Goal: Use online tool/utility: Utilize a website feature to perform a specific function

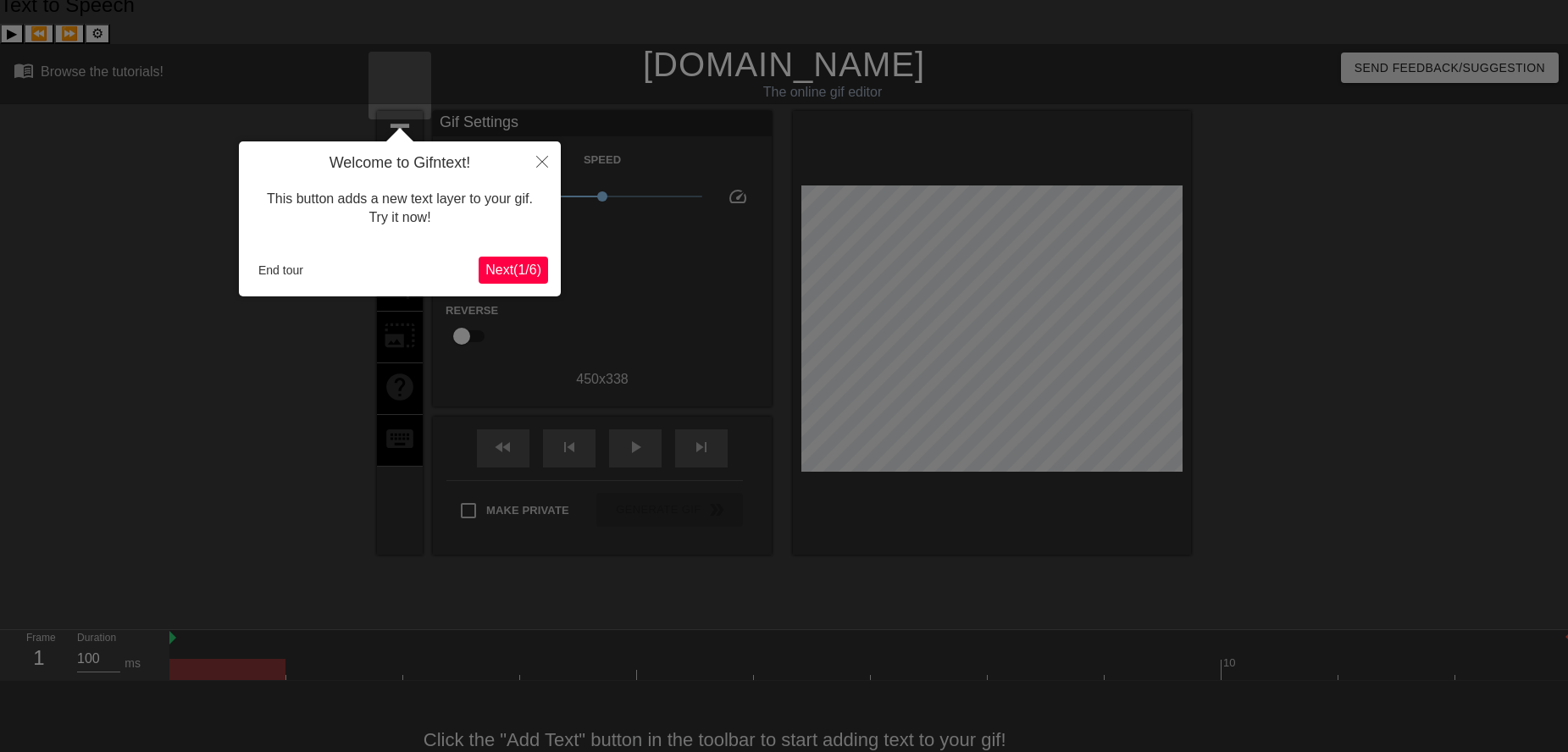
scroll to position [15, 0]
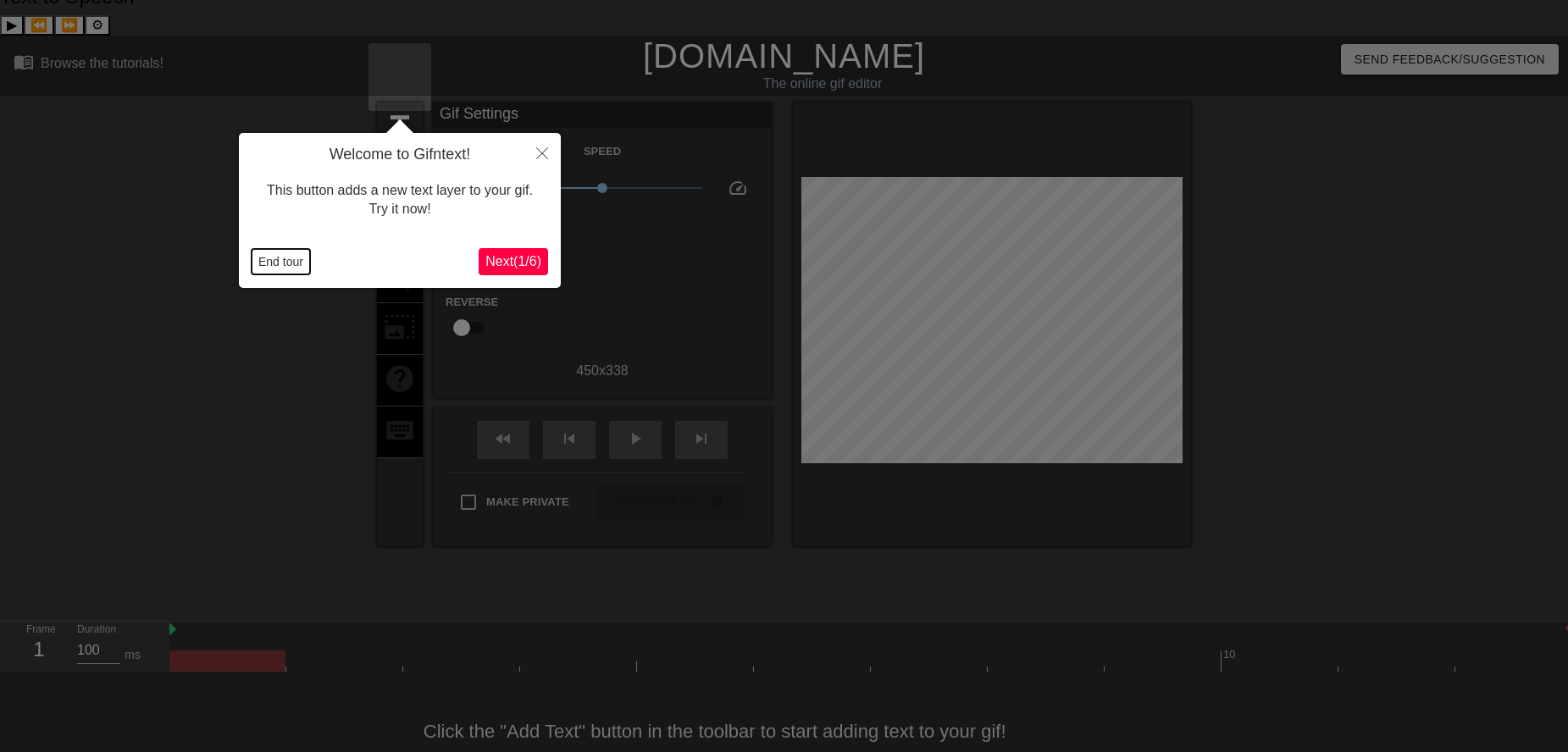
click at [287, 266] on button "End tour" at bounding box center [280, 261] width 58 height 25
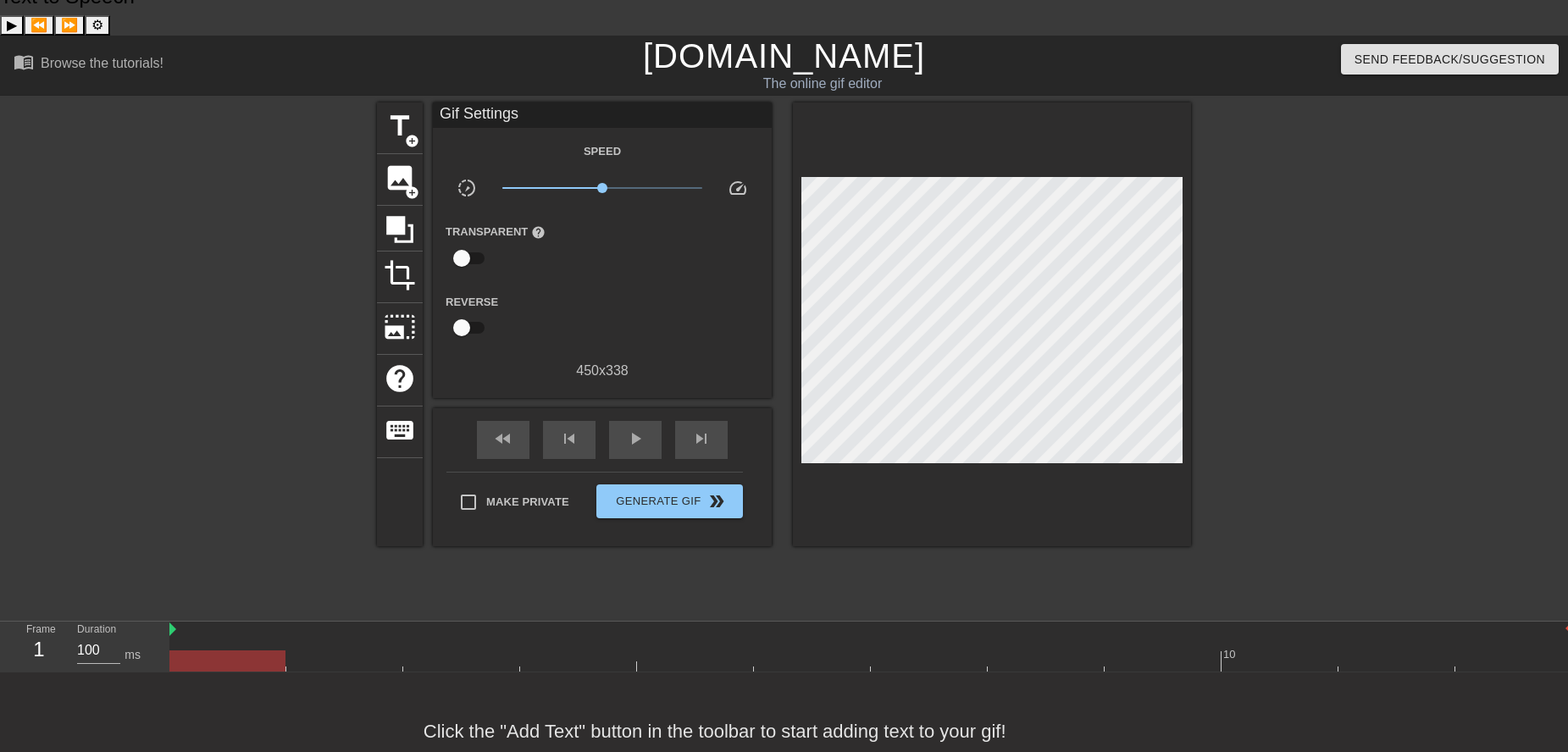
click at [222, 418] on div at bounding box center [229, 357] width 254 height 509
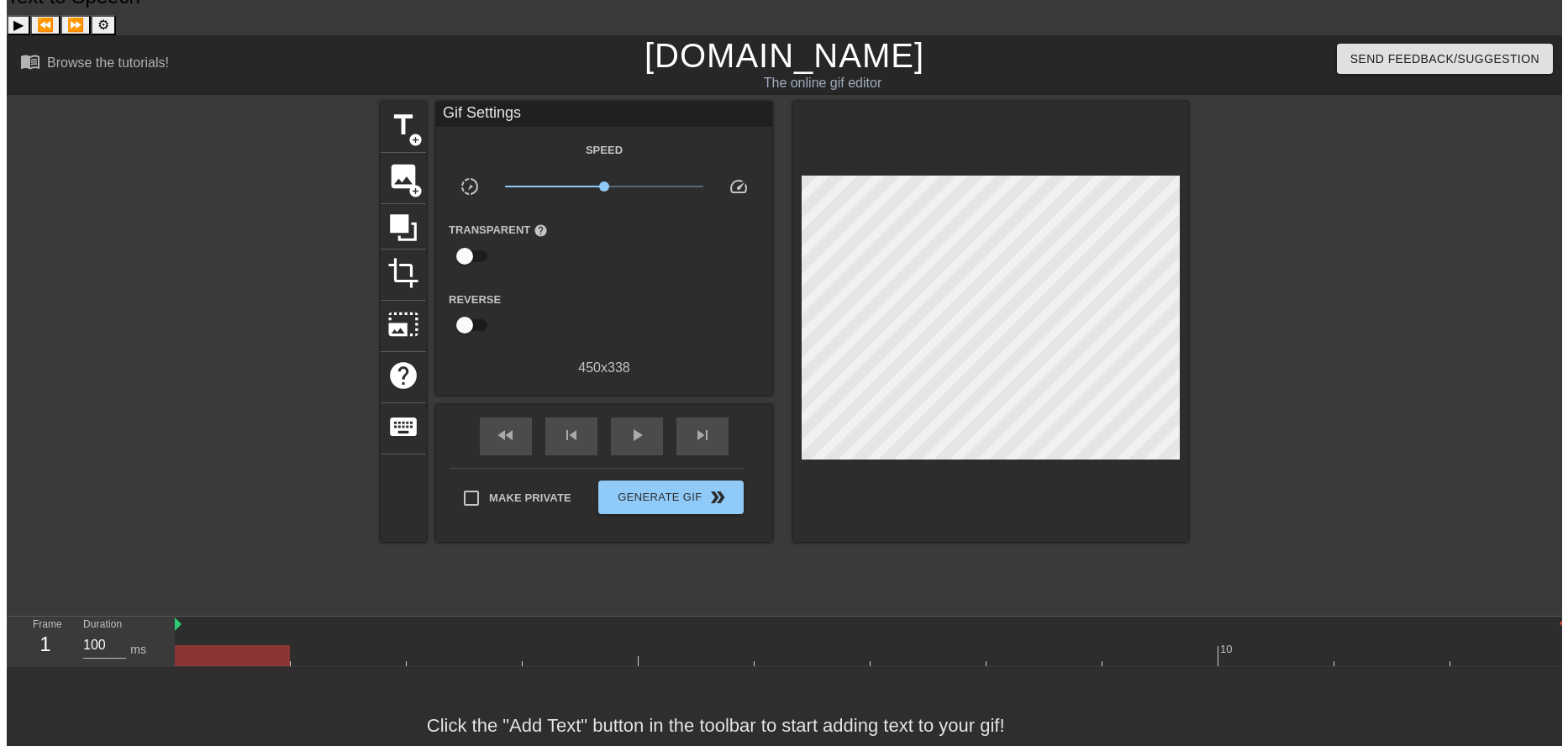
scroll to position [0, 0]
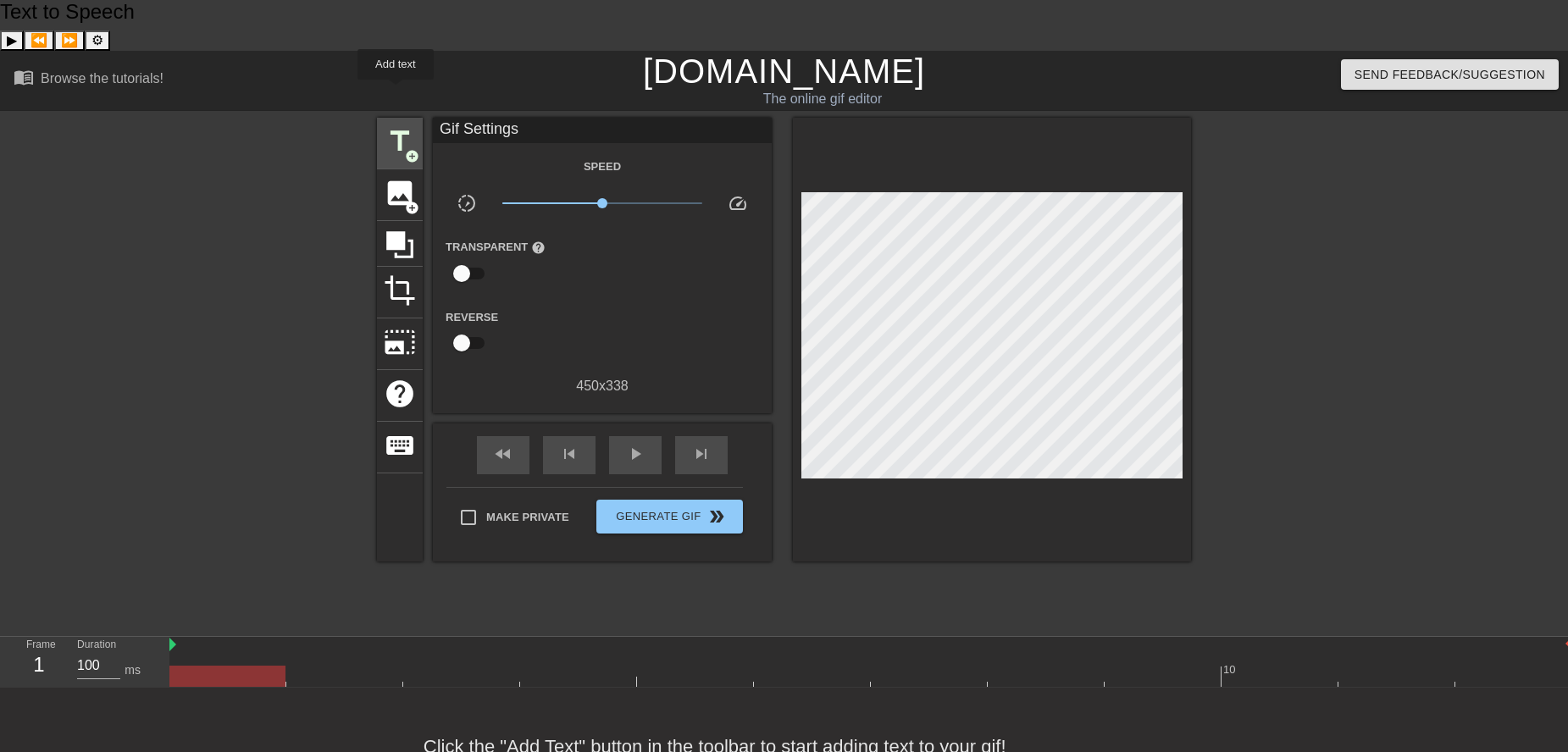
click at [395, 126] on span "title" at bounding box center [400, 142] width 32 height 32
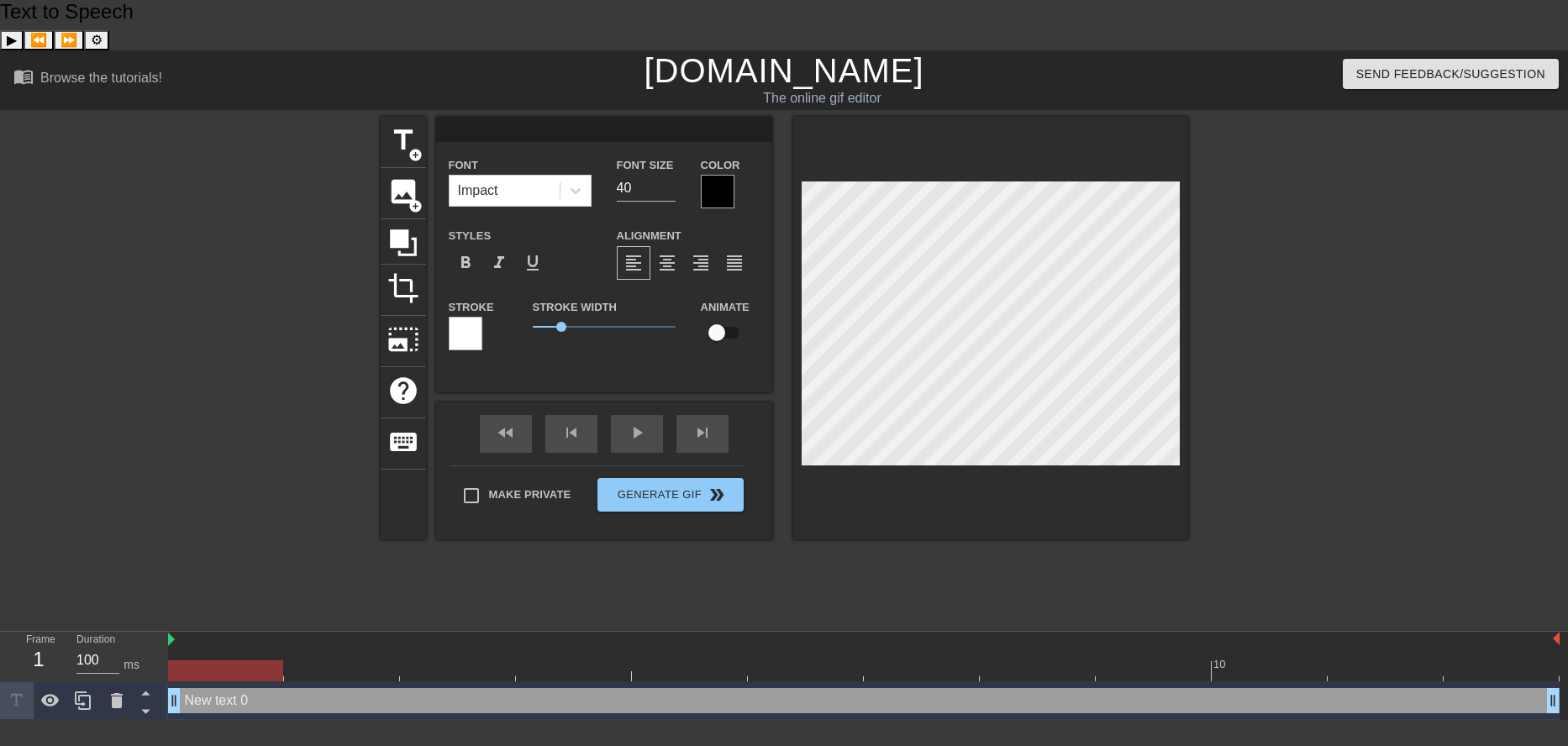
scroll to position [3, 3]
paste textarea "@LookingforMulti"
type input "@LookingforMulti"
type textarea "@LookingforMulti"
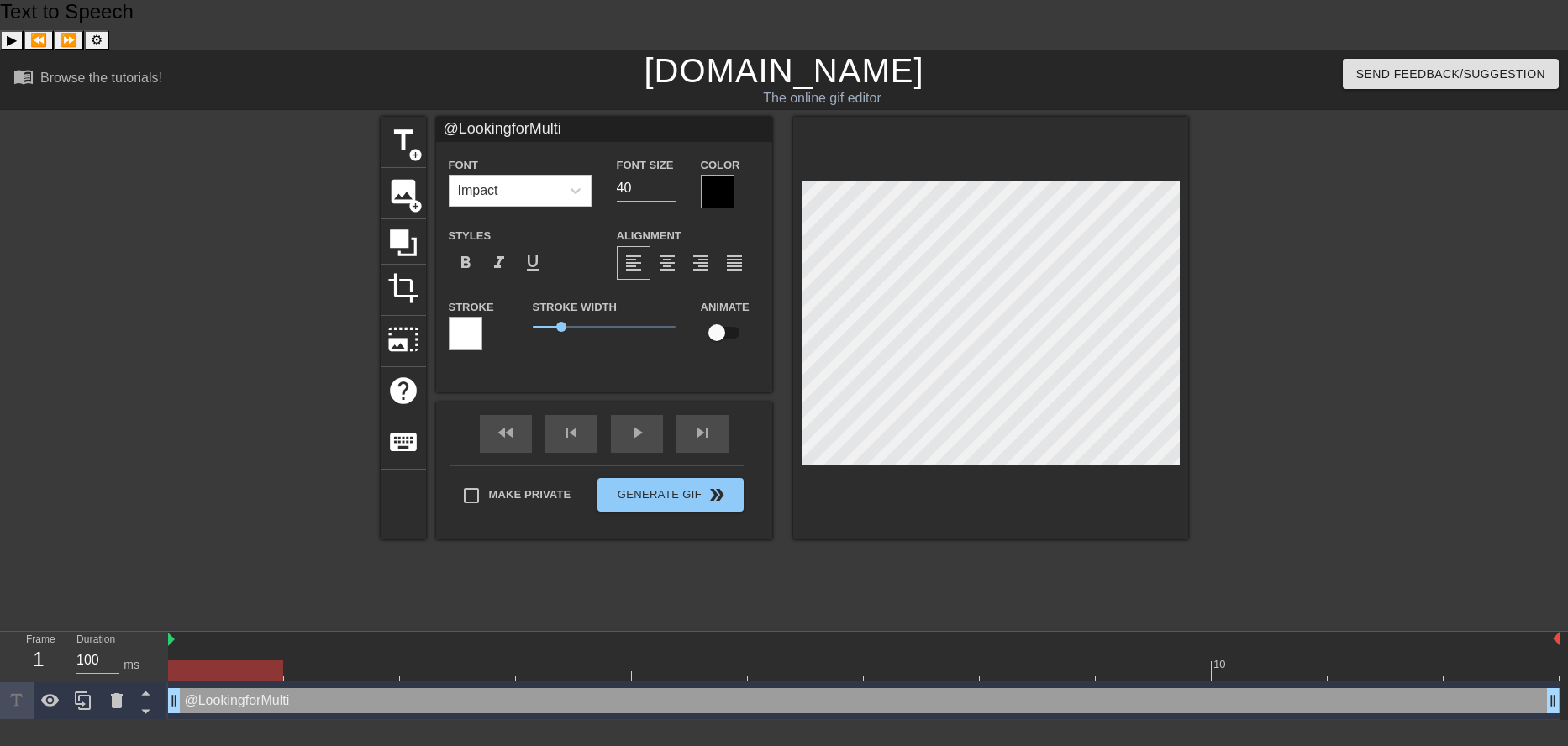
type input "@LookingforMulti"
type textarea "@LookingforMulti"
type input "@LookingforMulti"
type textarea "@LookingforMulti"
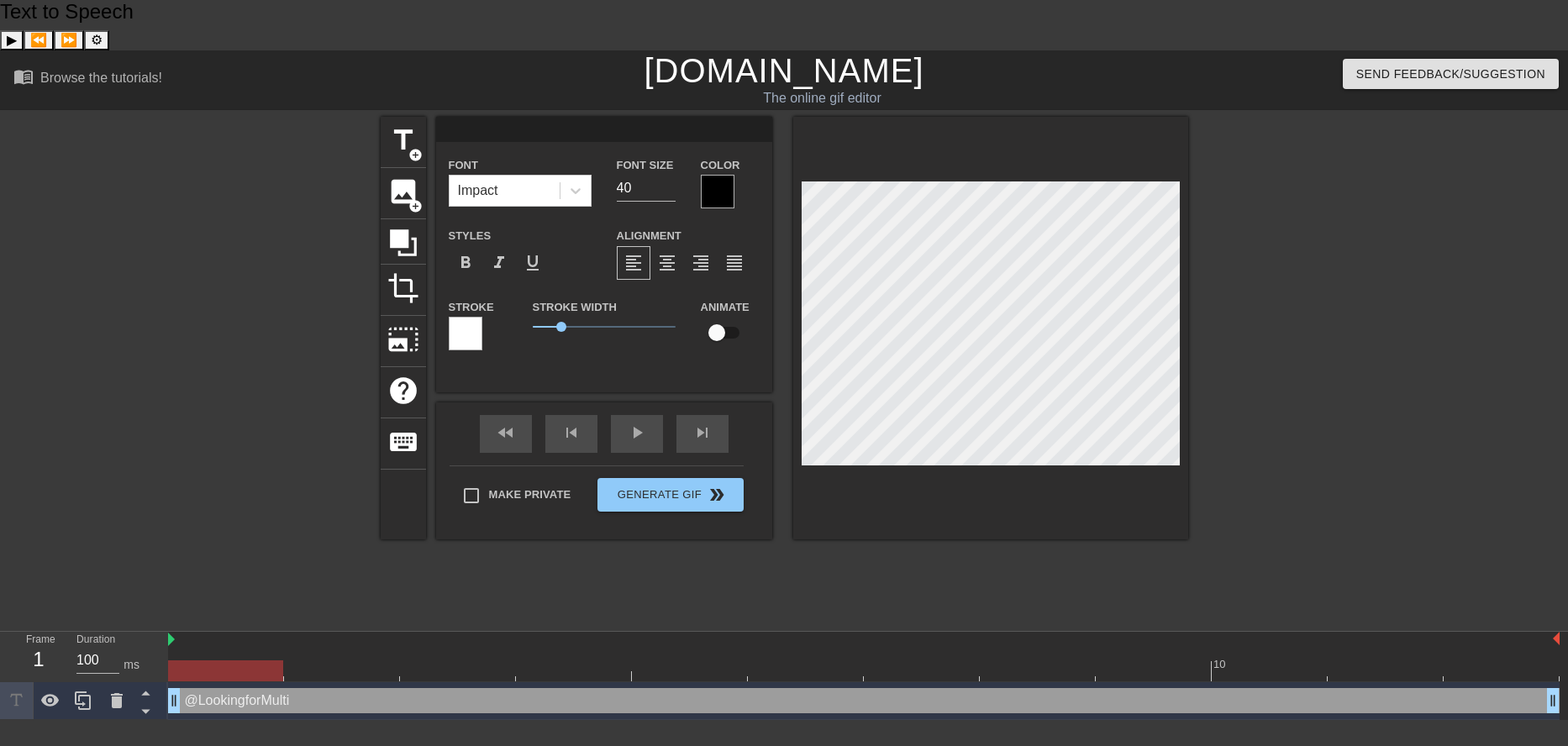
scroll to position [3, 4]
paste textarea "@Lookingfor2v2"
type input "@Lookingfor2v2"
type textarea "@Lookingfor2v2"
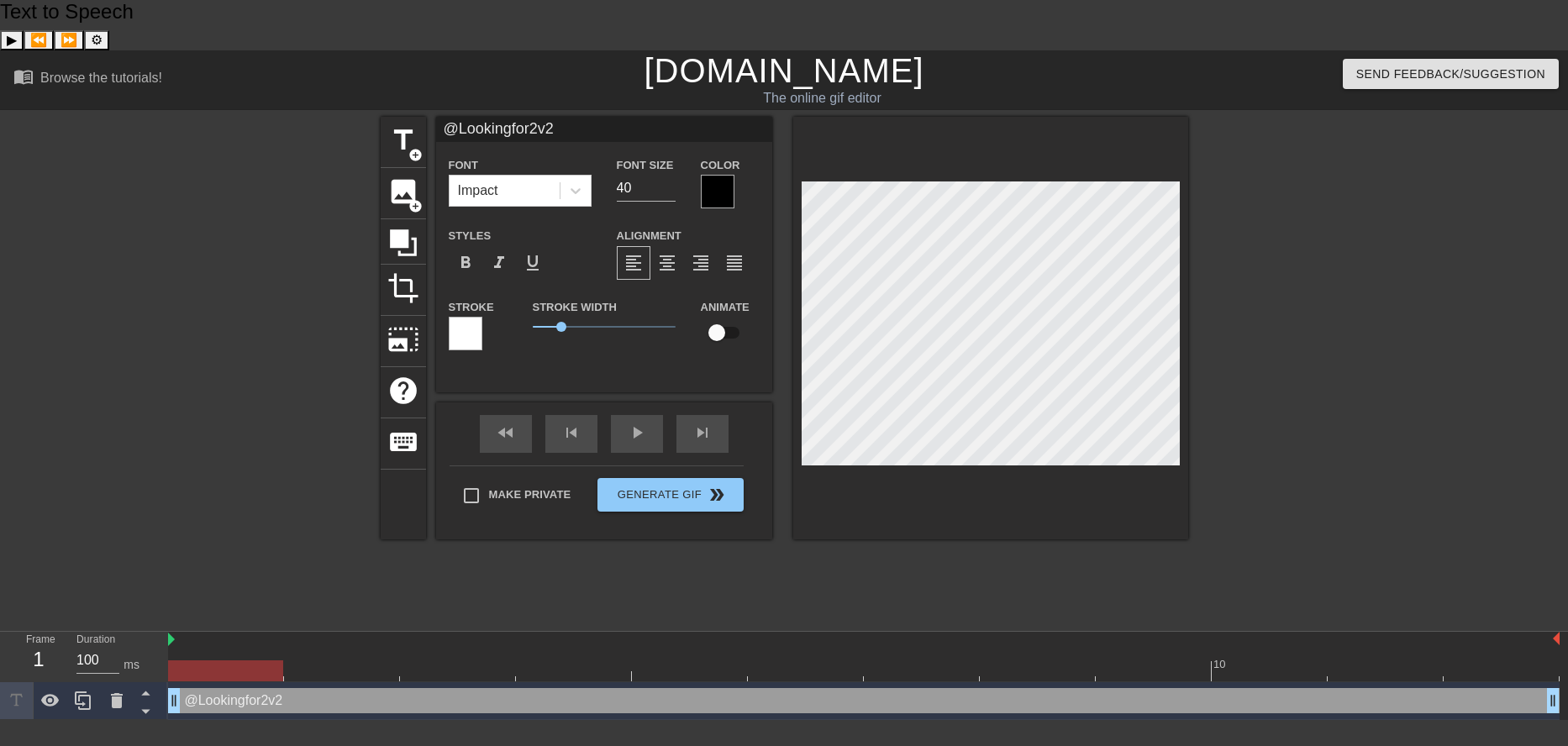
type input "@Lookingfor2v2"
type textarea "@Lookingfor2v2"
type input "@Lookingfor2v2 d"
type textarea "@Lookingfor2v2 d"
type input "@Lookingfor2v2 dr"
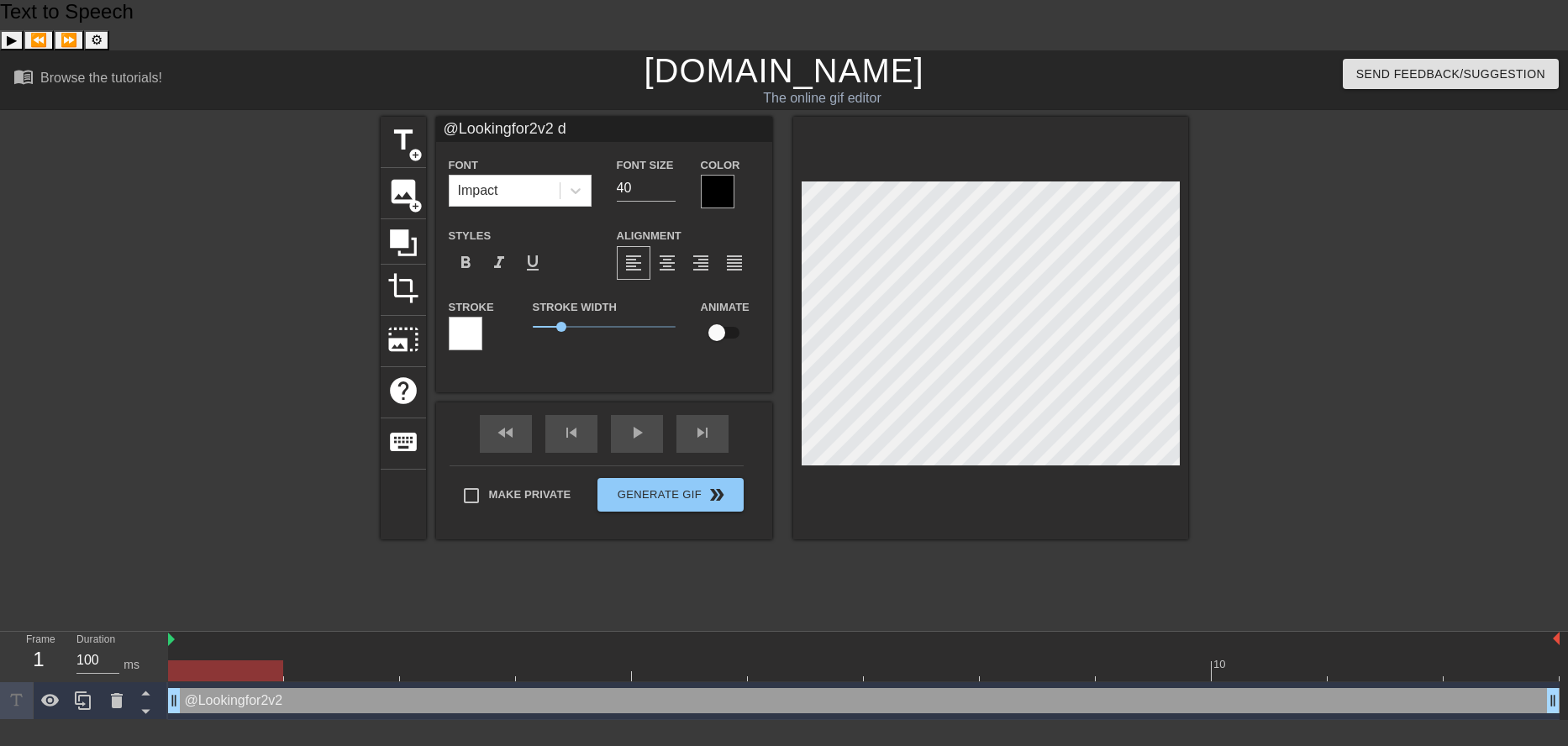
type textarea "@Lookingfor2v2 dr"
type input "@Lookingfor2v2 dro"
type textarea "@Lookingfor2v2 drop"
type input "@Lookingfor2v2 drops"
type textarea "@Lookingfor2v2 drops"
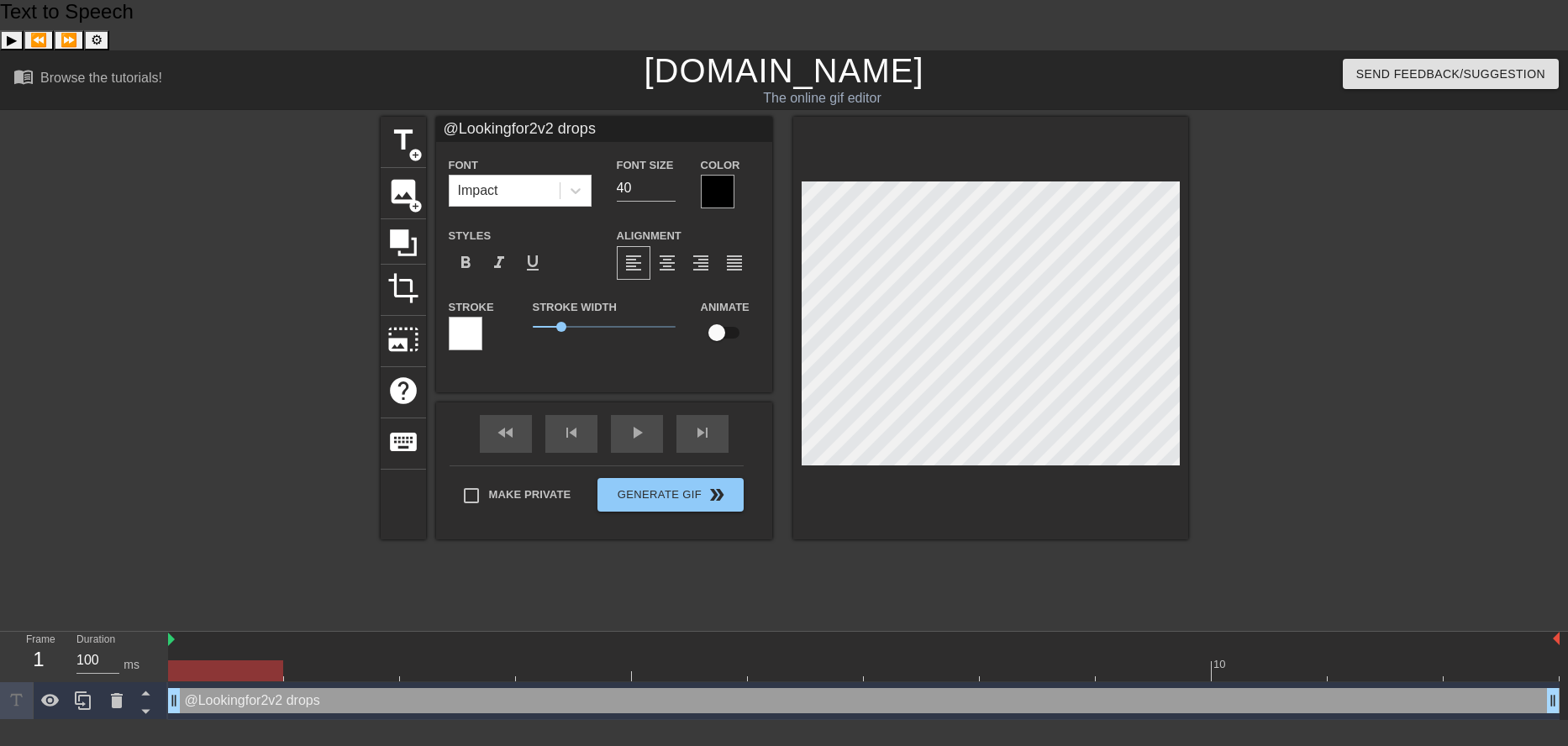
type input "@Lookingfor2v2 drops"
type textarea "@Lookingfor2v2 drops"
type input "@Lookingfor2v2 drops i"
type textarea "@Lookingfor2v2 drops i"
type input "@Lookingfor2v2 drops in"
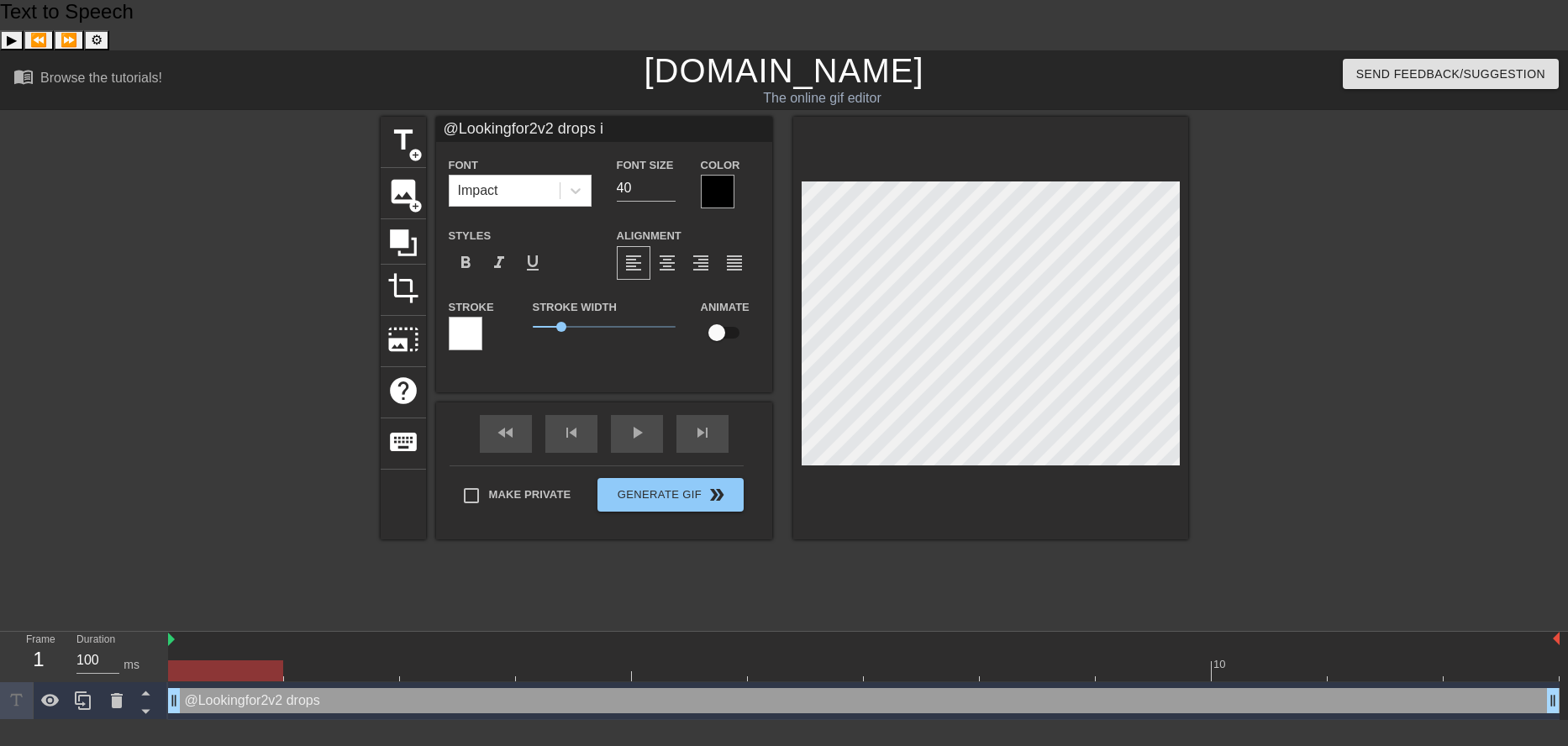
type textarea "@Lookingfor2v2 drops in"
type input "@Lookingfor2v2 drops in"
type textarea "@Lookingfor2v2 drops in"
type input "@Lookingfor2v2 drops in t"
type textarea "@Lookingfor2v2 drops in t"
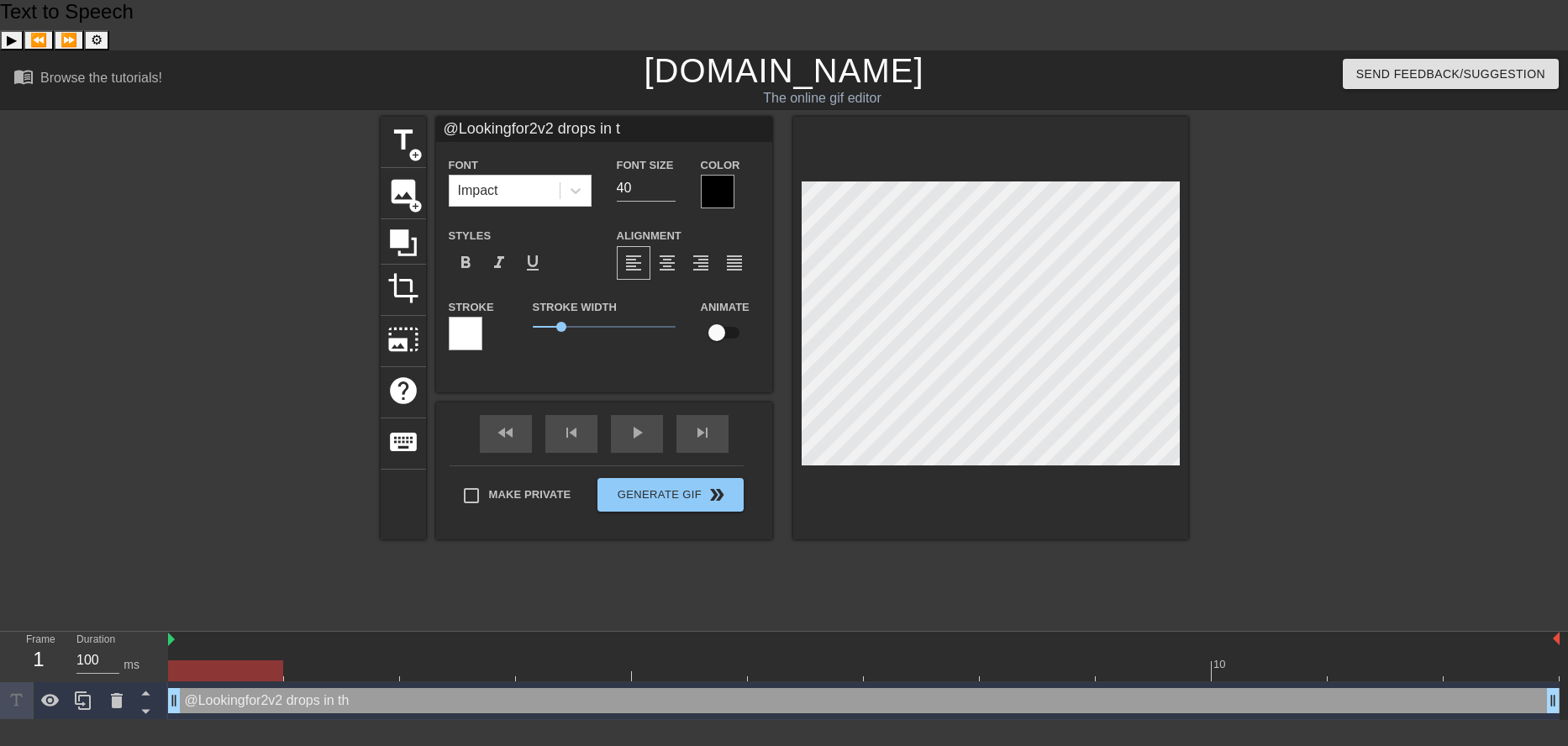
type input "@Lookingfor2v2 drops in th"
type textarea "@Lookingfor2v2 drops in th"
type input "@Lookingfor2v2 drops in the"
type textarea "@Lookingfor2v2 drops in the"
type input "@Lookingfor2v2 drops in the"
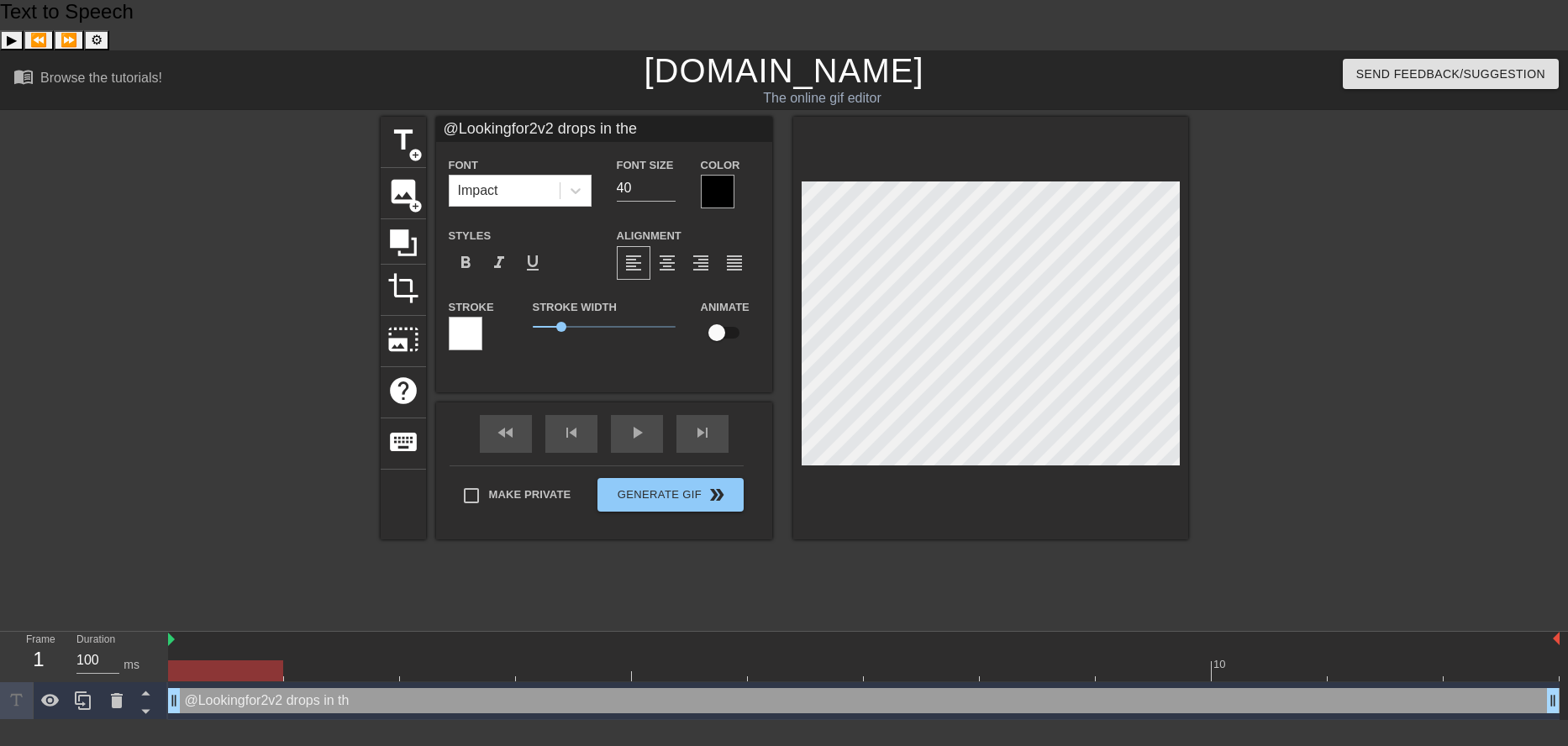
type textarea "@Lookingfor2v2 drops in the"
type input "@Lookingfor2v2 drops in the"
type textarea "@Lookingfor2v2 drops in the"
type input "@Lookingfor2v2 drops in the 2"
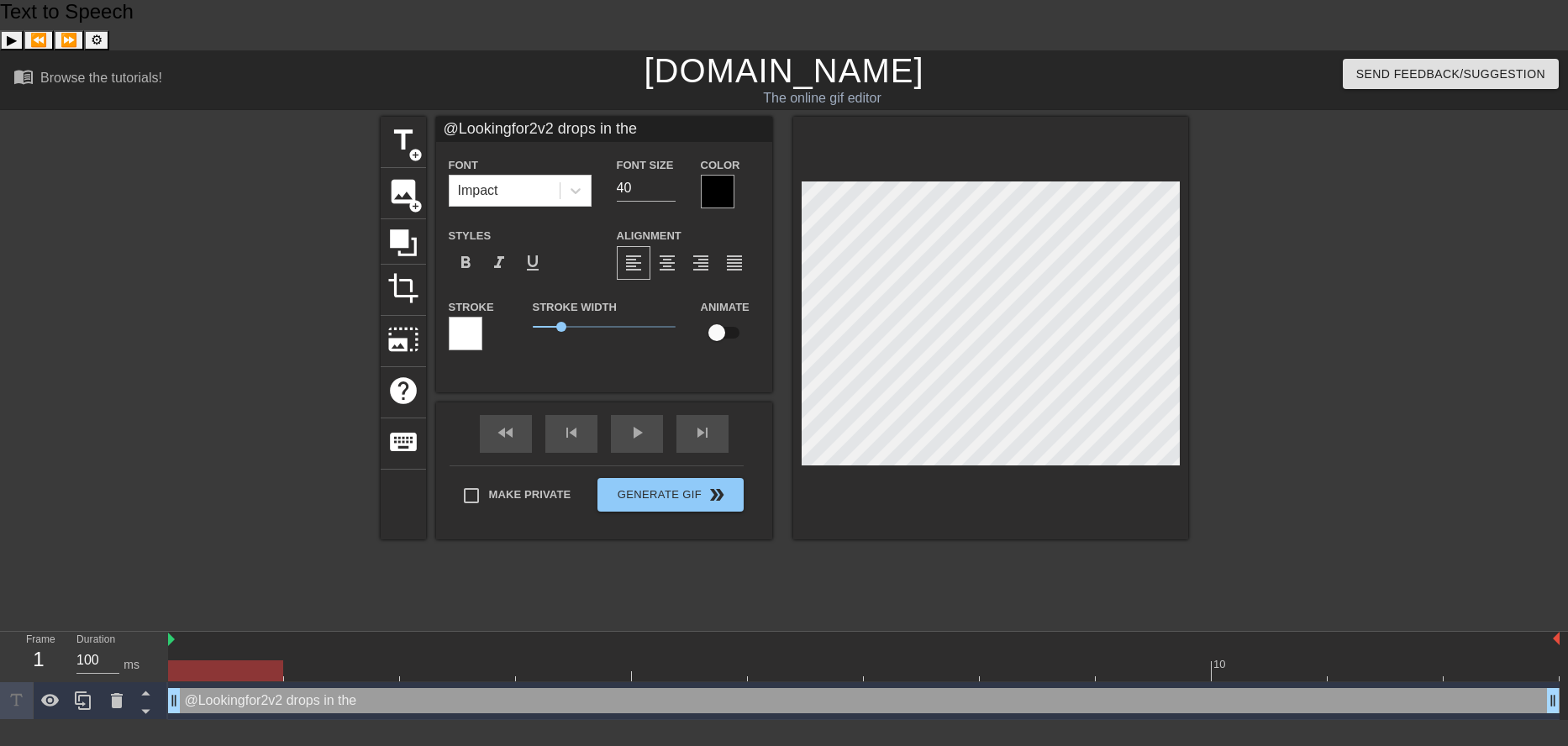
type textarea "@Lookingfor2v2 drops in the 2"
type input "@Lookingfor2v2 drops in the 2v"
type textarea "@Lookingfor2v2 drops in the 2v"
type input "@Lookingfor2v2 drops in the 2v2"
type textarea "@Lookingfor2v2 drops in the 2v2"
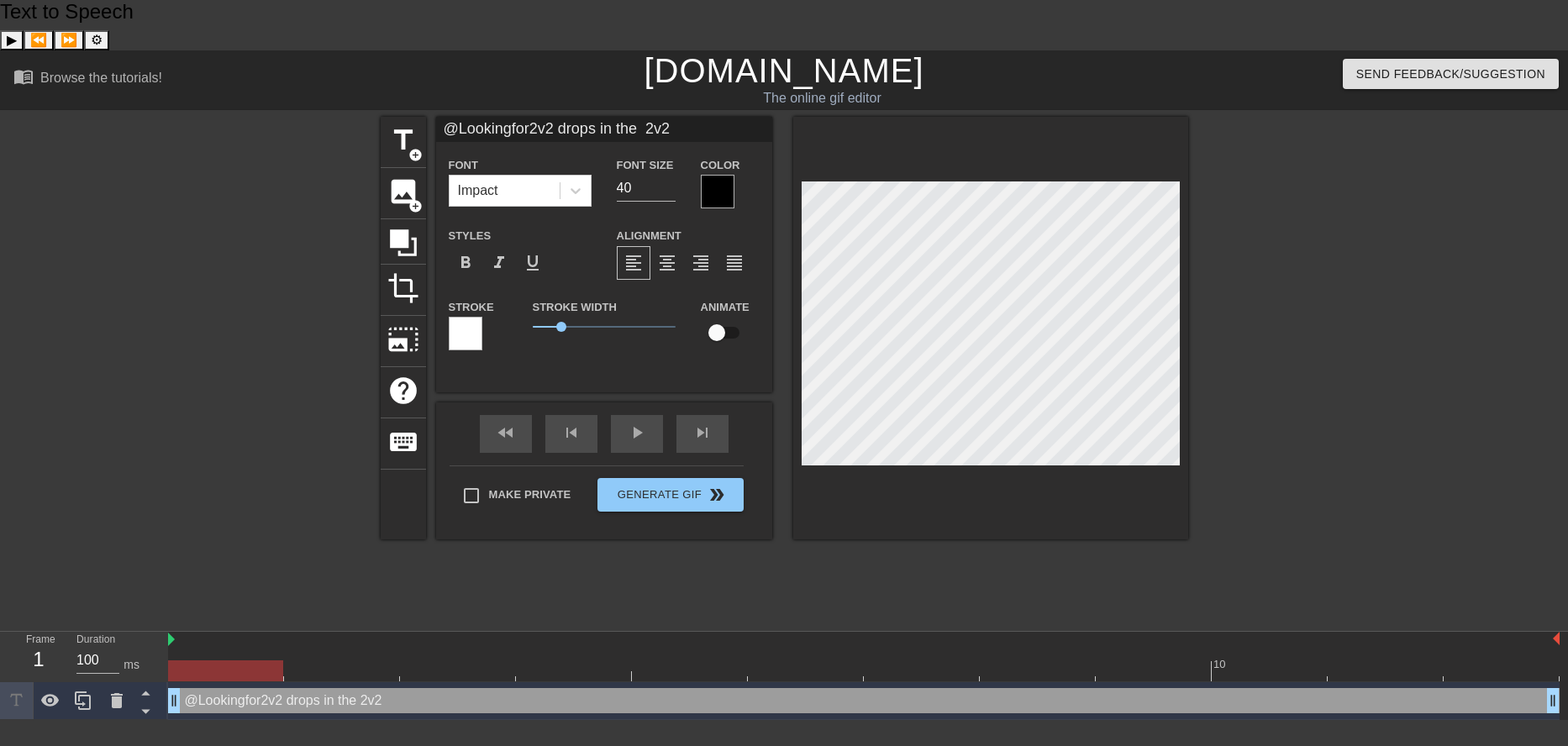
type input "@Lookingfor2v2 drops in the 2v2"
type textarea "@Lookingfor2v2 drops in the 2v2"
type input "@Lookingfor2v2 drops in the 2v2 c"
type textarea "@Lookingfor2v2 drops in the 2v2 c"
type input "@Lookingfor2v2 drops in the 2v2 ch"
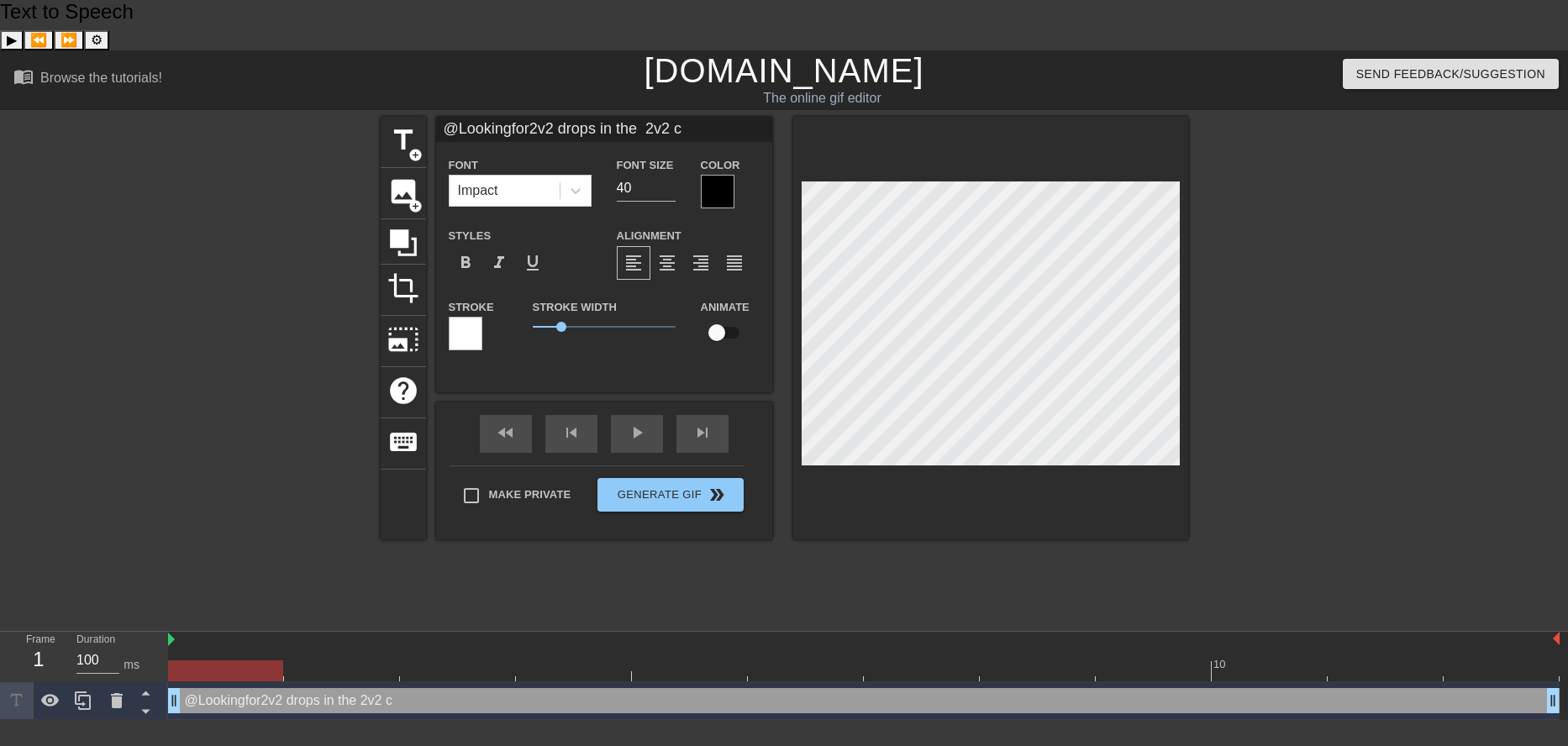
type textarea "@Lookingfor2v2 drops in the 2v2 ch"
type input "@Lookingfor2v2 drops in the 2v2 cha"
type textarea "@Lookingfor2v2 drops in the 2v2 cha"
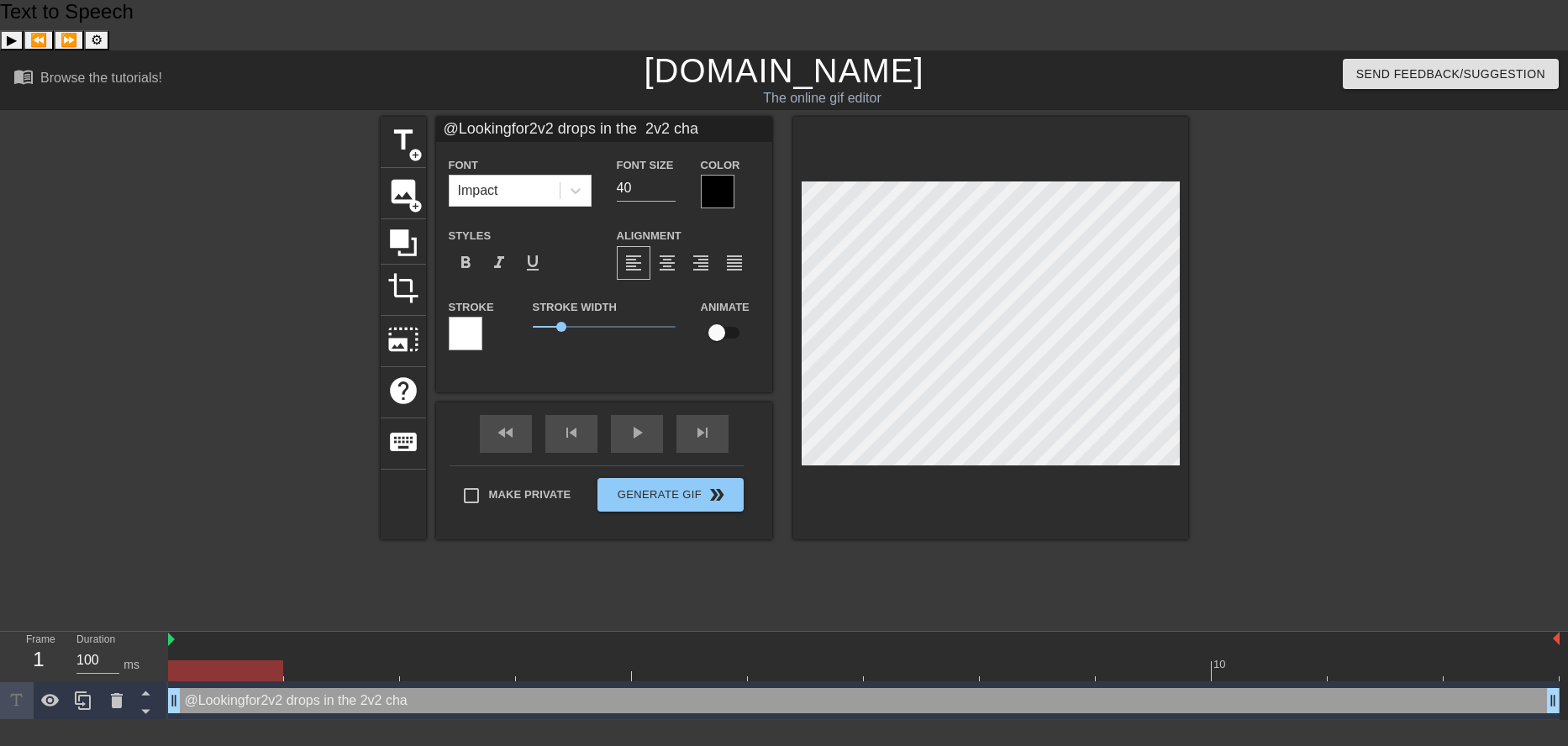
type input "@Lookingfor2v2 drops"
type textarea "@Lookingfor2v2 drops"
type input "@Lookingfor2v2 drops"
type textarea "@Lookingfor2v2 drops"
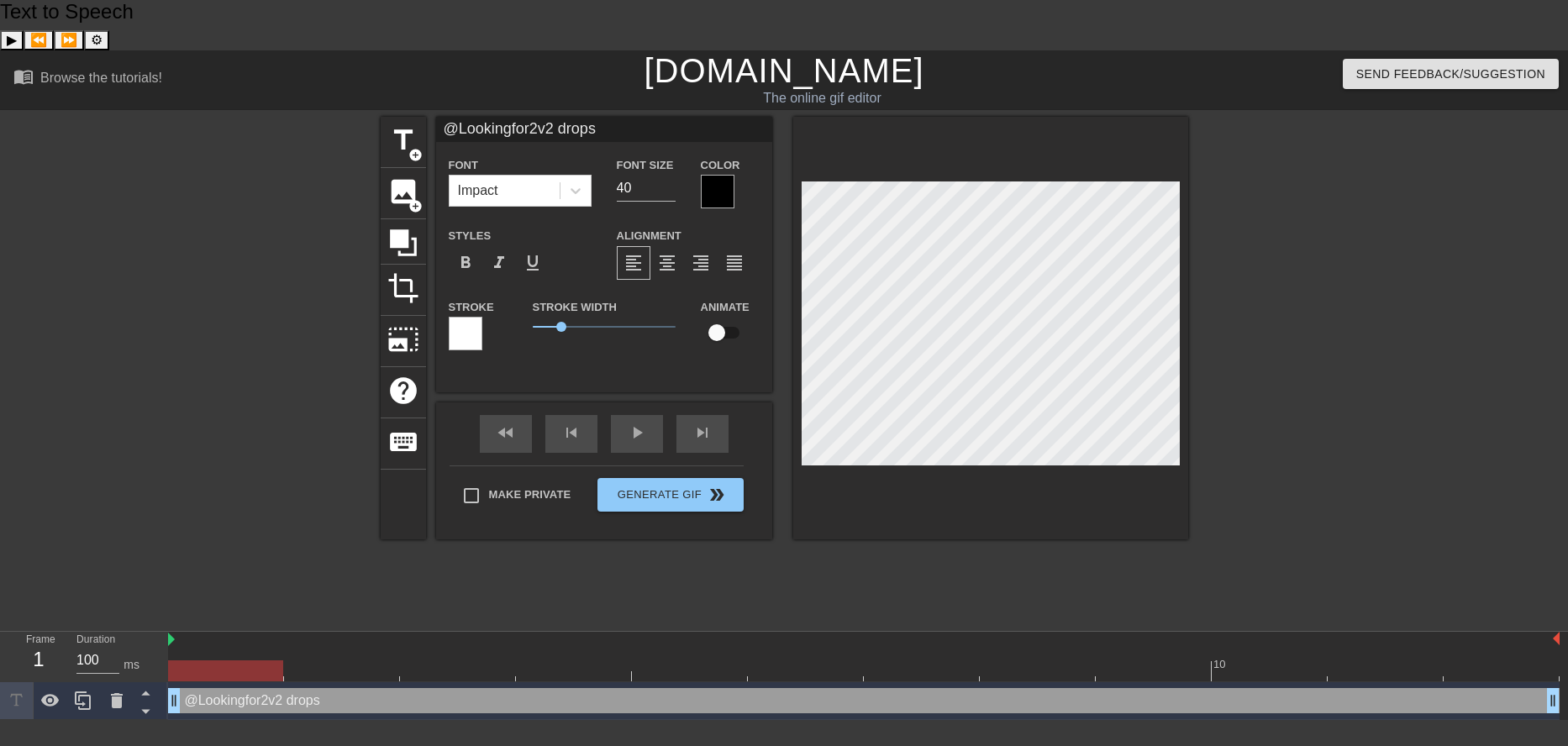
type input "W@Lookingfor2v2 drops"
type textarea "W@Lookingfor2v2 drops"
type input "Wh@Lookingfor2v2 drops"
type textarea "Wh@Lookingfor2v2 drops"
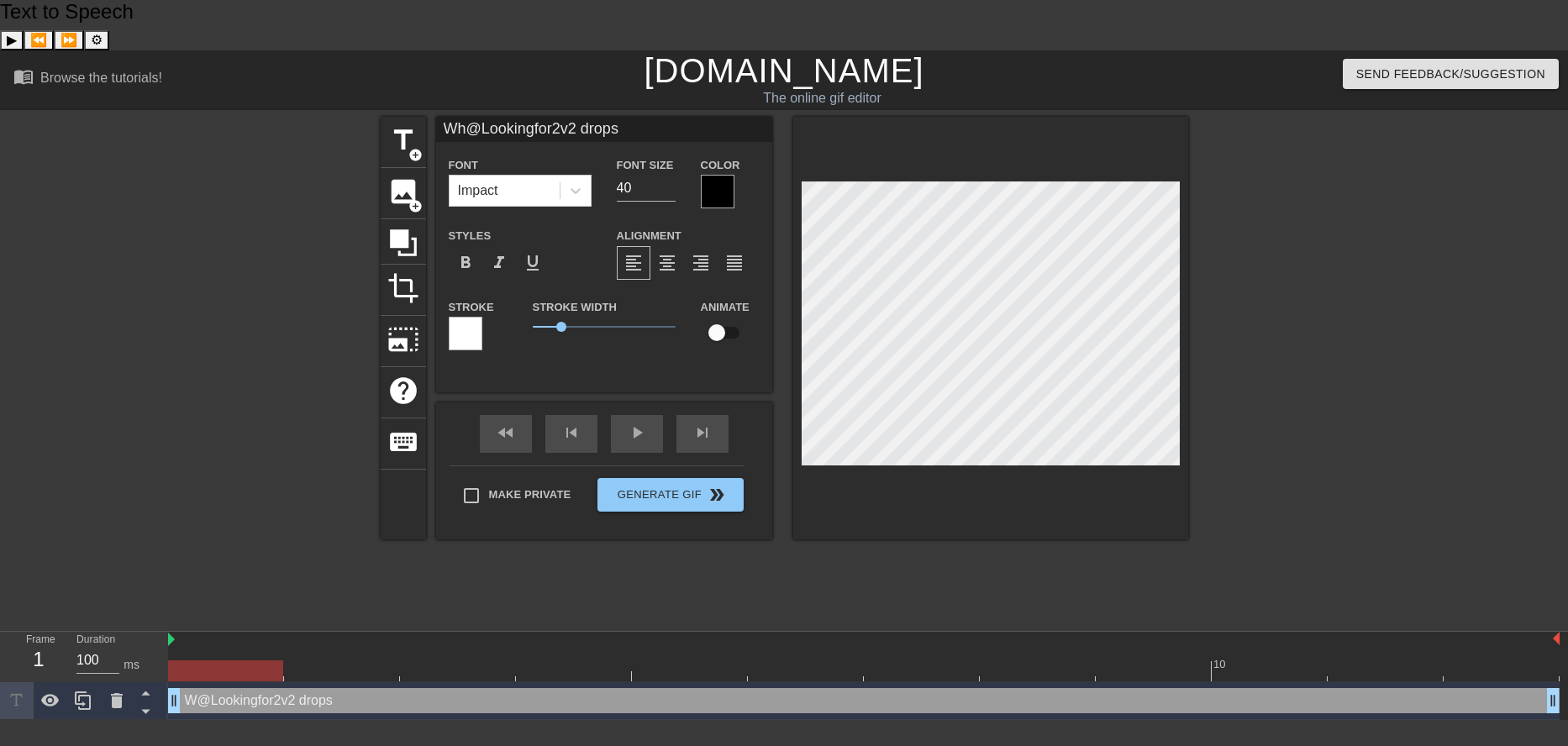
type input "Whe@Lookingfor2v2 drops"
type textarea "When@Lookingfor2v2 drops"
type input "When @Lookingfor2v2 drops"
type textarea "When @Lookingfor2v2 drops"
click at [643, 175] on input "40" at bounding box center [646, 188] width 59 height 27
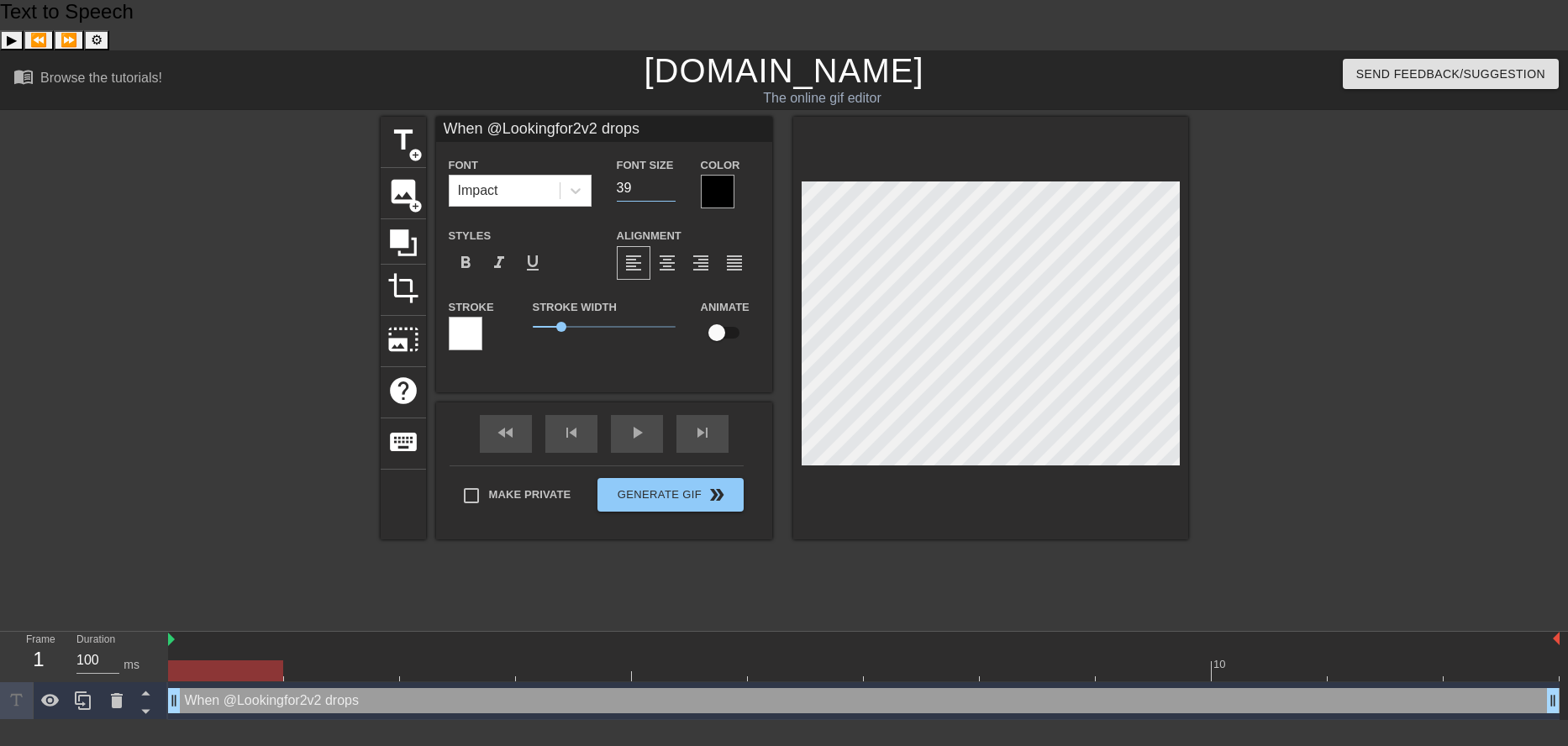
click at [665, 175] on input "39" at bounding box center [646, 188] width 59 height 27
click at [665, 175] on input "38" at bounding box center [646, 188] width 59 height 27
click at [665, 175] on input "37" at bounding box center [646, 188] width 59 height 27
type input "36"
click at [665, 175] on input "36" at bounding box center [646, 188] width 59 height 27
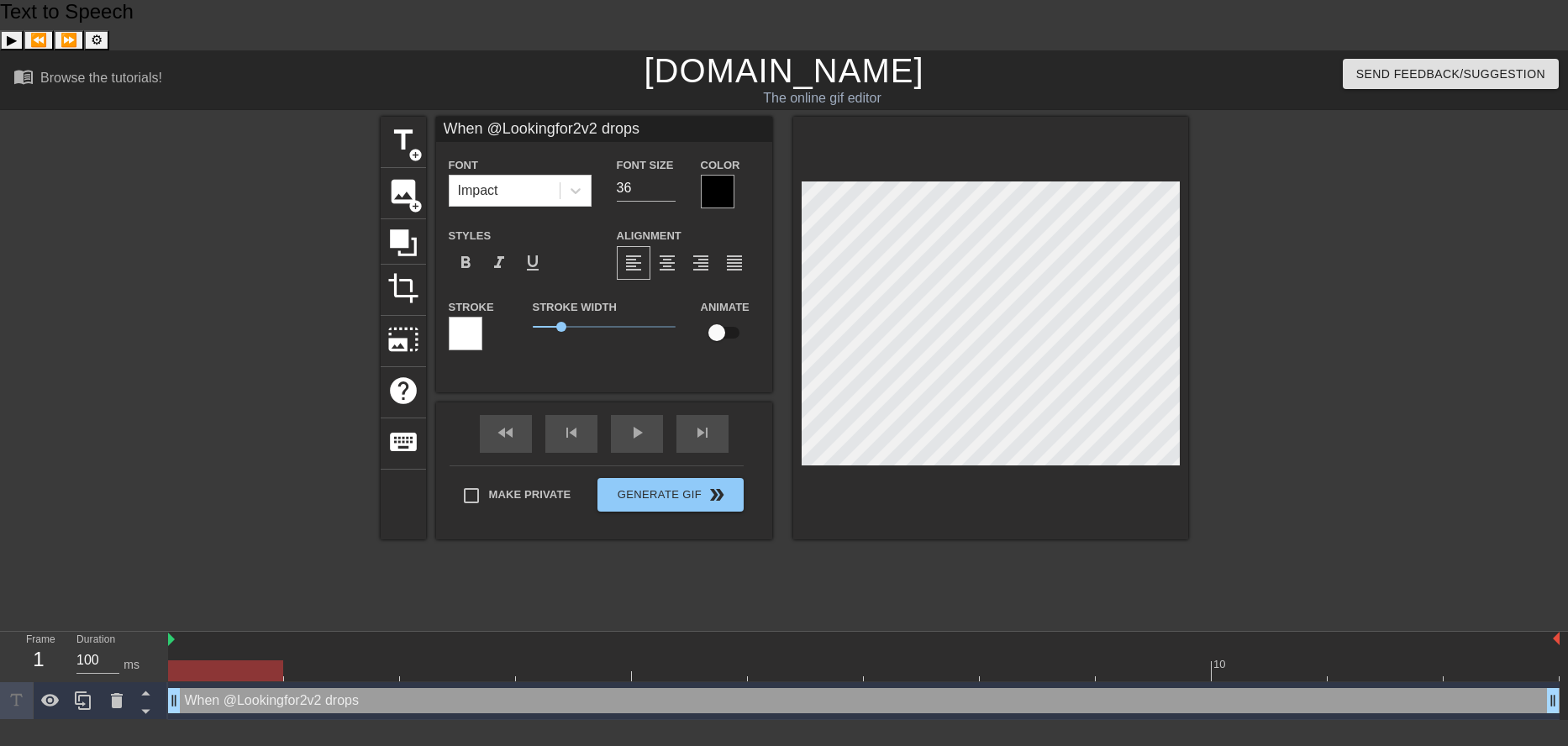
scroll to position [3, 5]
type input "When @ookingfor2v2 drops"
type textarea "When @ookingfor2v2 drops"
type input "When @lookingfor2v2 drops"
type textarea "When @lookingfor2v2 drops"
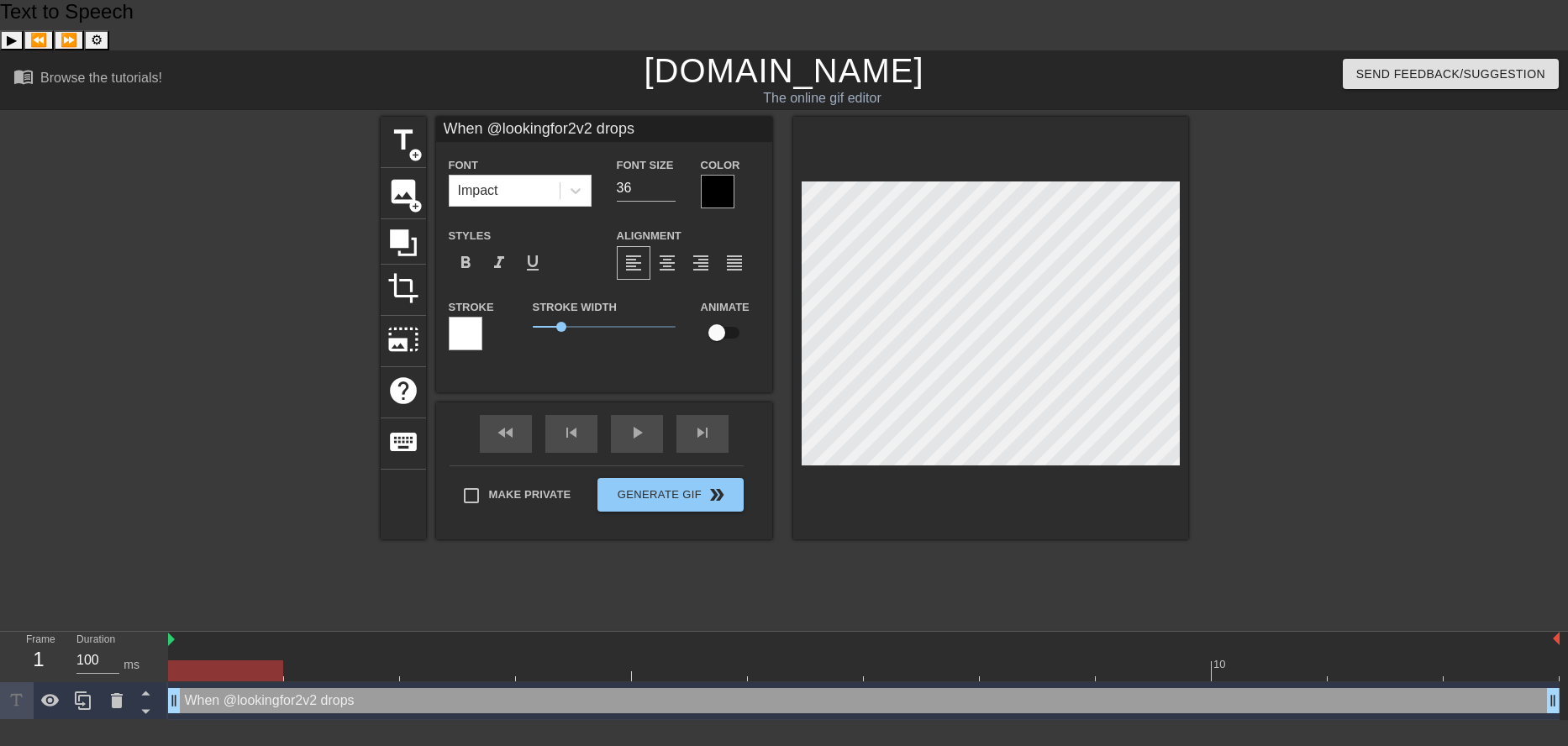
click at [718, 175] on div at bounding box center [718, 192] width 34 height 34
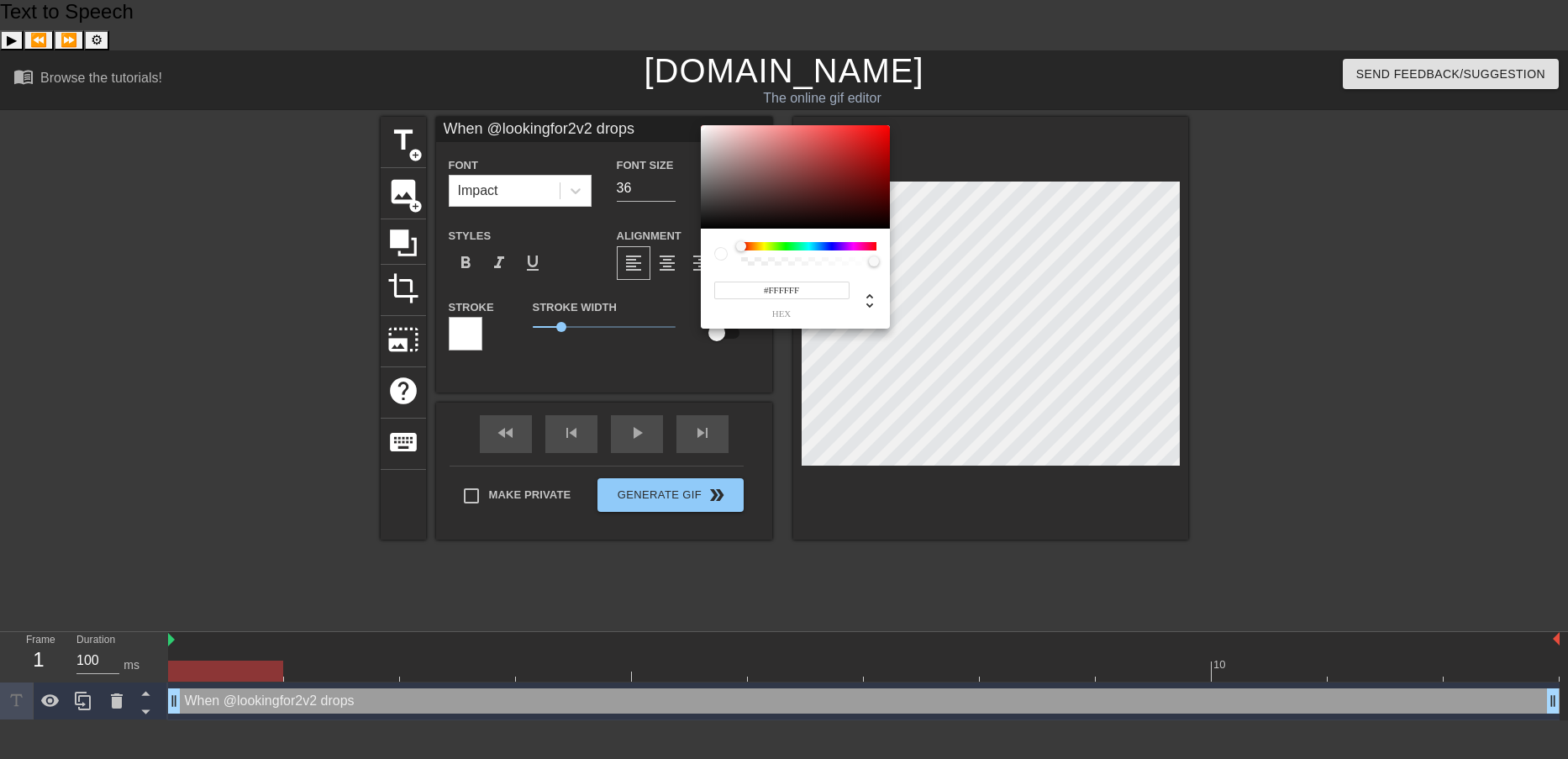
drag, startPoint x: 718, startPoint y: 137, endPoint x: 679, endPoint y: 117, distance: 43.8
click at [679, 117] on div "#FFFFFF hex" at bounding box center [784, 379] width 1568 height 759
click at [704, 128] on div at bounding box center [709, 133] width 10 height 10
click at [742, 144] on div at bounding box center [795, 177] width 189 height 104
type input "#FFFFFF"
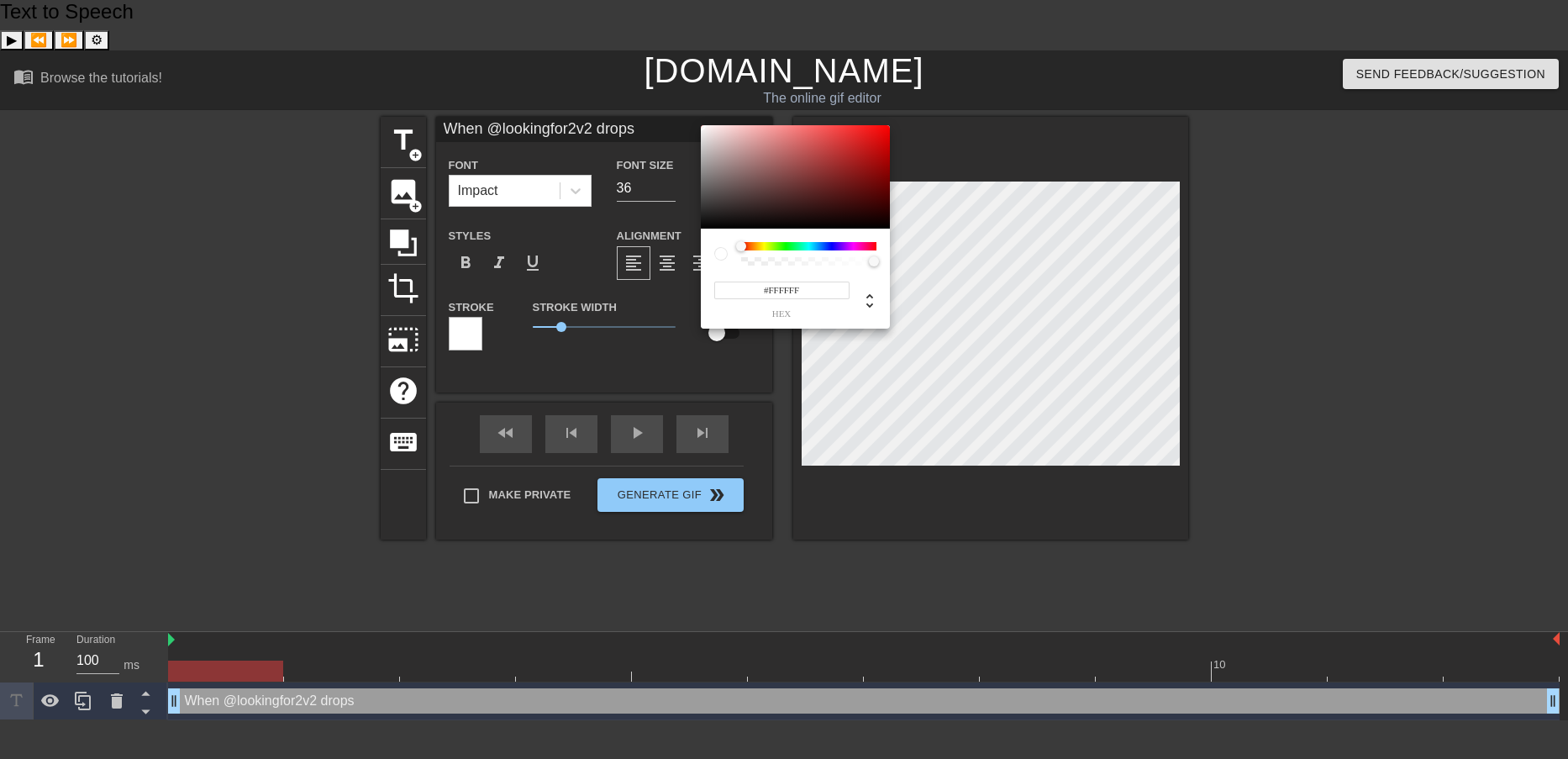
drag, startPoint x: 735, startPoint y: 139, endPoint x: 680, endPoint y: 97, distance: 69.2
click at [680, 97] on div "#FFFFFF hex" at bounding box center [784, 379] width 1568 height 759
click at [815, 290] on input "#FFFFFF" at bounding box center [782, 291] width 135 height 18
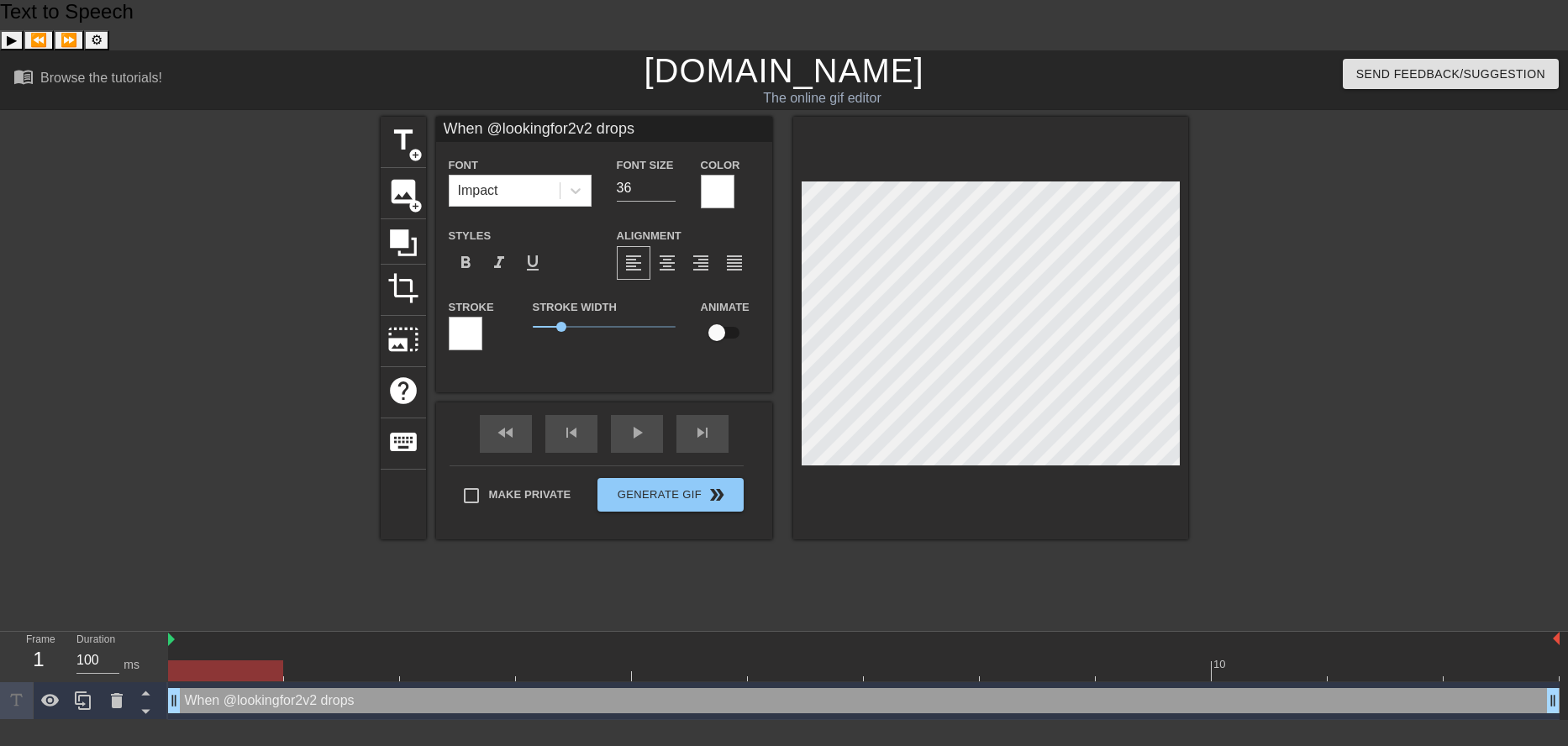
click at [462, 316] on div at bounding box center [465, 333] width 34 height 34
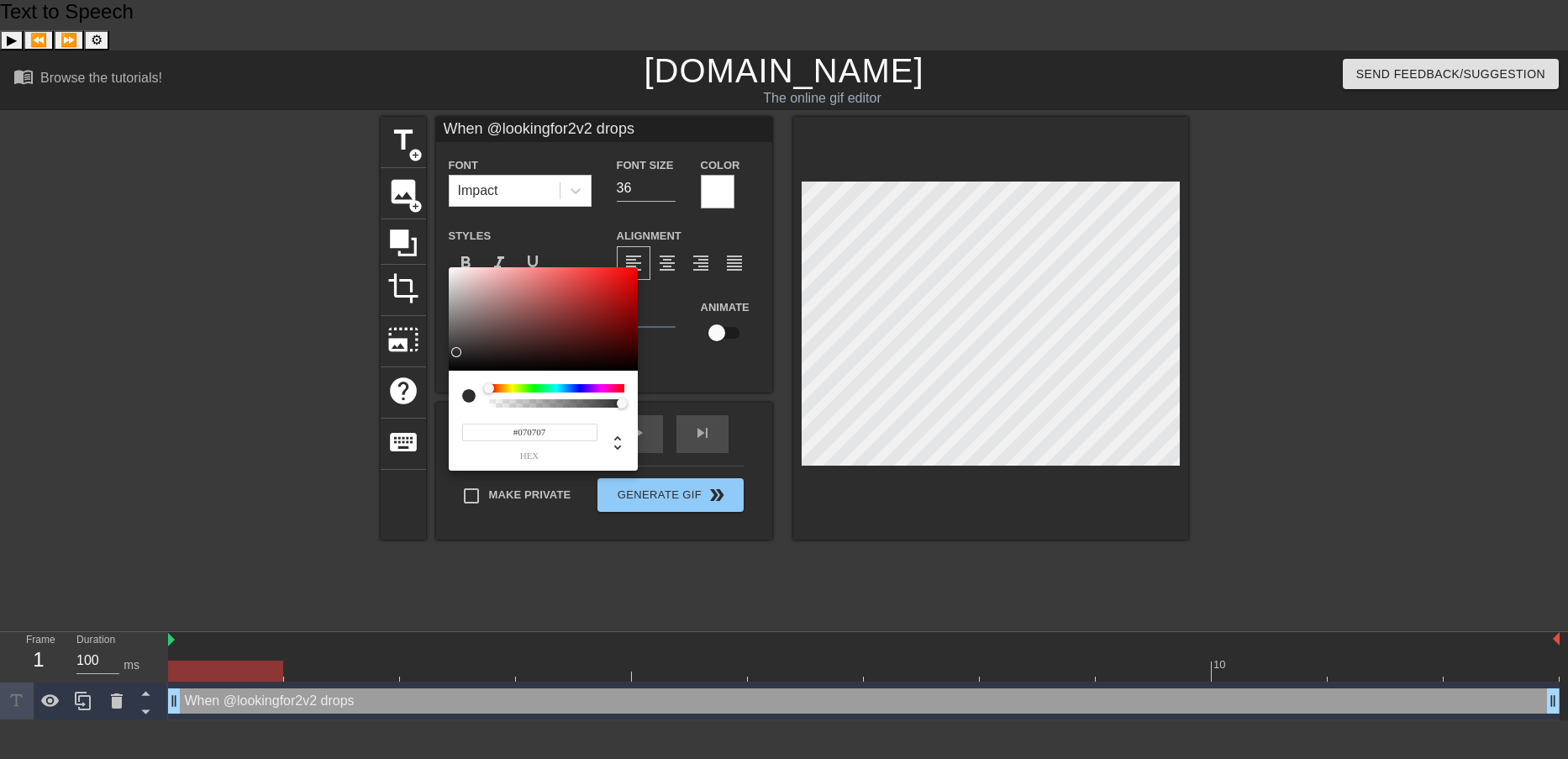
type input "#000000"
drag, startPoint x: 458, startPoint y: 353, endPoint x: 443, endPoint y: 379, distance: 30.0
click at [443, 379] on div "#000000 hex" at bounding box center [784, 379] width 1568 height 759
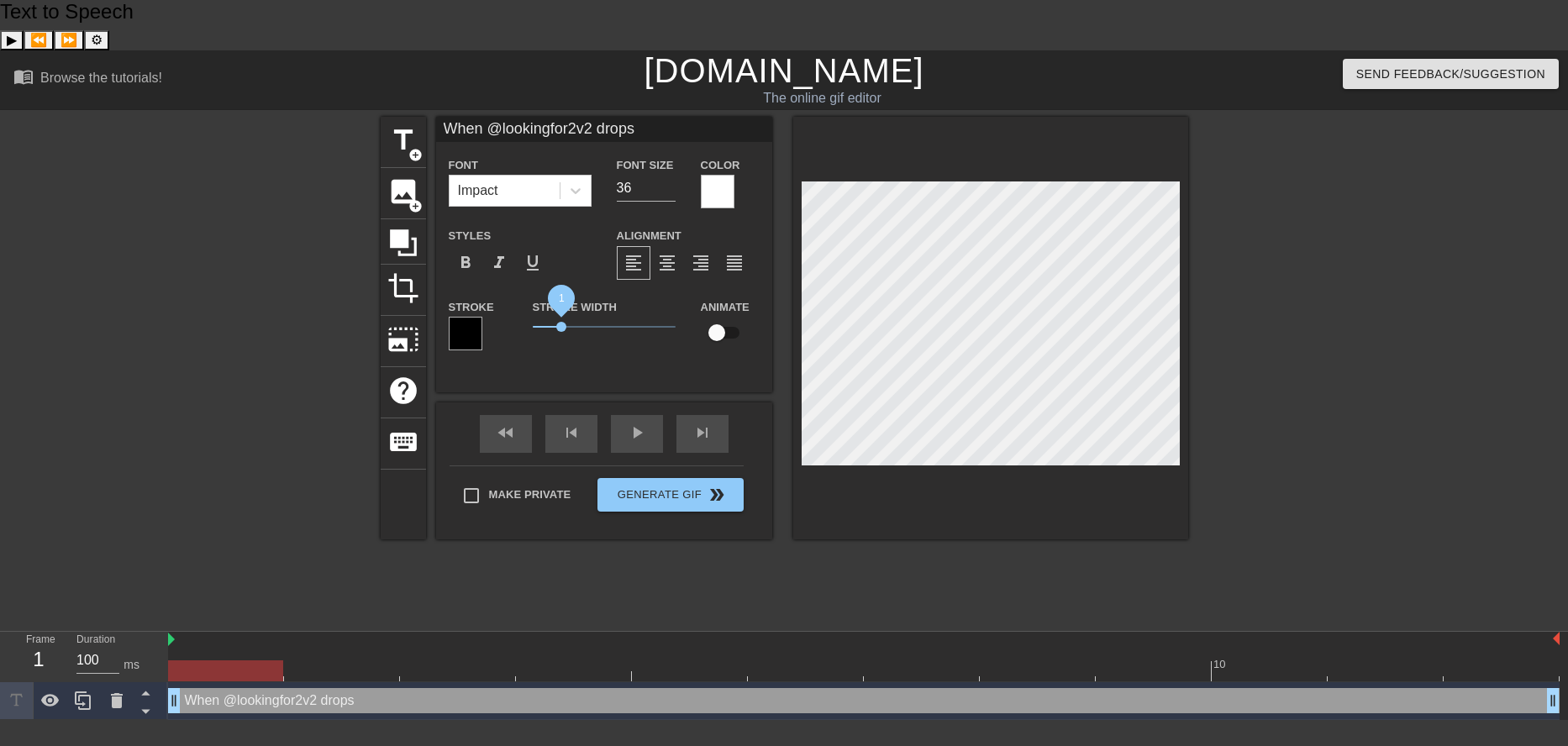
click at [561, 322] on span "1" at bounding box center [561, 326] width 10 height 10
click at [568, 322] on span "1.3" at bounding box center [570, 326] width 10 height 10
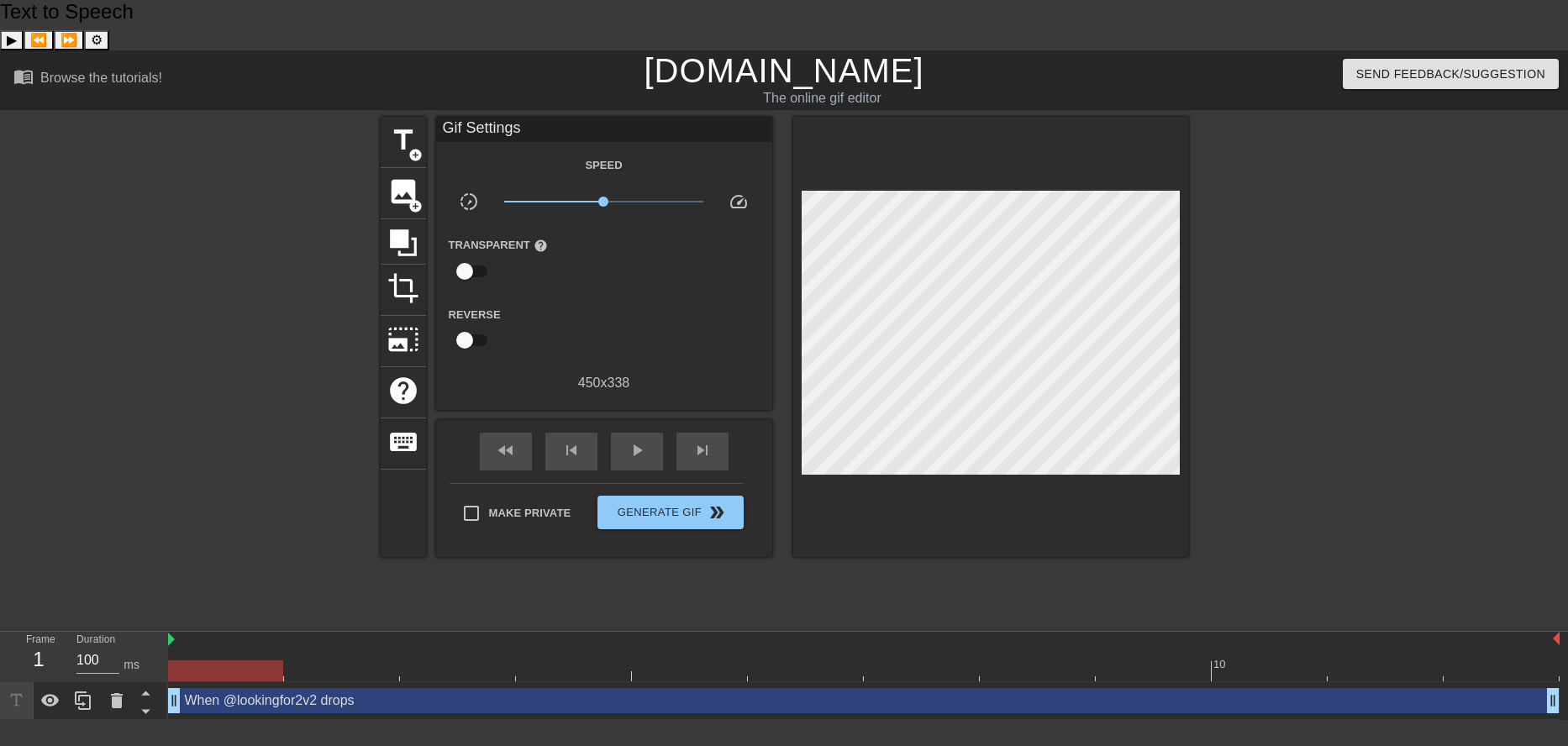
click at [251, 416] on div at bounding box center [234, 369] width 252 height 504
click at [411, 148] on span "add_circle" at bounding box center [415, 155] width 14 height 14
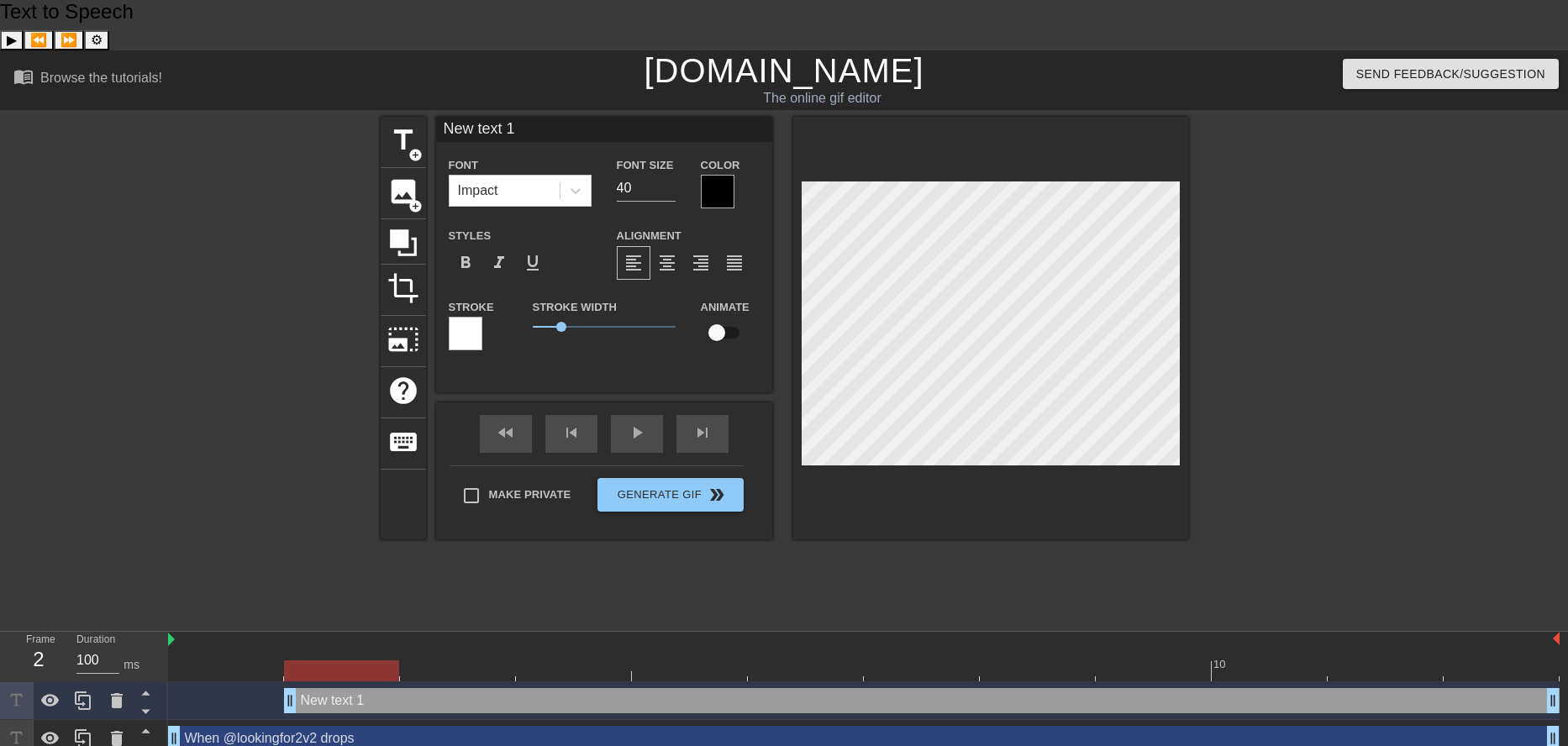
drag, startPoint x: 175, startPoint y: 648, endPoint x: 308, endPoint y: 653, distance: 133.1
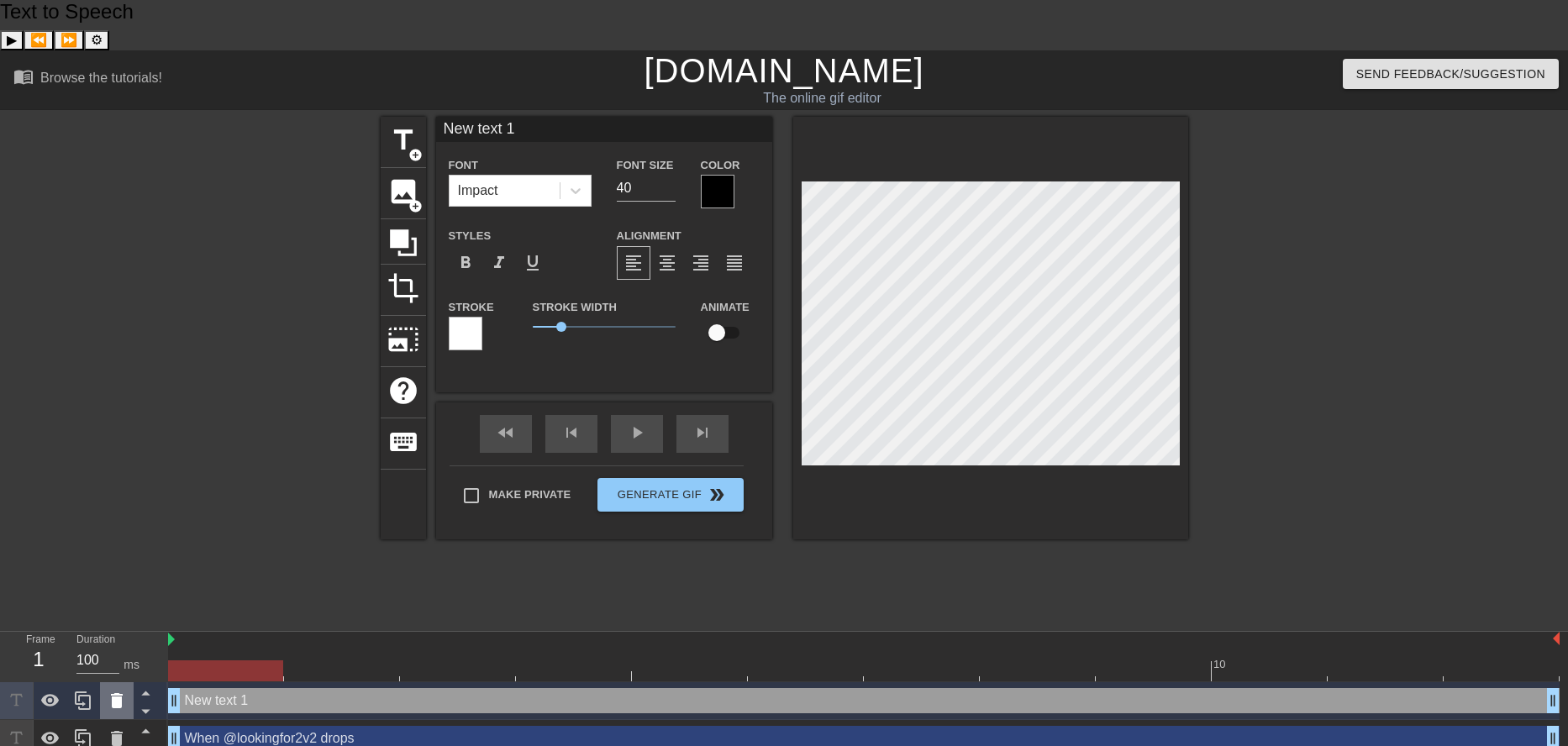
drag, startPoint x: 288, startPoint y: 653, endPoint x: 104, endPoint y: 668, distance: 184.6
click at [104, 666] on div "Frame 1 Duration 100 ms 10 New text 1 drag_handle drag_handle When @lookingfor2…" at bounding box center [784, 694] width 1568 height 126
type input "D"
type textarea "D"
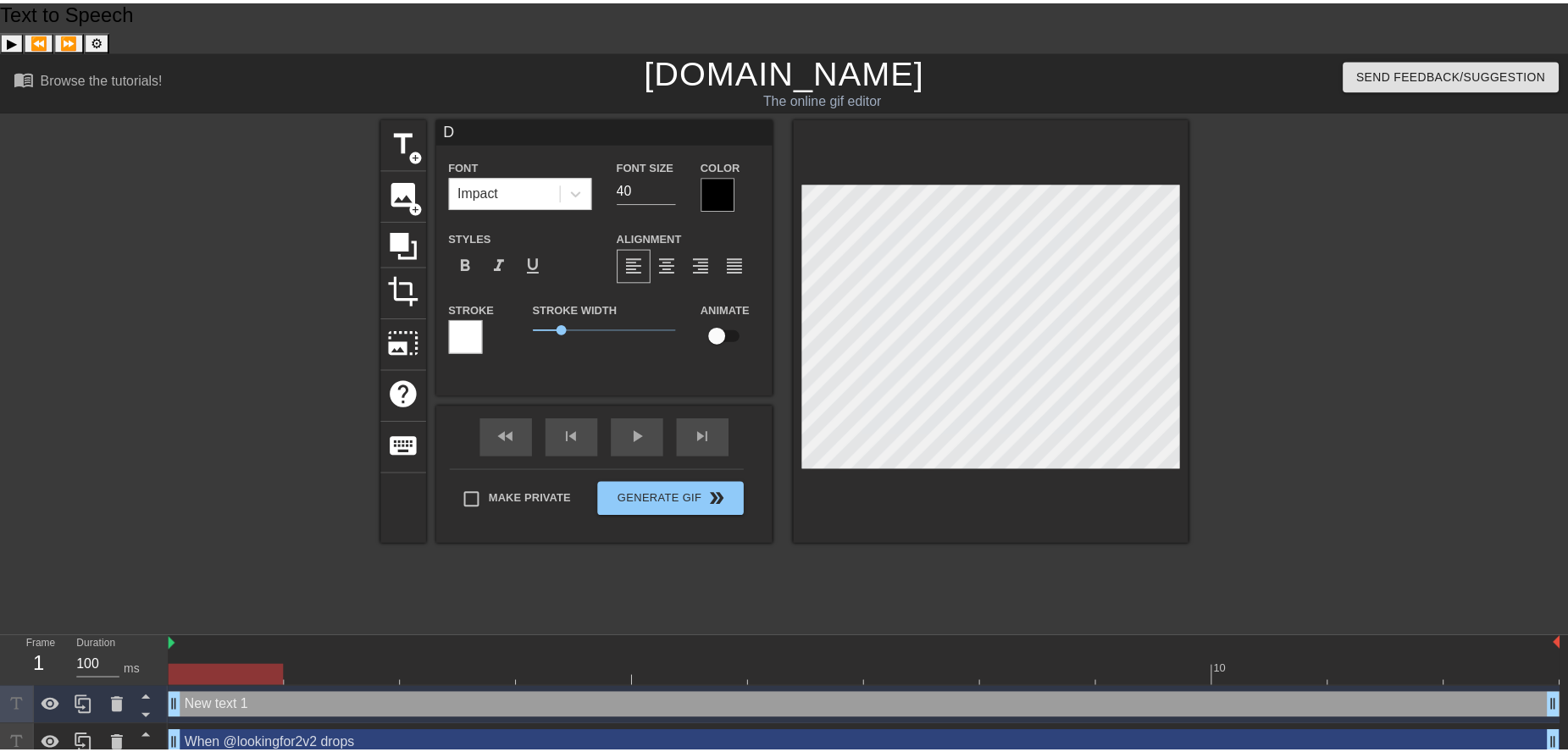
scroll to position [3, 2]
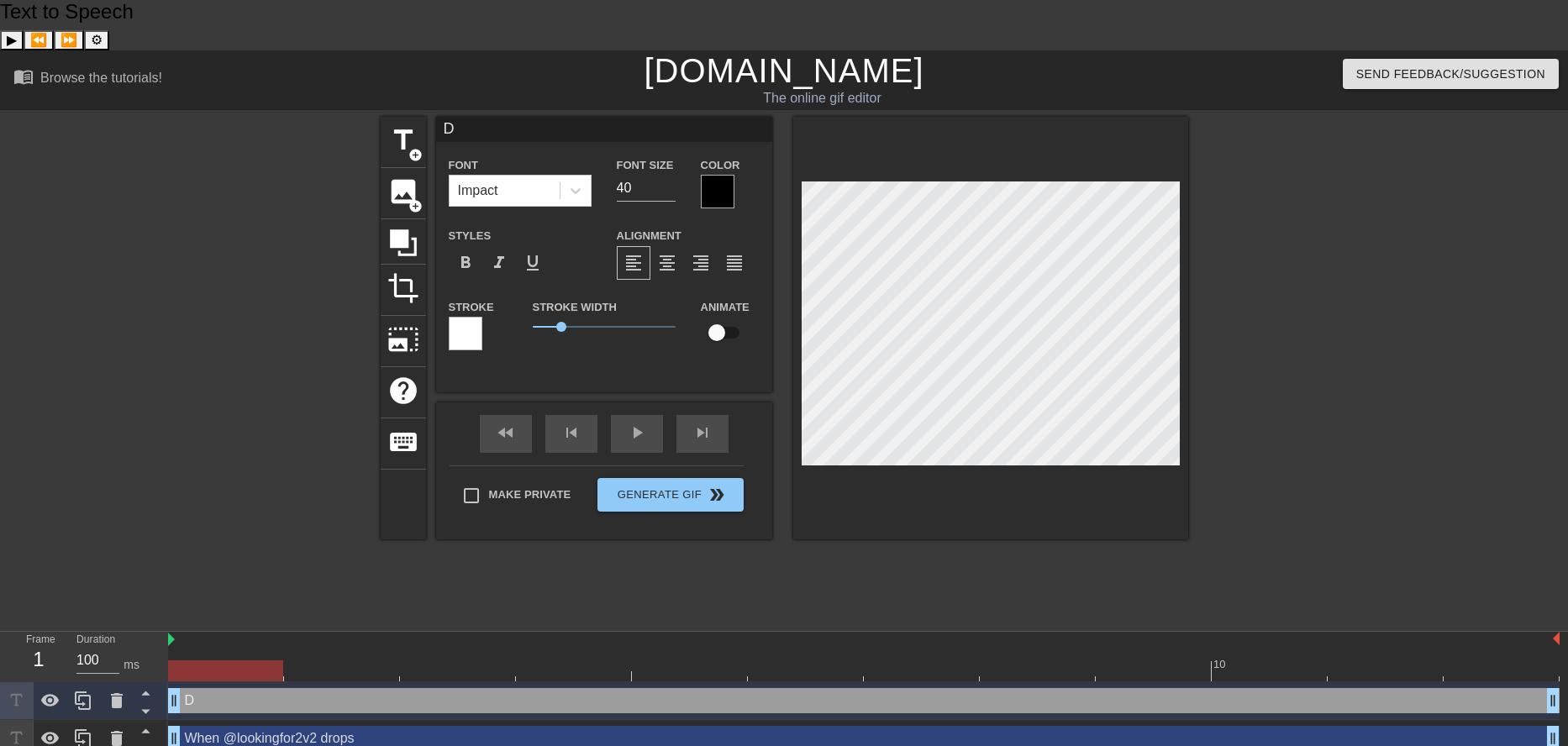
type input "De"
type textarea "De"
type input "Deb"
type textarea "Deb"
click at [710, 175] on div at bounding box center [718, 192] width 34 height 34
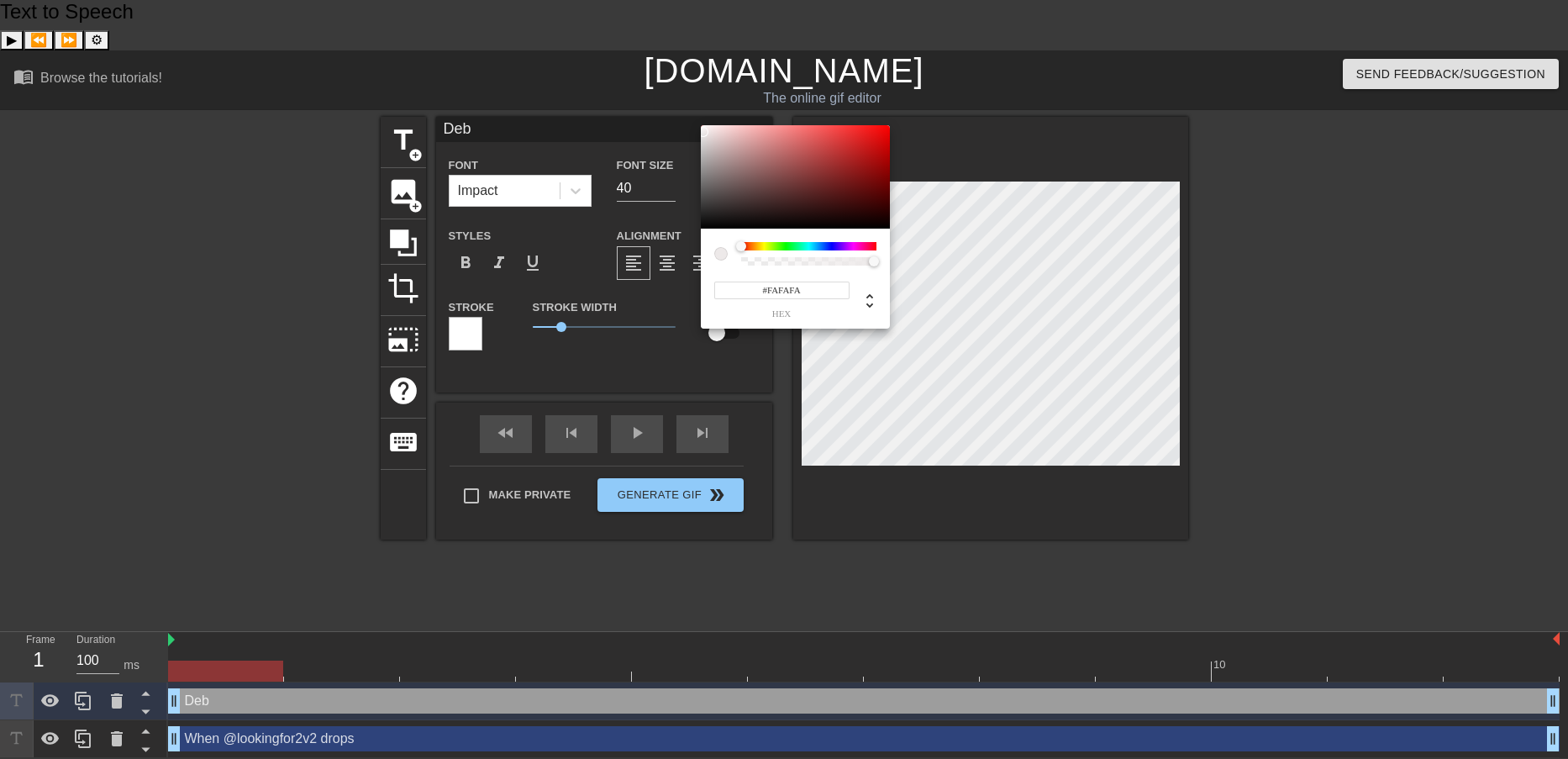
type input "#FFFFFF"
drag, startPoint x: 704, startPoint y: 132, endPoint x: 694, endPoint y: 123, distance: 13.5
click at [694, 123] on div "#FFFFFF hex" at bounding box center [784, 379] width 1568 height 759
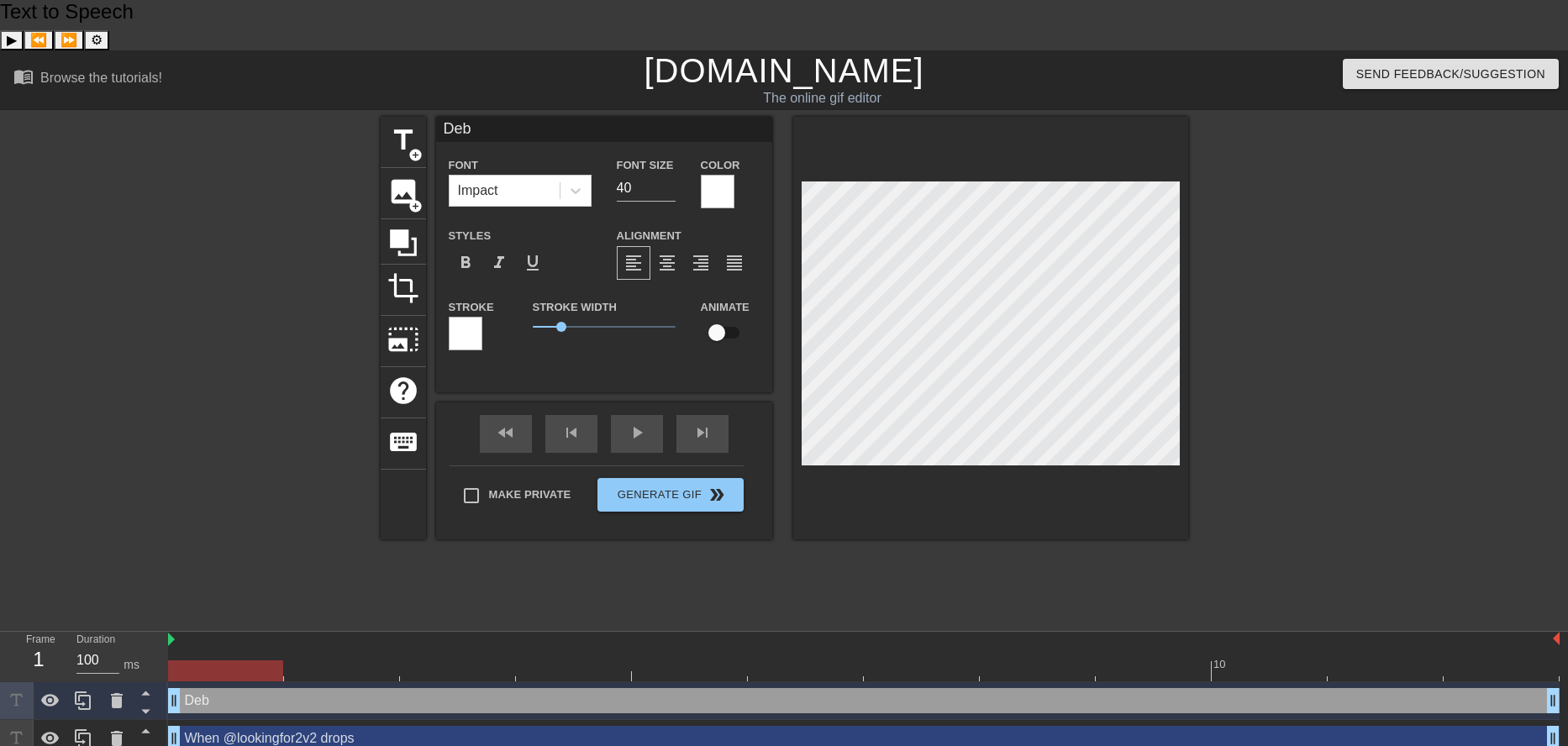
click at [472, 316] on div at bounding box center [465, 333] width 34 height 34
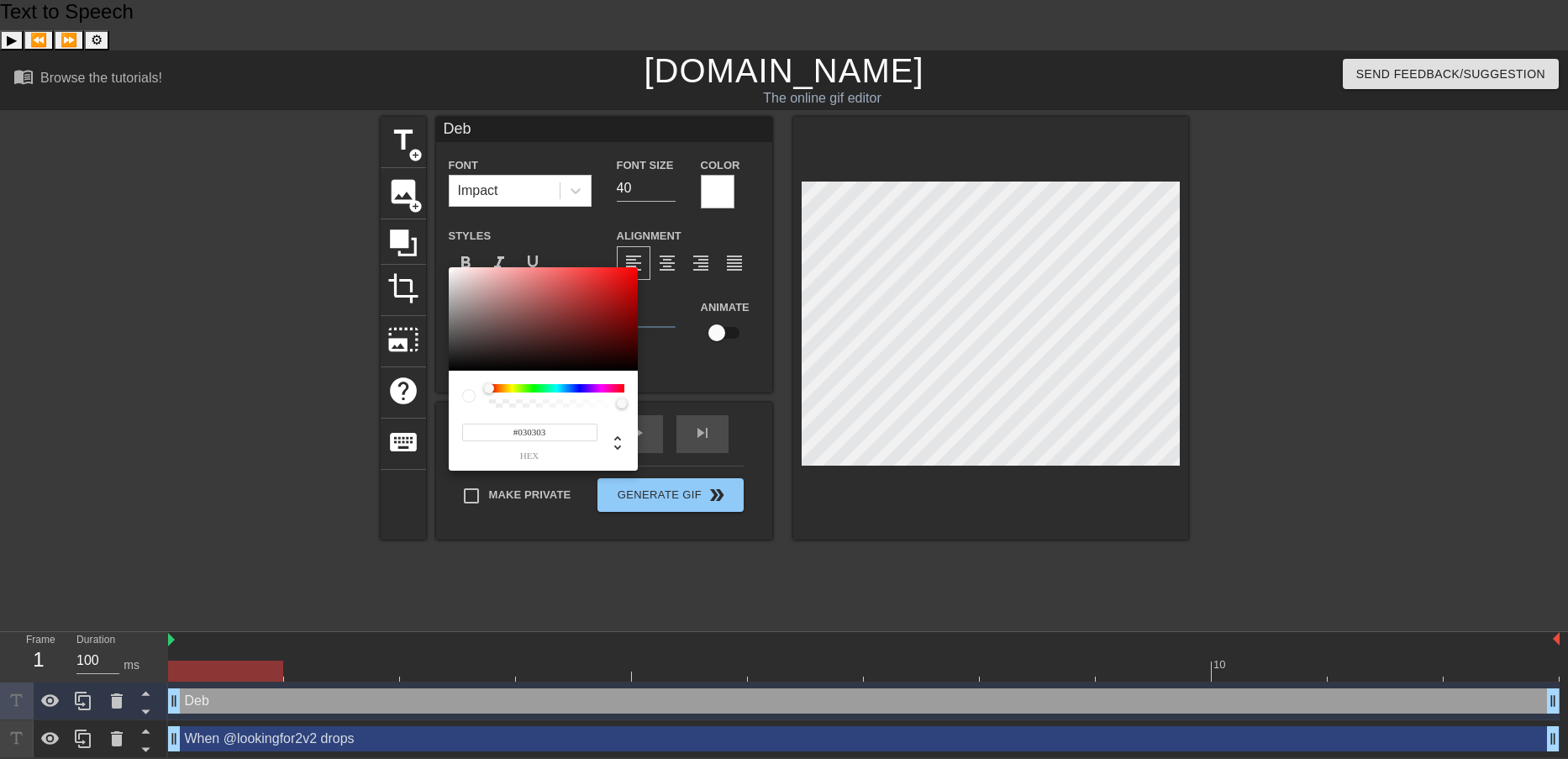
type input "#000000"
drag, startPoint x: 454, startPoint y: 365, endPoint x: 447, endPoint y: 375, distance: 12.2
click at [448, 375] on div "#000000 hex" at bounding box center [543, 369] width 189 height 204
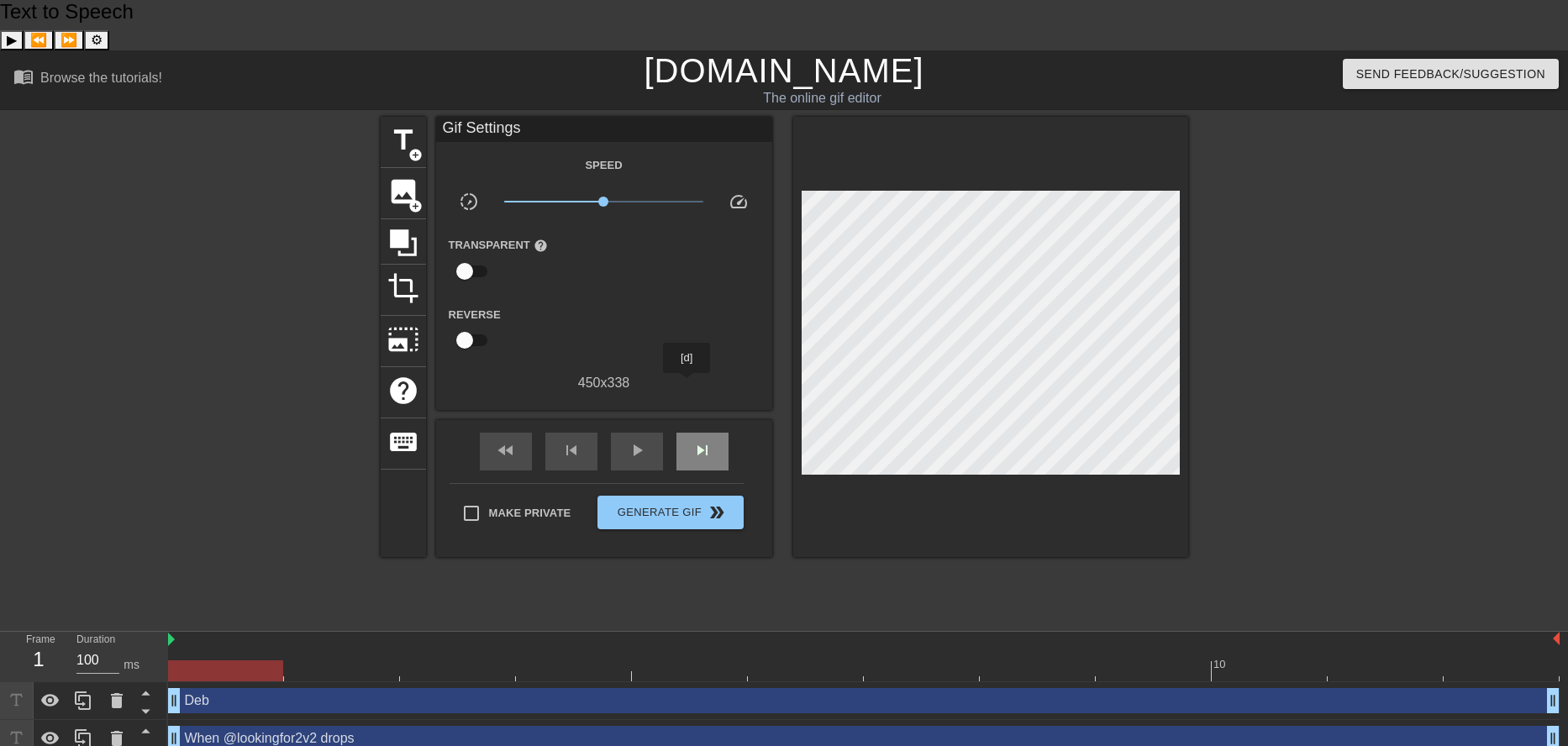
click at [687, 433] on div "skip_next" at bounding box center [702, 452] width 52 height 37
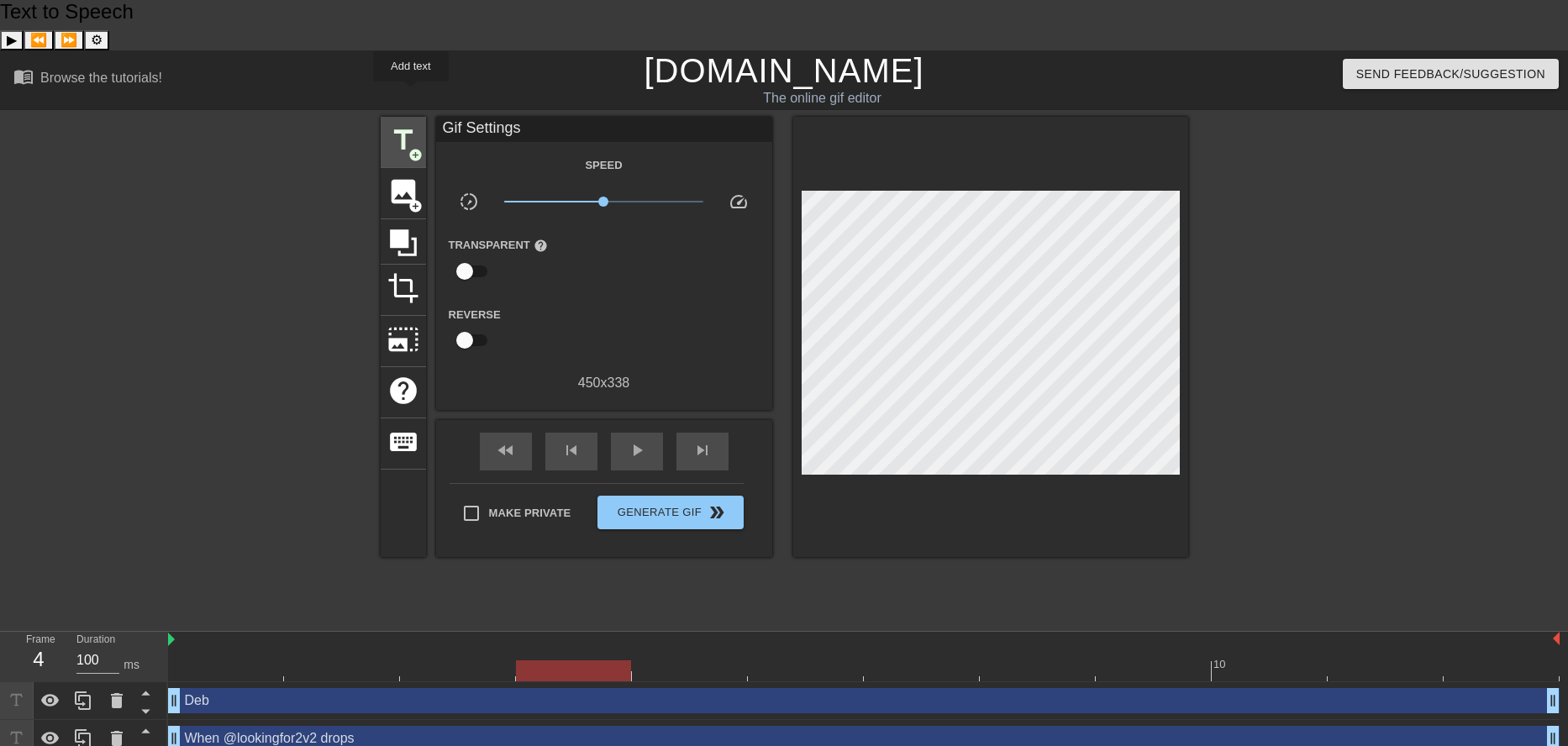
click at [411, 125] on span "title" at bounding box center [404, 141] width 32 height 32
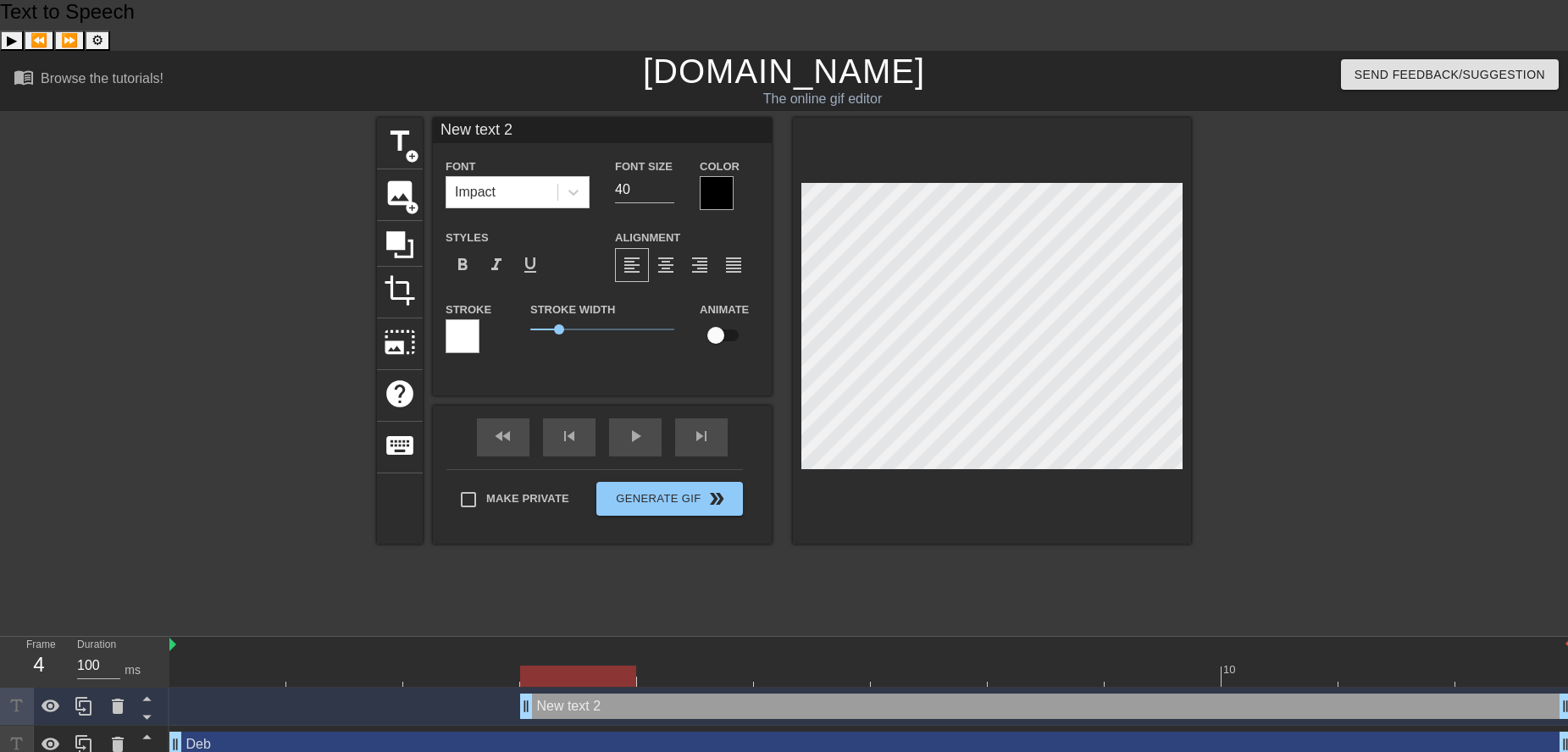
scroll to position [3, 4]
paste textarea "kittybooswagg"
type input "kittybooswagg"
paste textarea "TTYBooS"
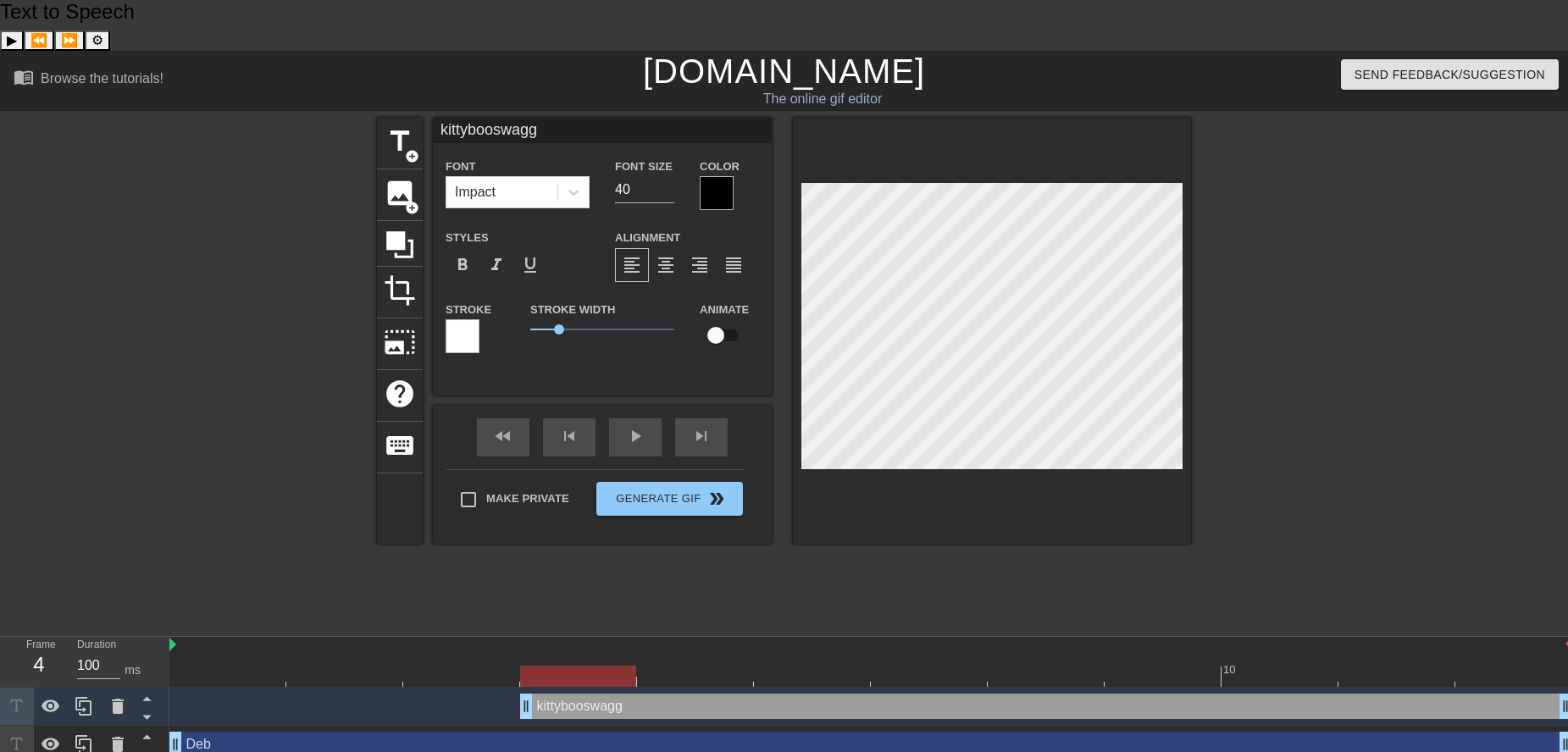
type textarea "kiTTYBooSwagg"
type input "kiTTYBooSwagg"
click at [668, 176] on input "39" at bounding box center [644, 190] width 59 height 27
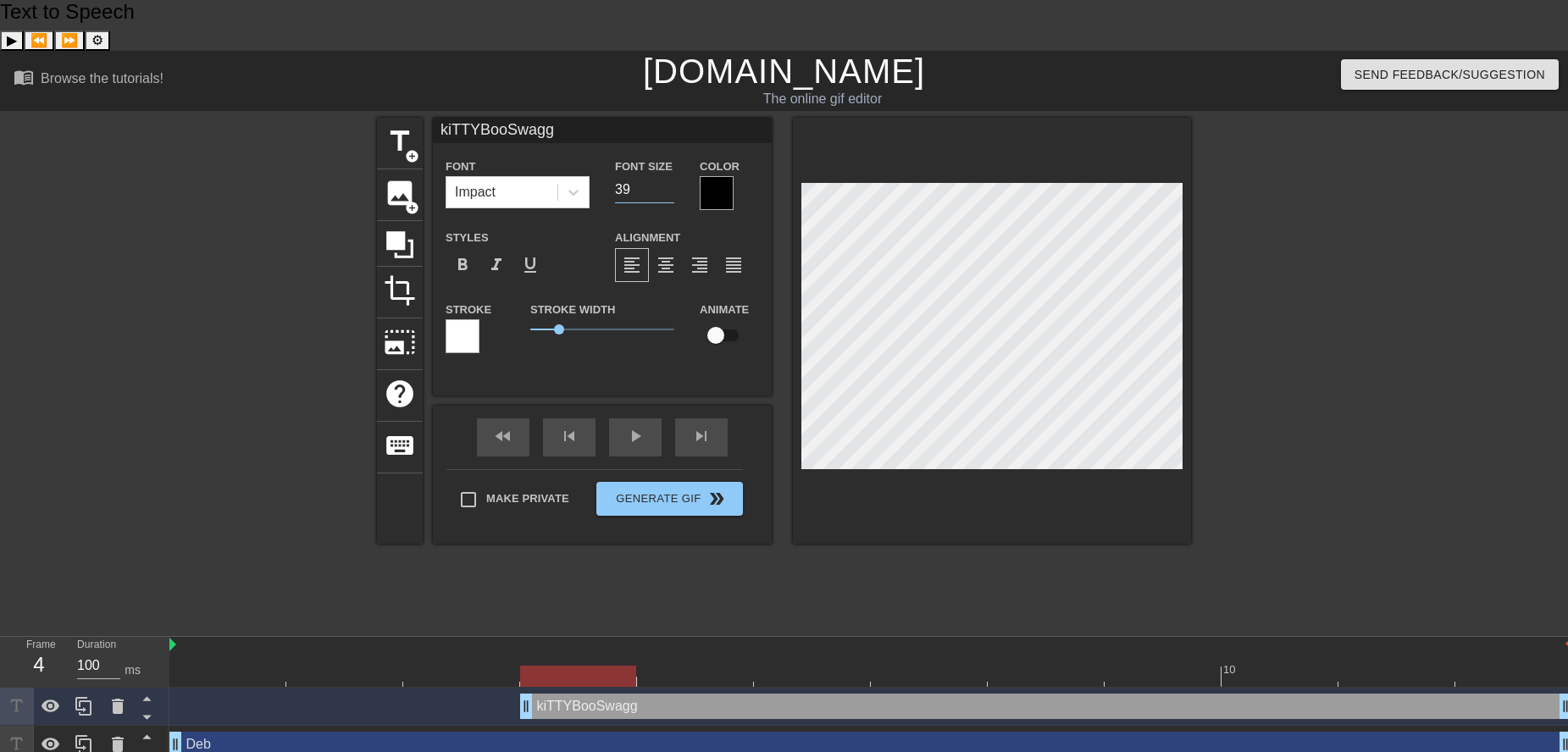
click at [668, 176] on input "39" at bounding box center [644, 190] width 59 height 27
click at [669, 176] on input "38" at bounding box center [644, 190] width 59 height 27
click at [669, 176] on input "37" at bounding box center [644, 190] width 59 height 27
click at [669, 176] on input "36" at bounding box center [644, 190] width 59 height 27
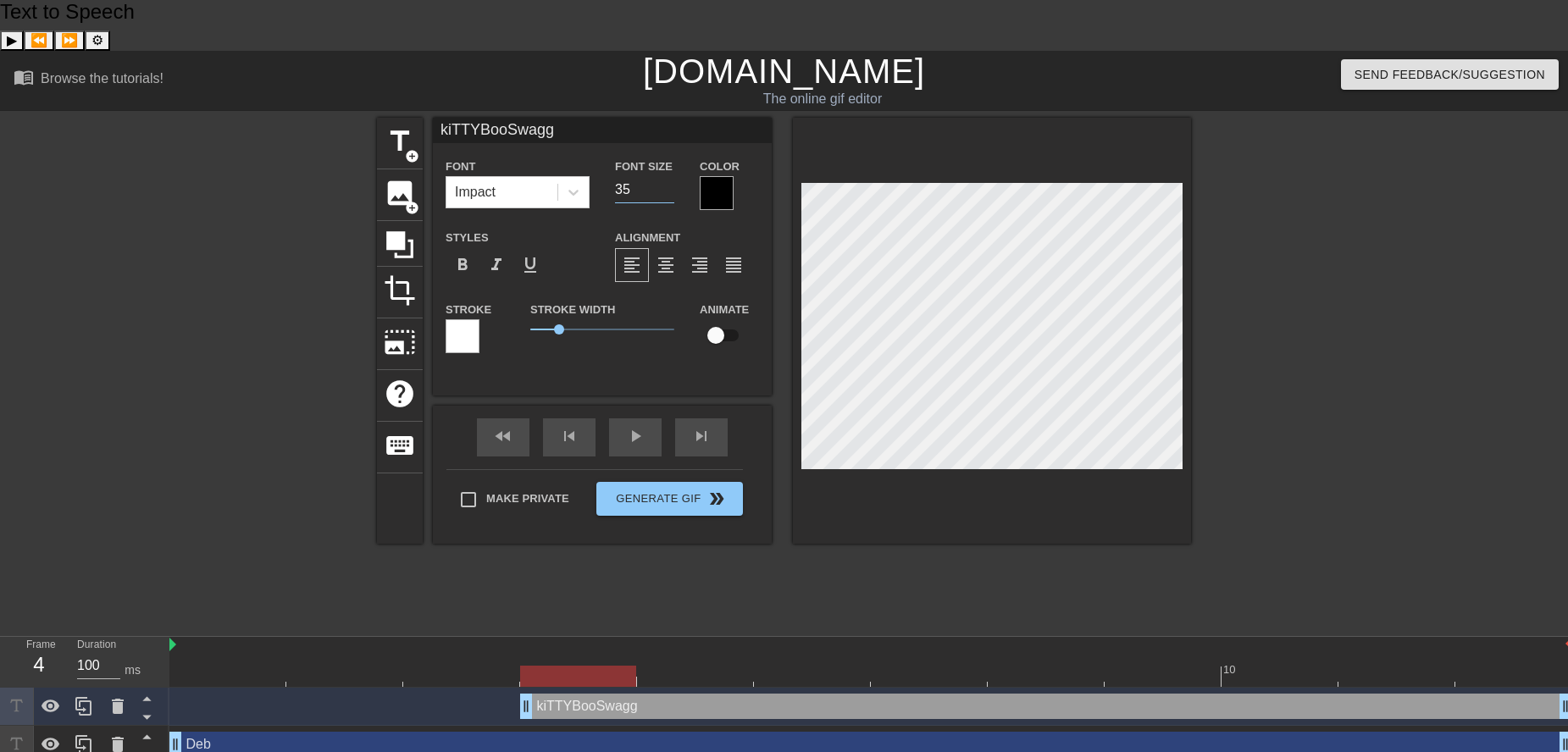
click at [669, 176] on input "35" at bounding box center [644, 190] width 59 height 27
click at [669, 176] on input "34" at bounding box center [644, 190] width 59 height 27
click at [669, 176] on input "33" at bounding box center [644, 190] width 59 height 27
click at [669, 176] on input "32" at bounding box center [644, 190] width 59 height 27
click at [669, 176] on input "31" at bounding box center [644, 190] width 59 height 27
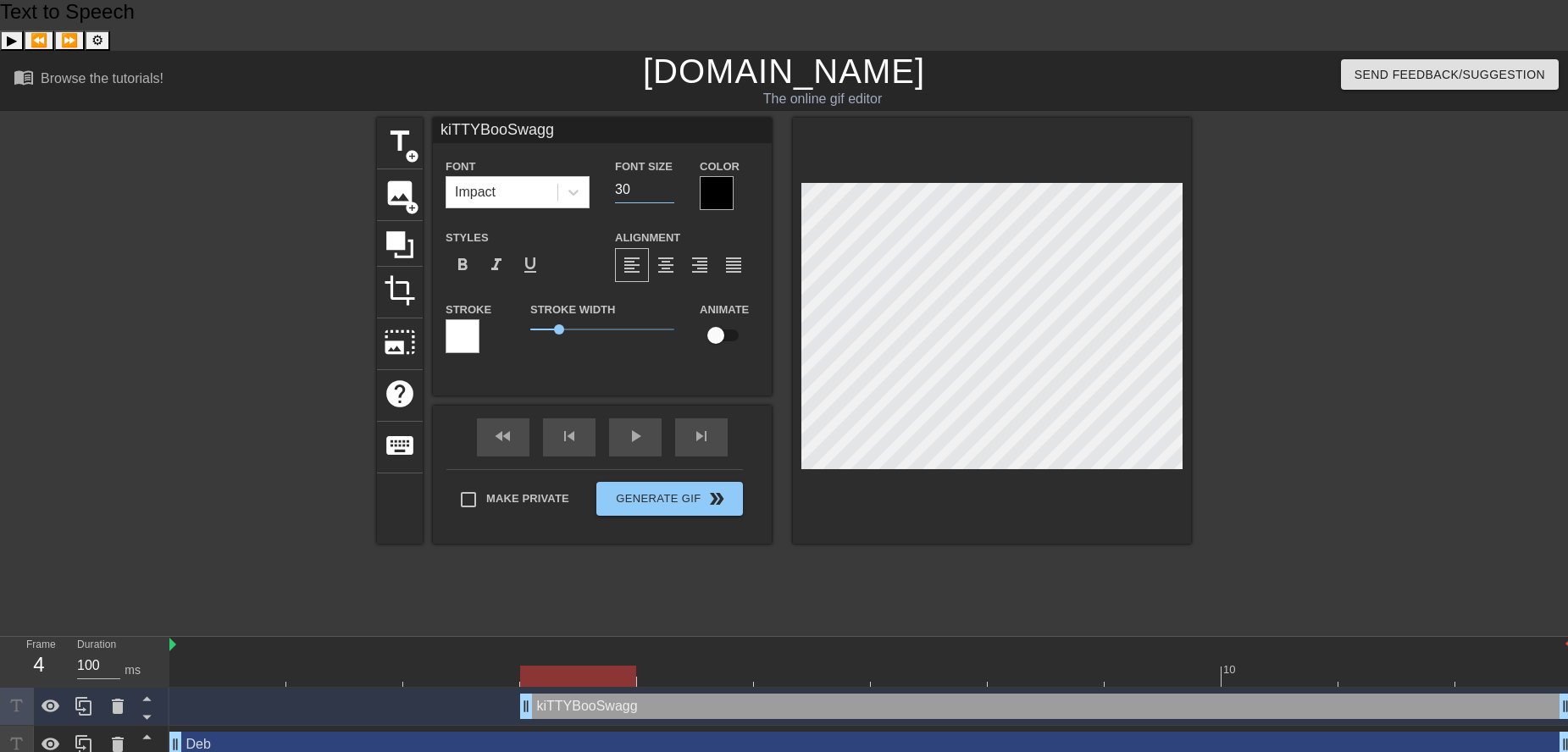
click at [669, 176] on input "30" at bounding box center [644, 190] width 59 height 27
click at [669, 176] on input "29" at bounding box center [644, 190] width 59 height 27
type input "28"
click at [669, 176] on input "28" at bounding box center [644, 190] width 59 height 27
drag, startPoint x: 560, startPoint y: 276, endPoint x: 549, endPoint y: 279, distance: 11.4
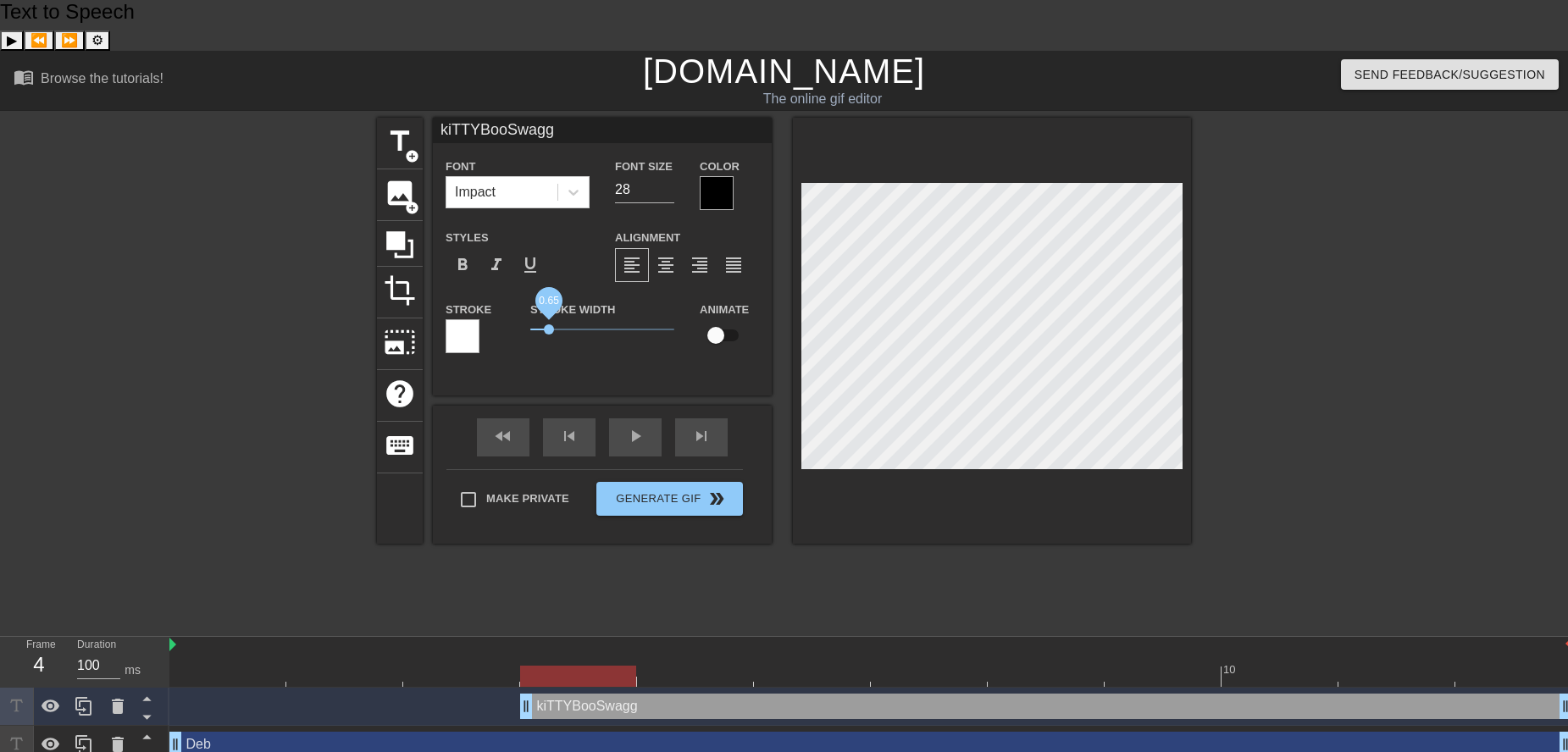
click at [549, 324] on span "0.65" at bounding box center [548, 329] width 10 height 10
click at [706, 176] on div at bounding box center [717, 193] width 34 height 34
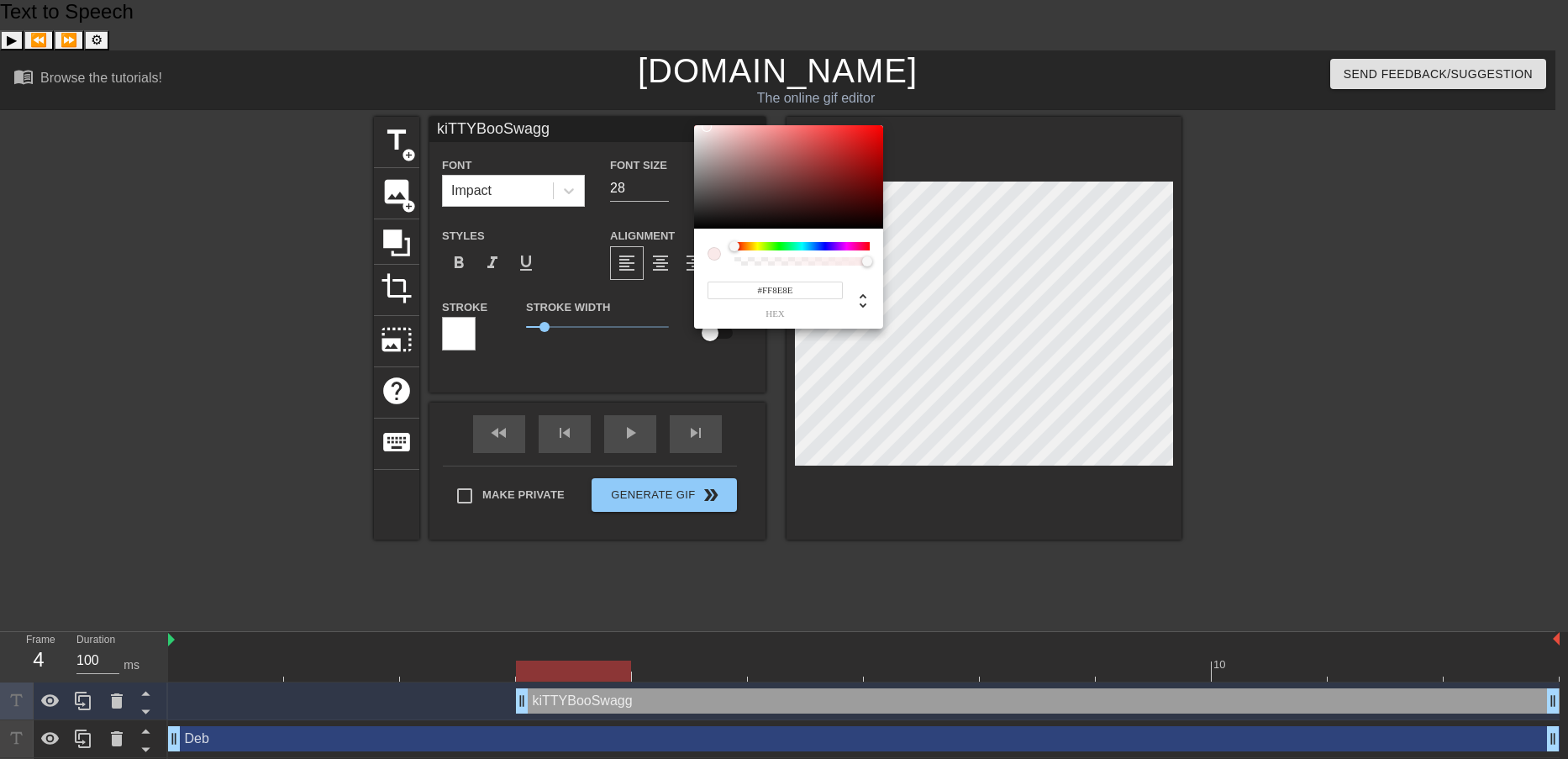
type input "#FFFFFF"
drag, startPoint x: 717, startPoint y: 133, endPoint x: 690, endPoint y: 124, distance: 28.5
click at [690, 124] on div "#FFFFFF hex" at bounding box center [784, 379] width 1568 height 759
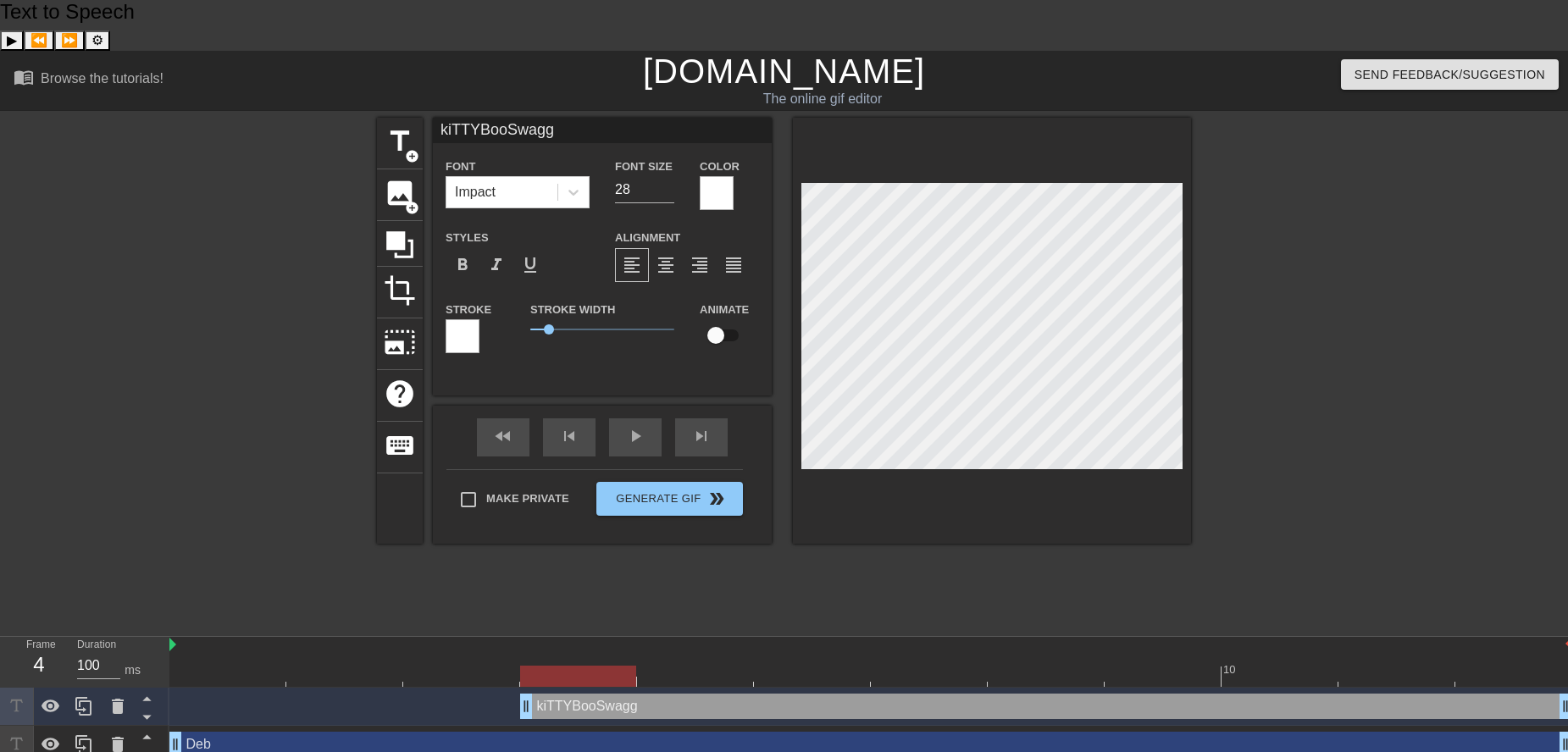
click at [474, 319] on div at bounding box center [463, 336] width 34 height 34
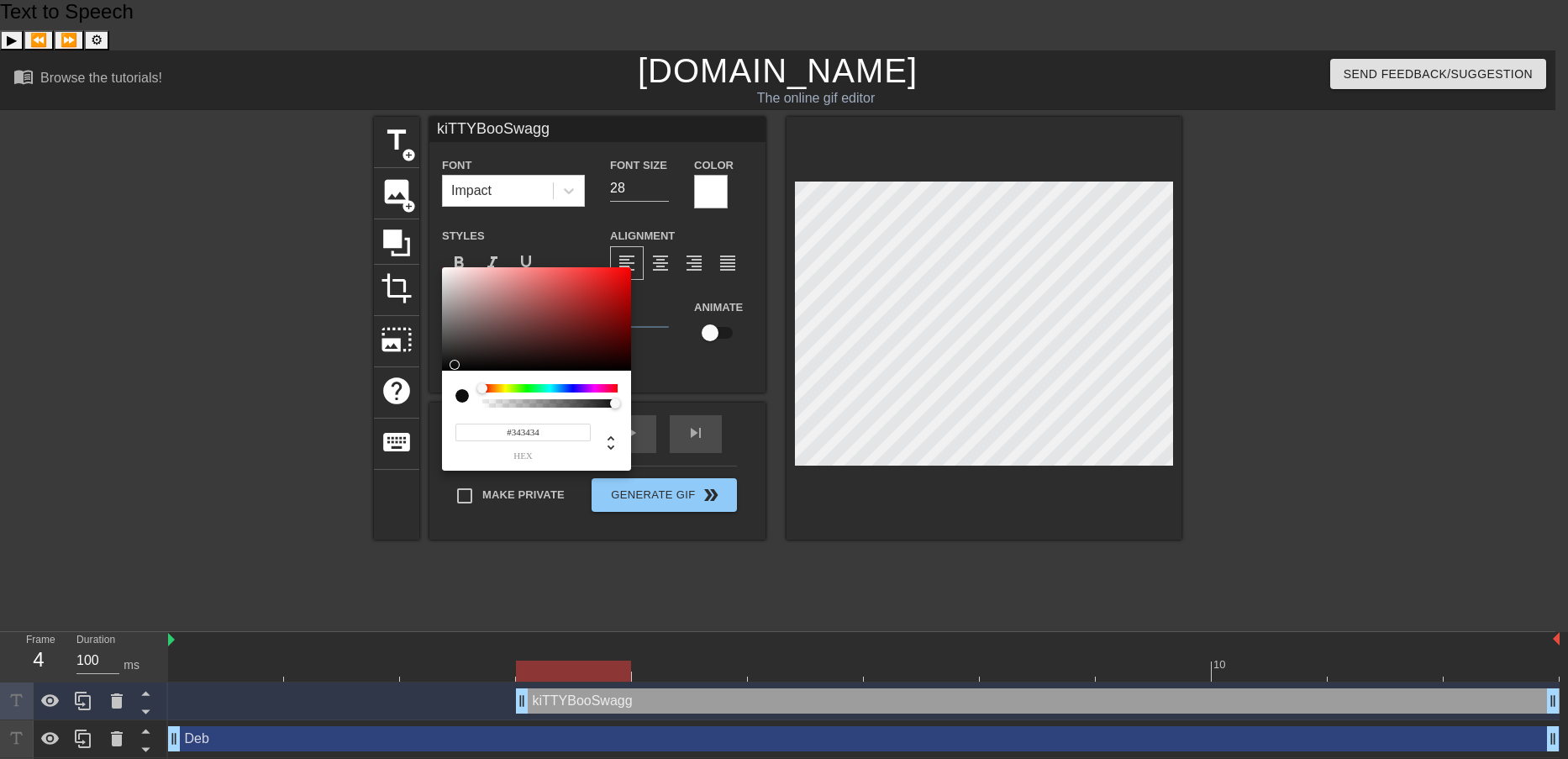
type input "#000000"
drag, startPoint x: 466, startPoint y: 359, endPoint x: 427, endPoint y: 376, distance: 42.5
click at [427, 376] on div "#000000 hex" at bounding box center [784, 379] width 1568 height 759
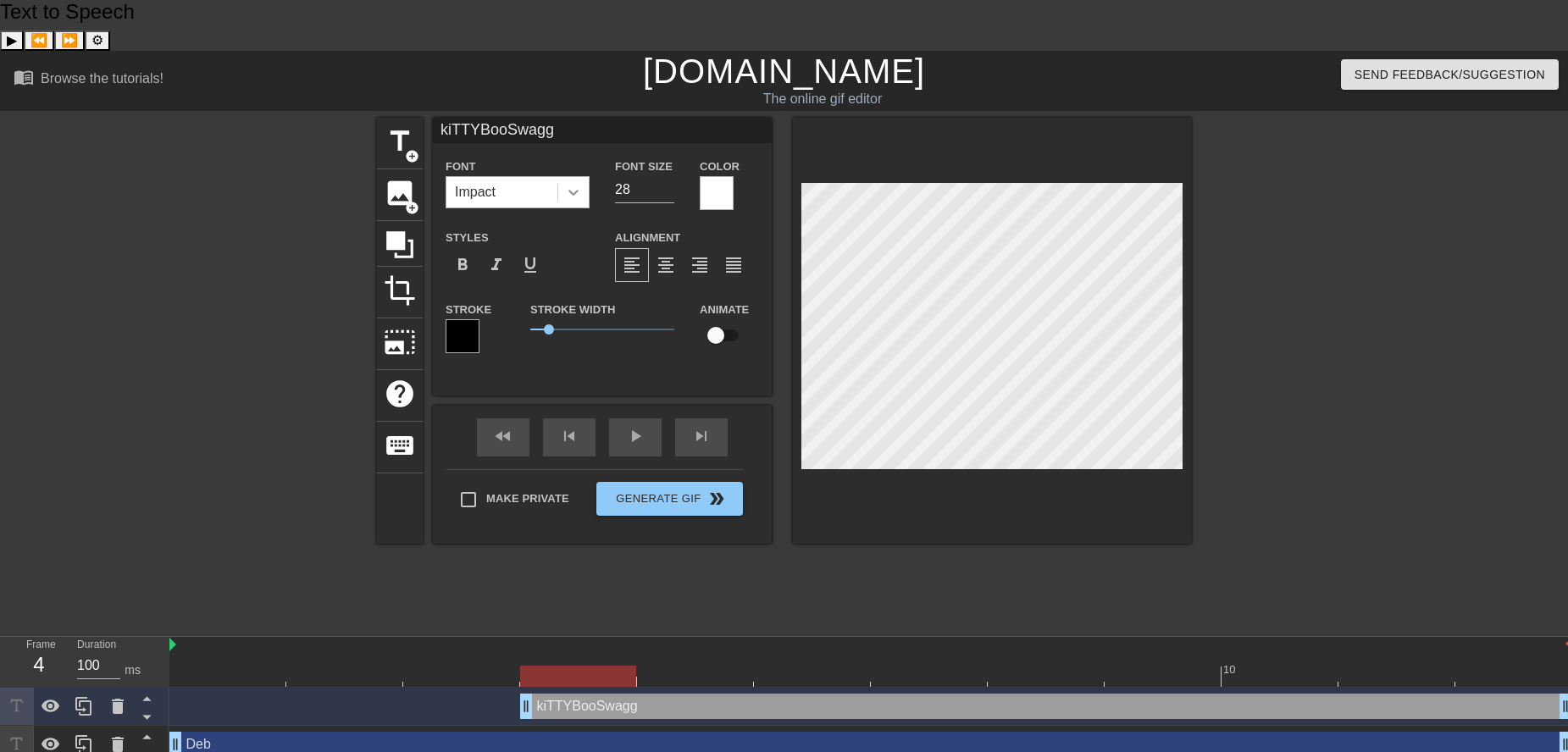
drag, startPoint x: 644, startPoint y: 146, endPoint x: 588, endPoint y: 143, distance: 56.1
click at [588, 155] on div "Font Impact Font Size 28 Color" at bounding box center [602, 182] width 339 height 55
type input "40"
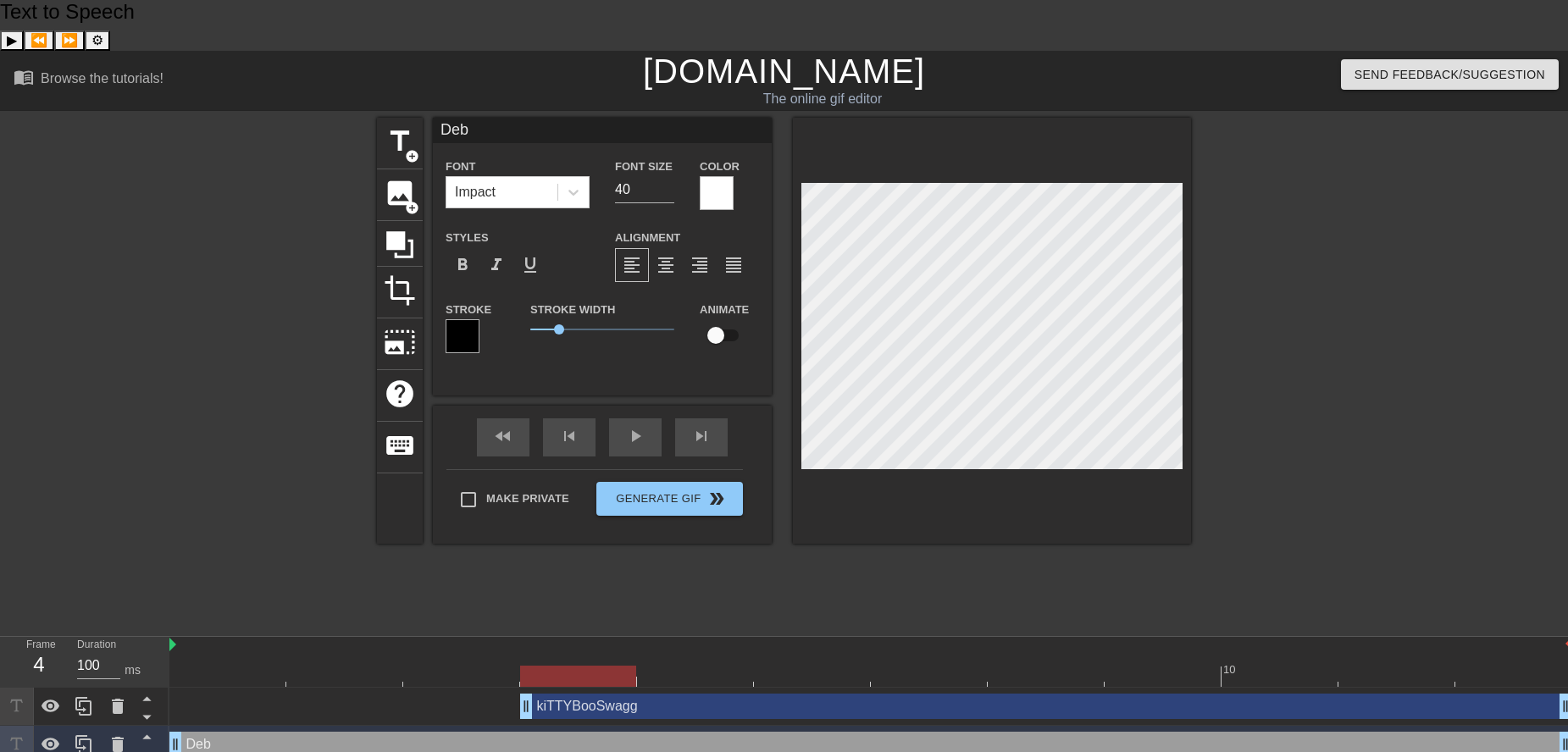
scroll to position [2, 2]
type input "iLiveInaVanDownBayaWeaver"
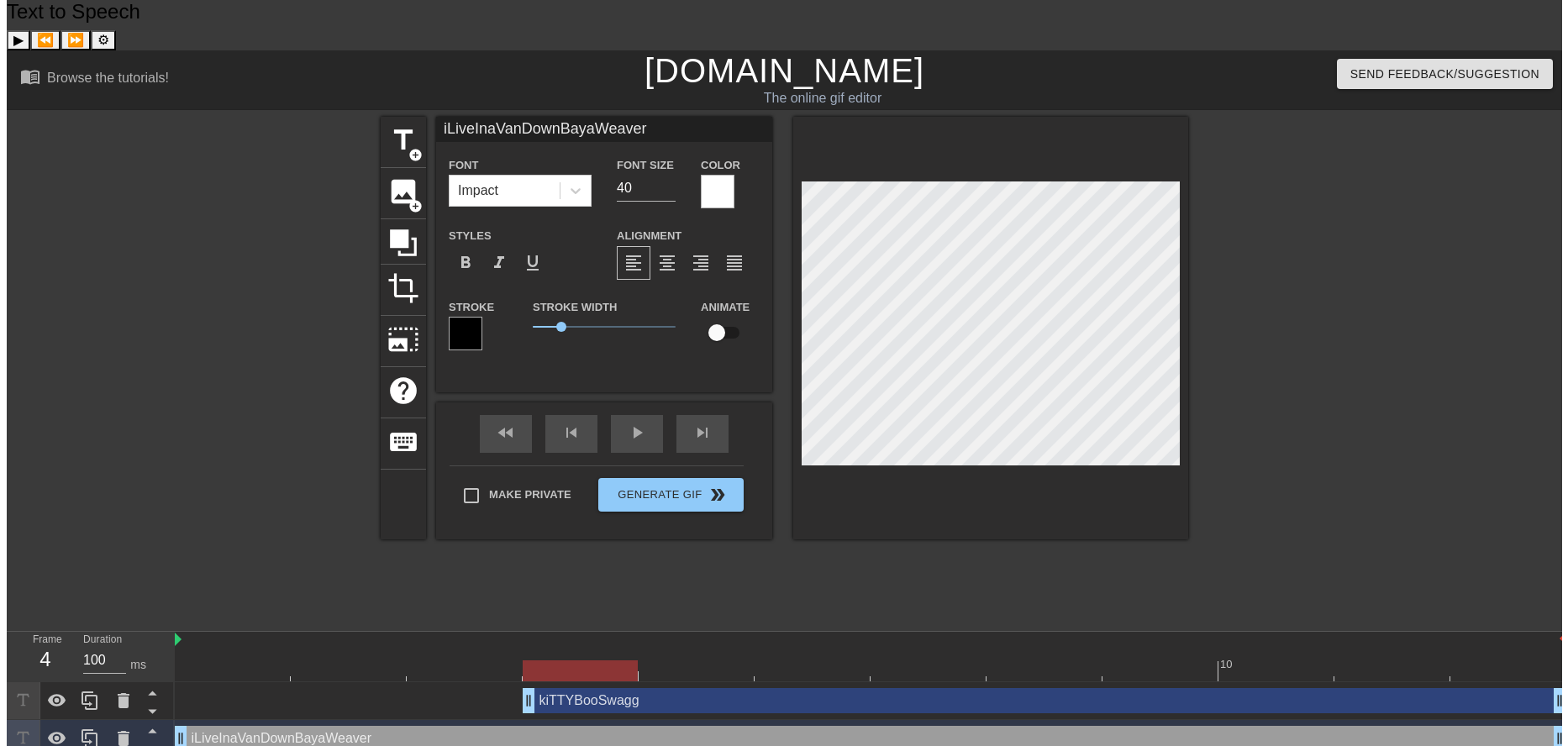
scroll to position [2, 10]
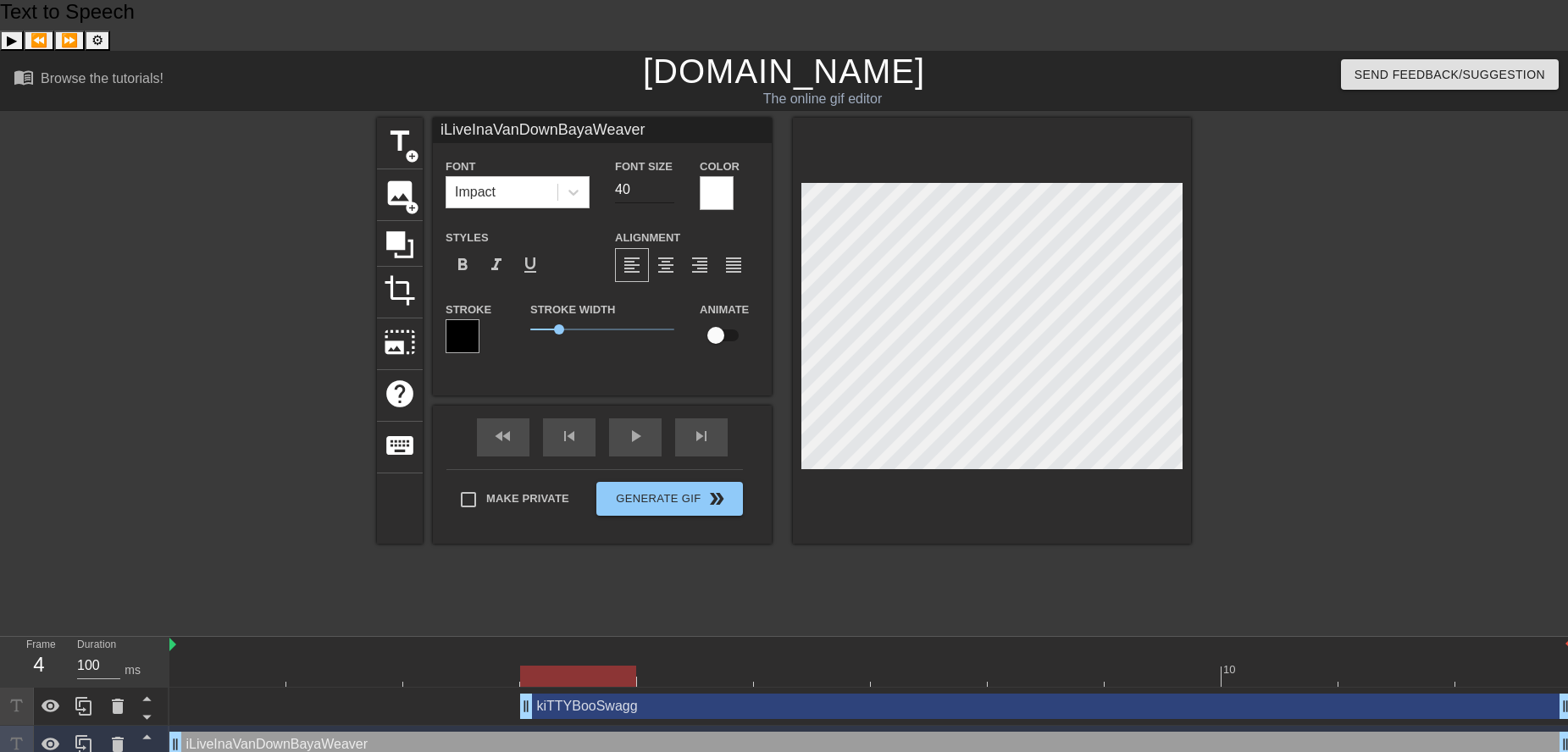
type textarea "iLiveInaVanDownBayaWeaver"
drag, startPoint x: 640, startPoint y: 142, endPoint x: 589, endPoint y: 143, distance: 51.0
click at [589, 155] on div "Font Impact Font Size 40 Color" at bounding box center [602, 182] width 339 height 55
type input "20"
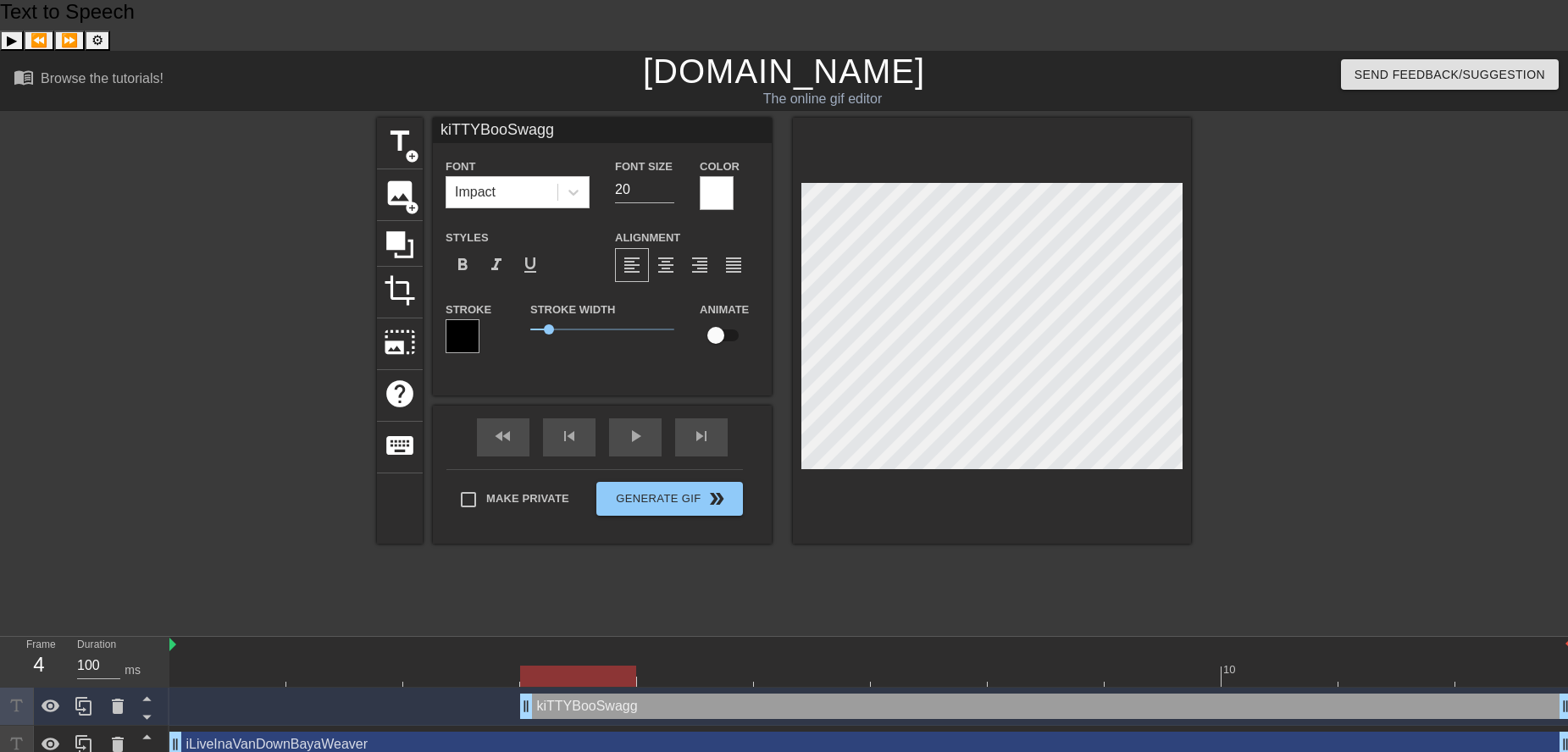
type input "iLiveInaVanDownBayaWeaver"
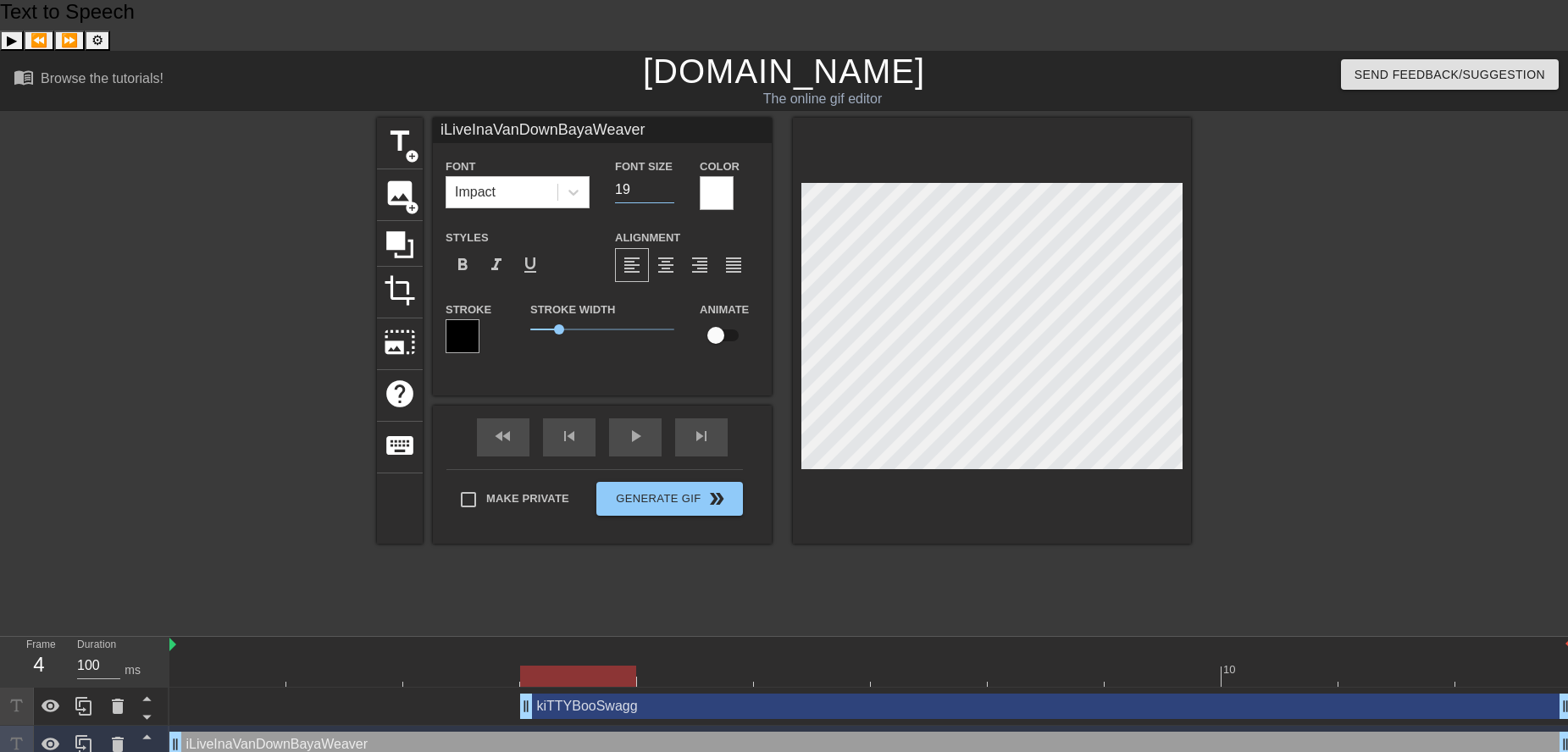
click at [667, 176] on input "19" at bounding box center [644, 190] width 59 height 27
click at [667, 176] on input "18" at bounding box center [644, 190] width 59 height 27
type input "17"
click at [668, 176] on input "17" at bounding box center [644, 190] width 59 height 27
type input "kiTTYBooSwagg"
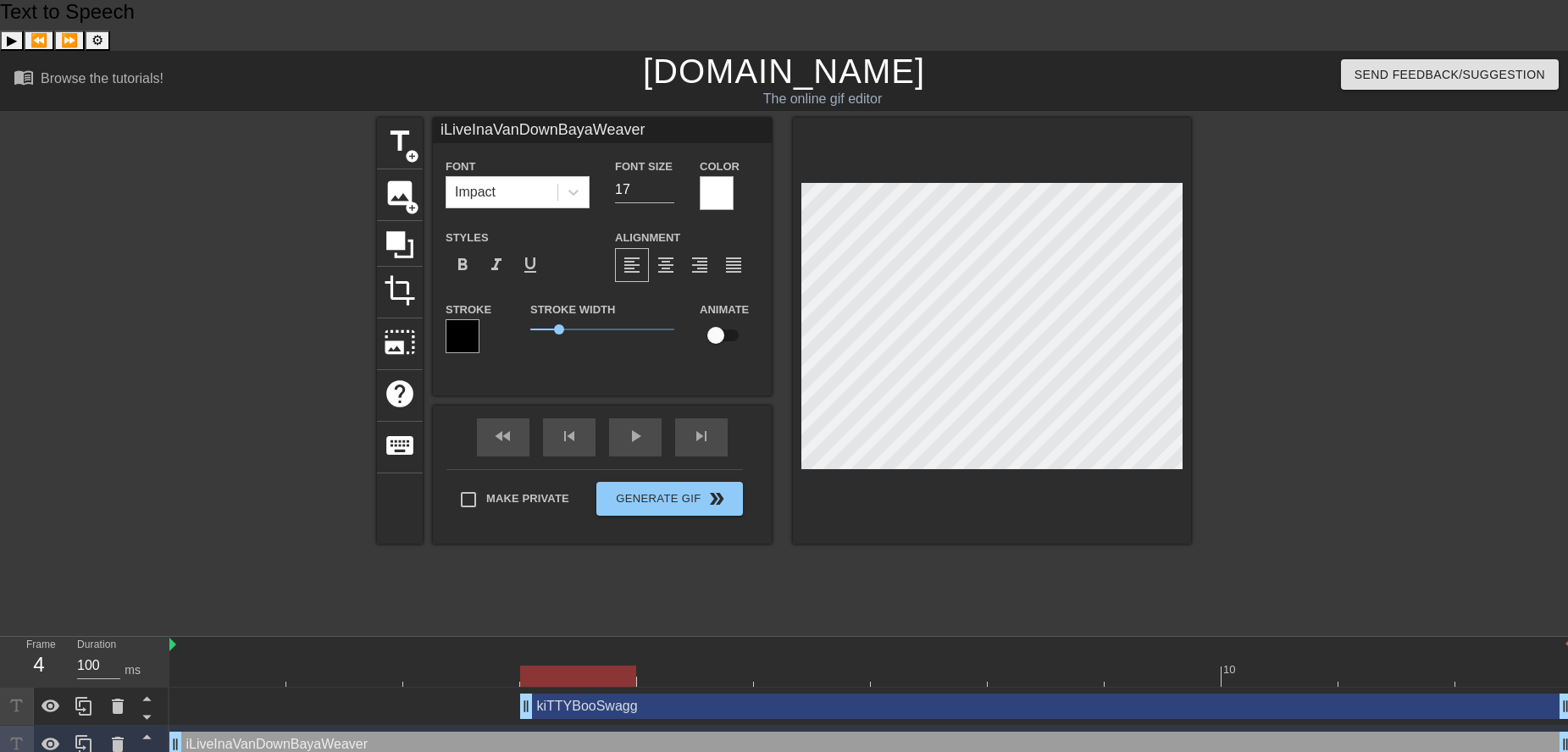
type input "20"
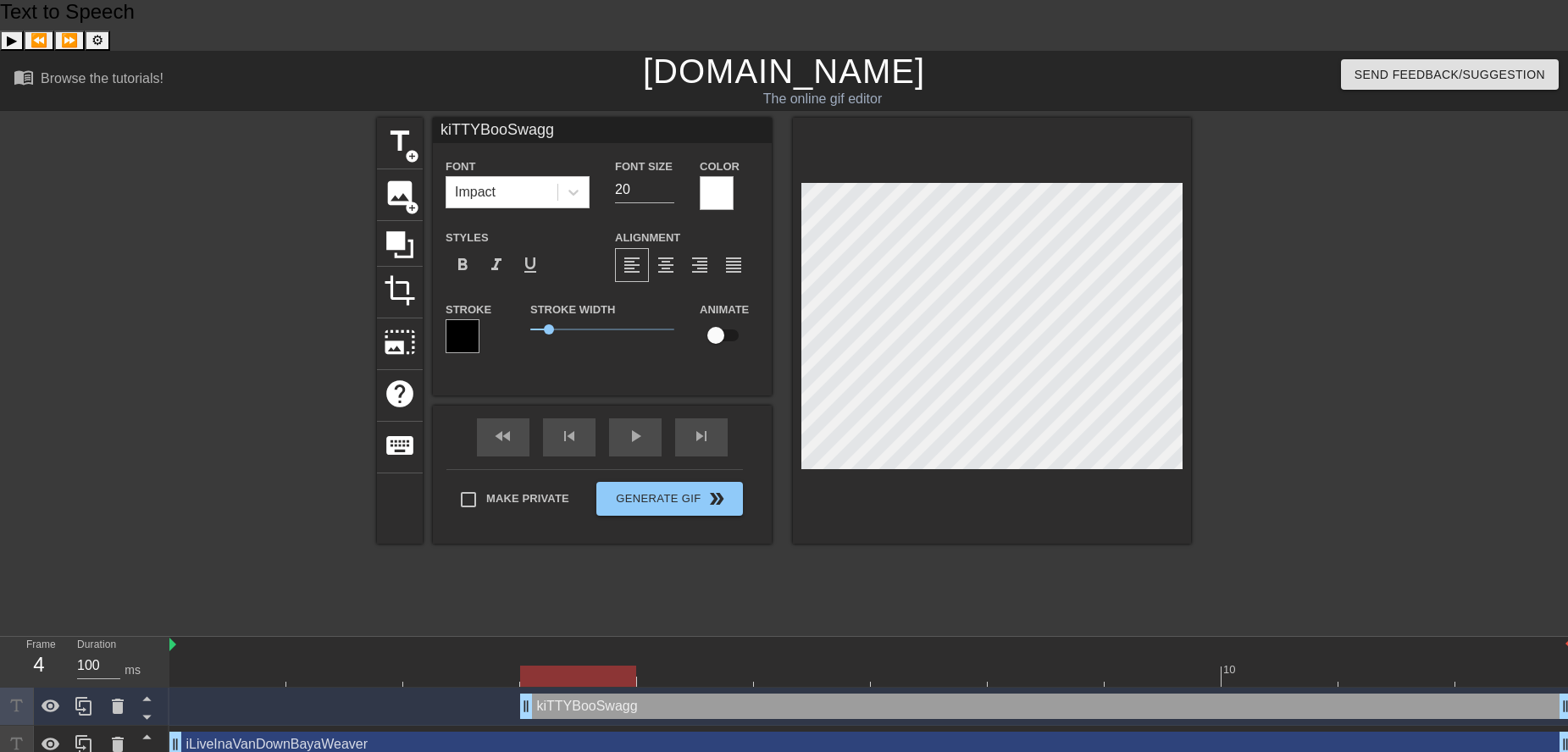
type input "iLiveInaVanDownBayaWeaver"
type input "17"
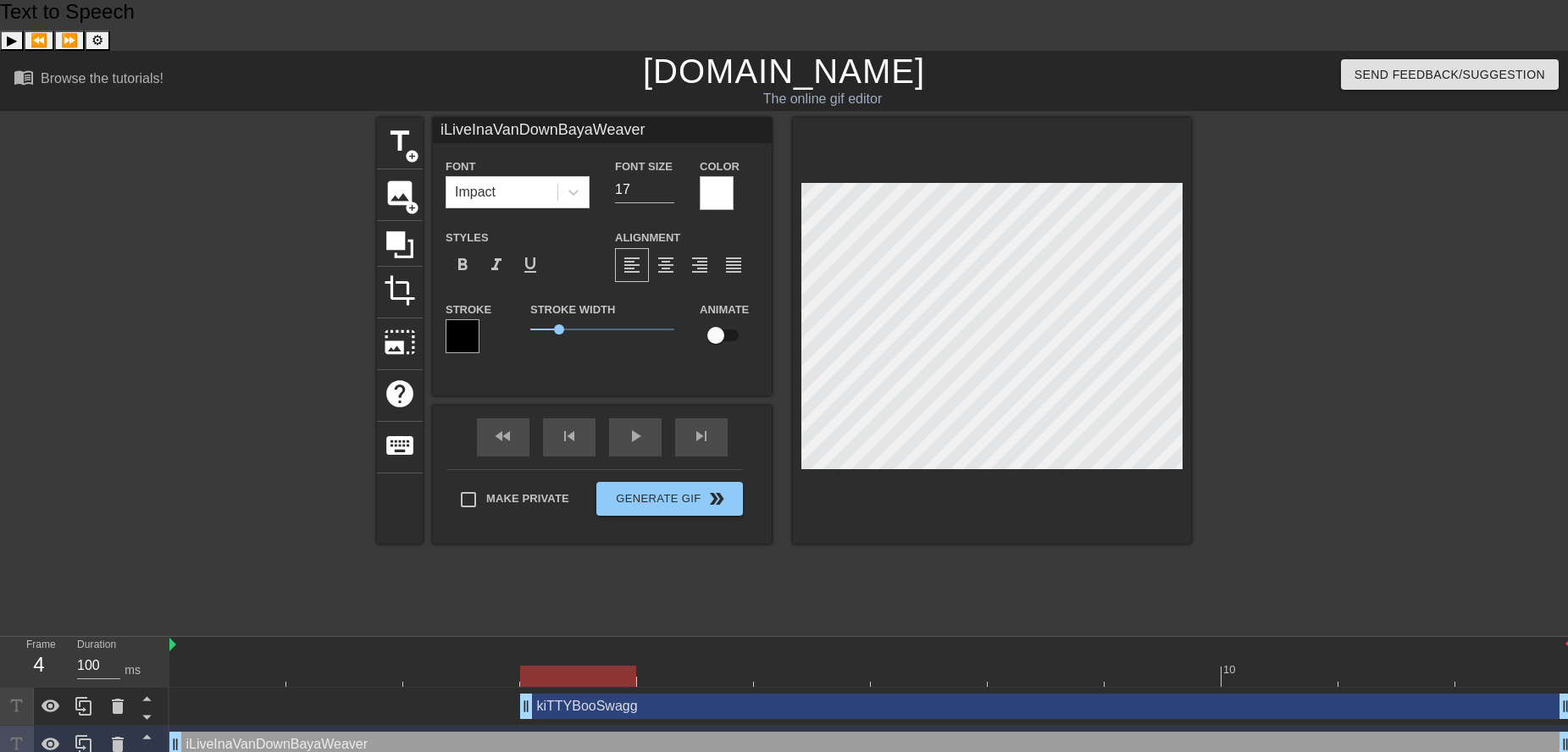
type input "kiTTYBooSwagg"
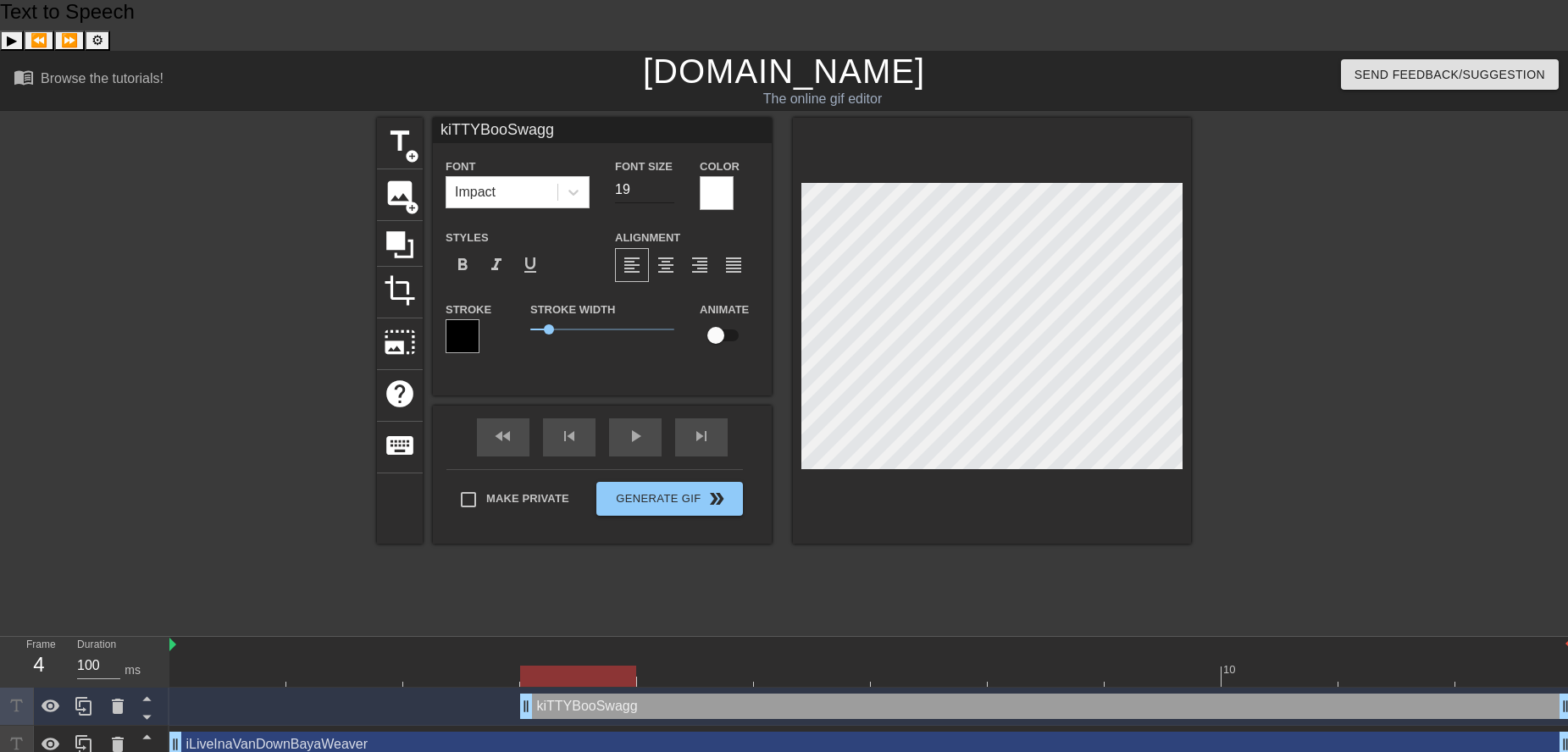
click at [667, 176] on input "19" at bounding box center [644, 190] width 59 height 27
click at [667, 176] on input "18" at bounding box center [644, 190] width 59 height 27
click at [671, 176] on input "19" at bounding box center [644, 190] width 59 height 27
click at [671, 176] on input "20" at bounding box center [644, 190] width 59 height 27
click at [671, 176] on input "19" at bounding box center [644, 190] width 59 height 27
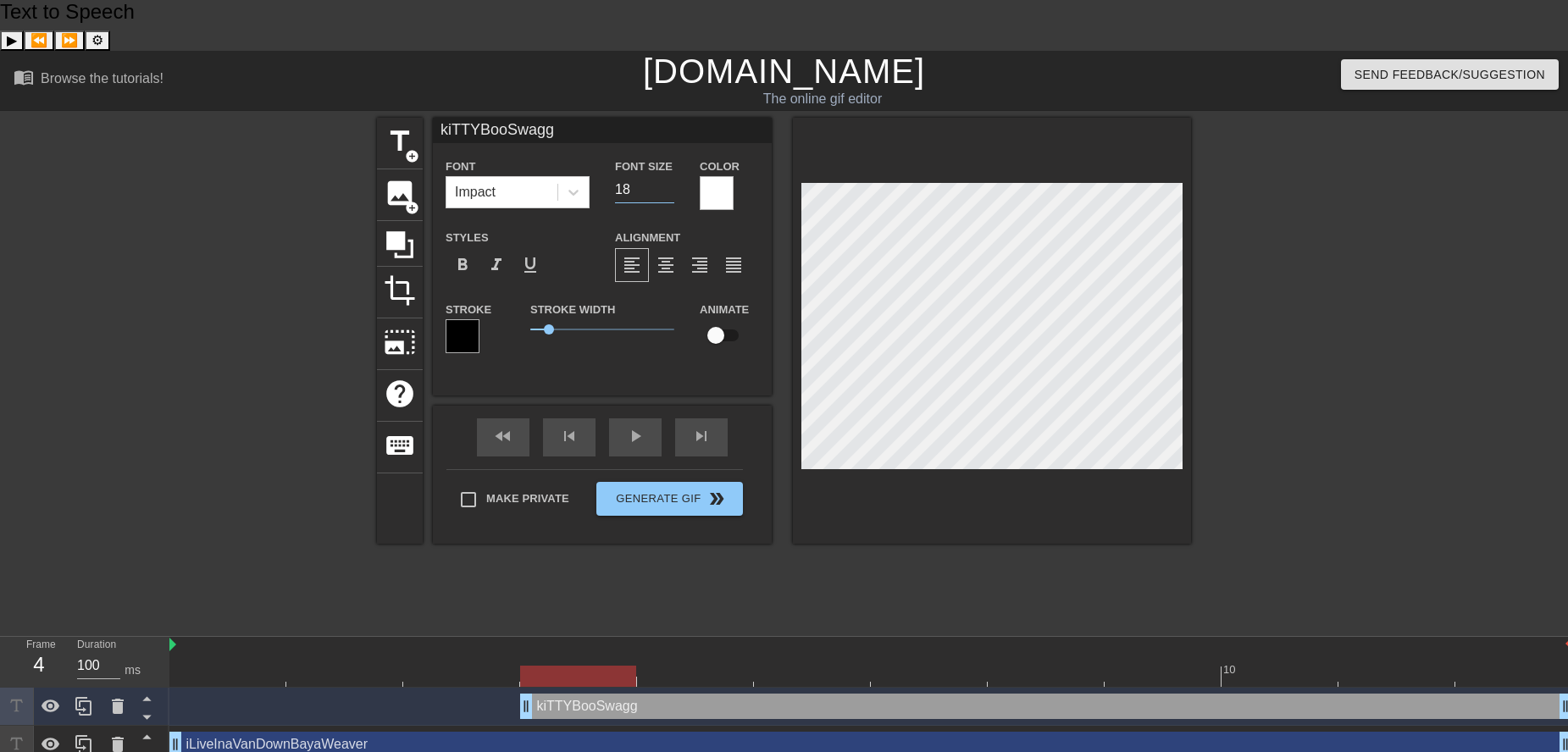
click at [671, 176] on input "18" at bounding box center [644, 190] width 59 height 27
type input "17"
click at [671, 176] on input "17" at bounding box center [644, 190] width 59 height 27
click at [720, 319] on input "checkbox" at bounding box center [715, 335] width 96 height 32
checkbox input "true"
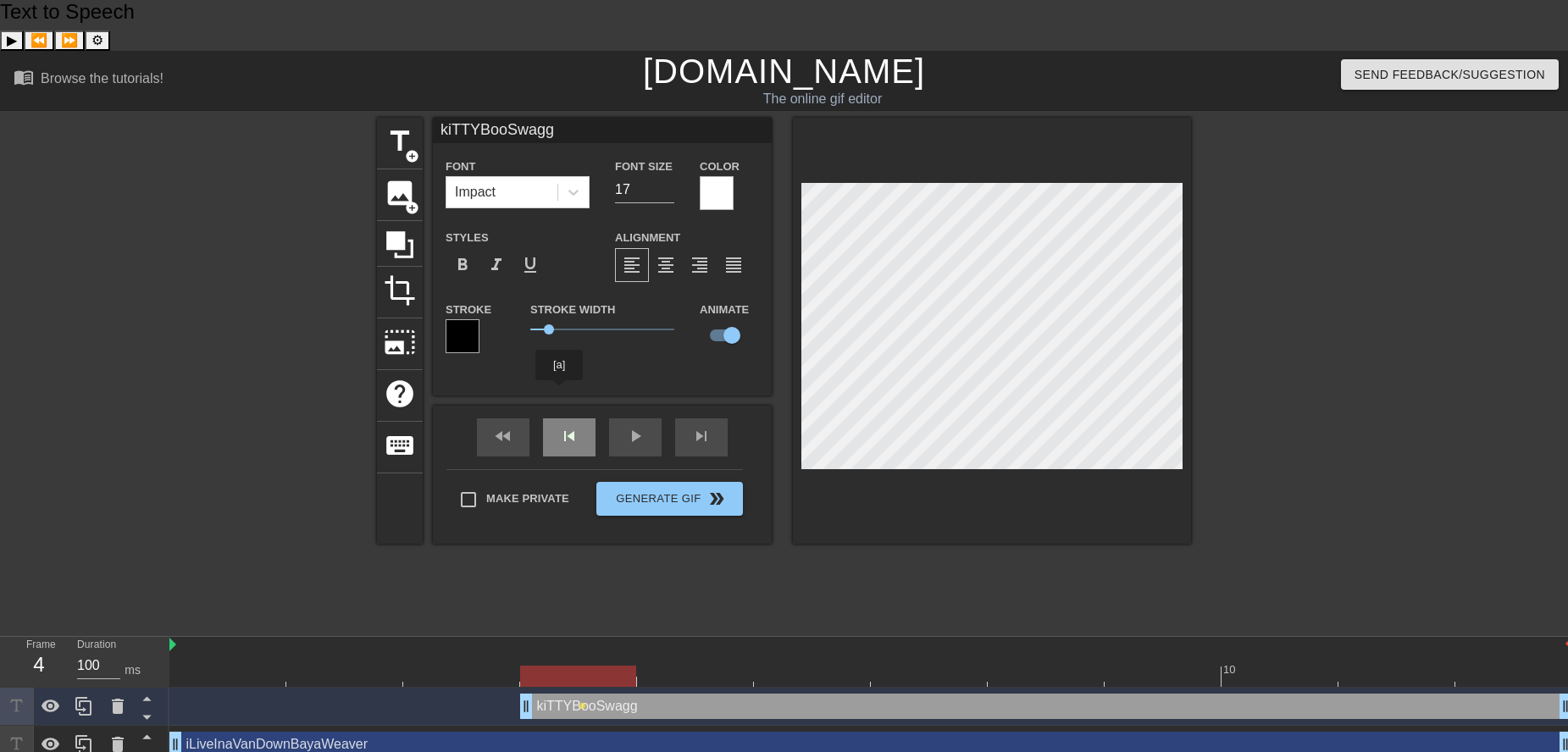
click at [559, 426] on span "skip_previous" at bounding box center [569, 436] width 21 height 21
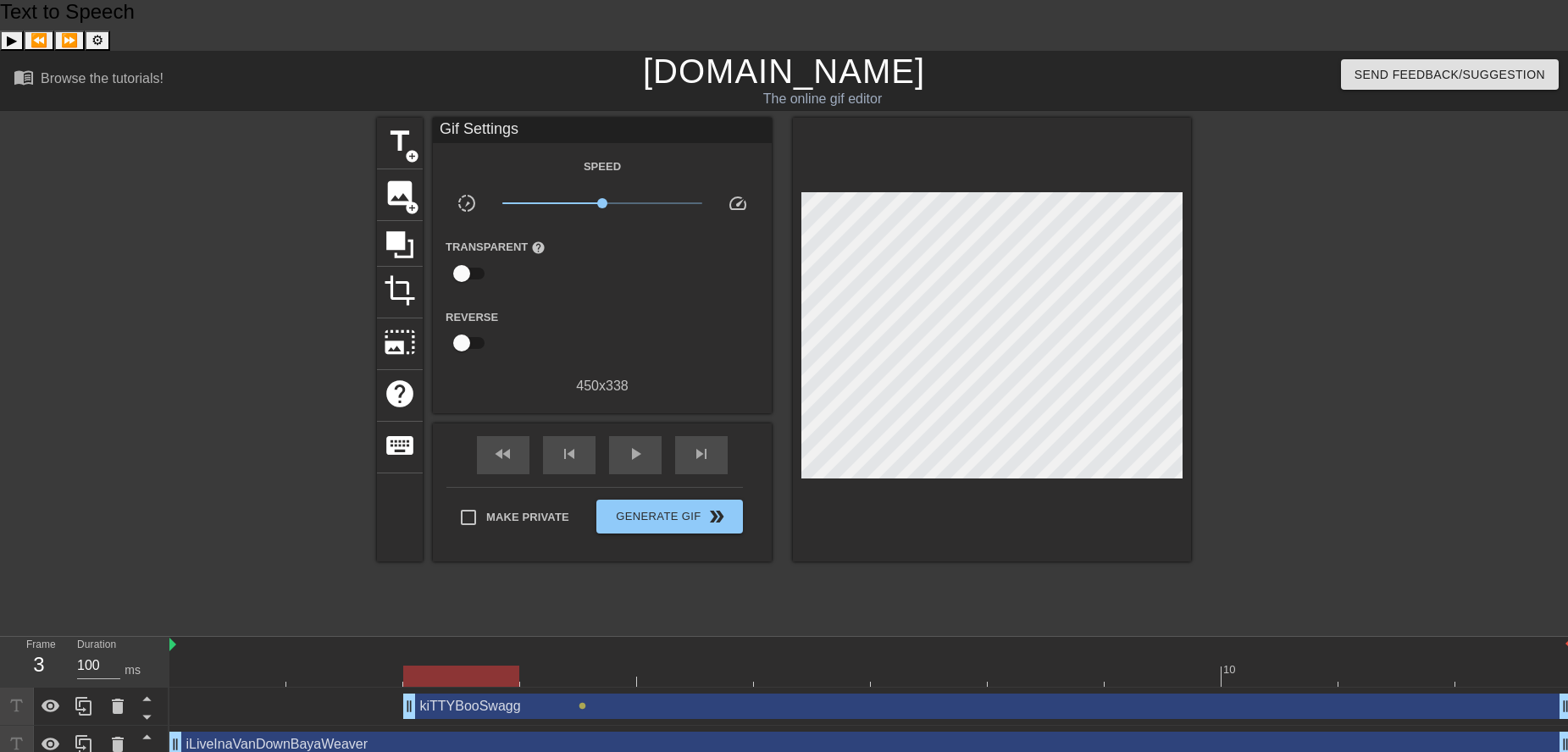
drag, startPoint x: 527, startPoint y: 657, endPoint x: 438, endPoint y: 667, distance: 89.6
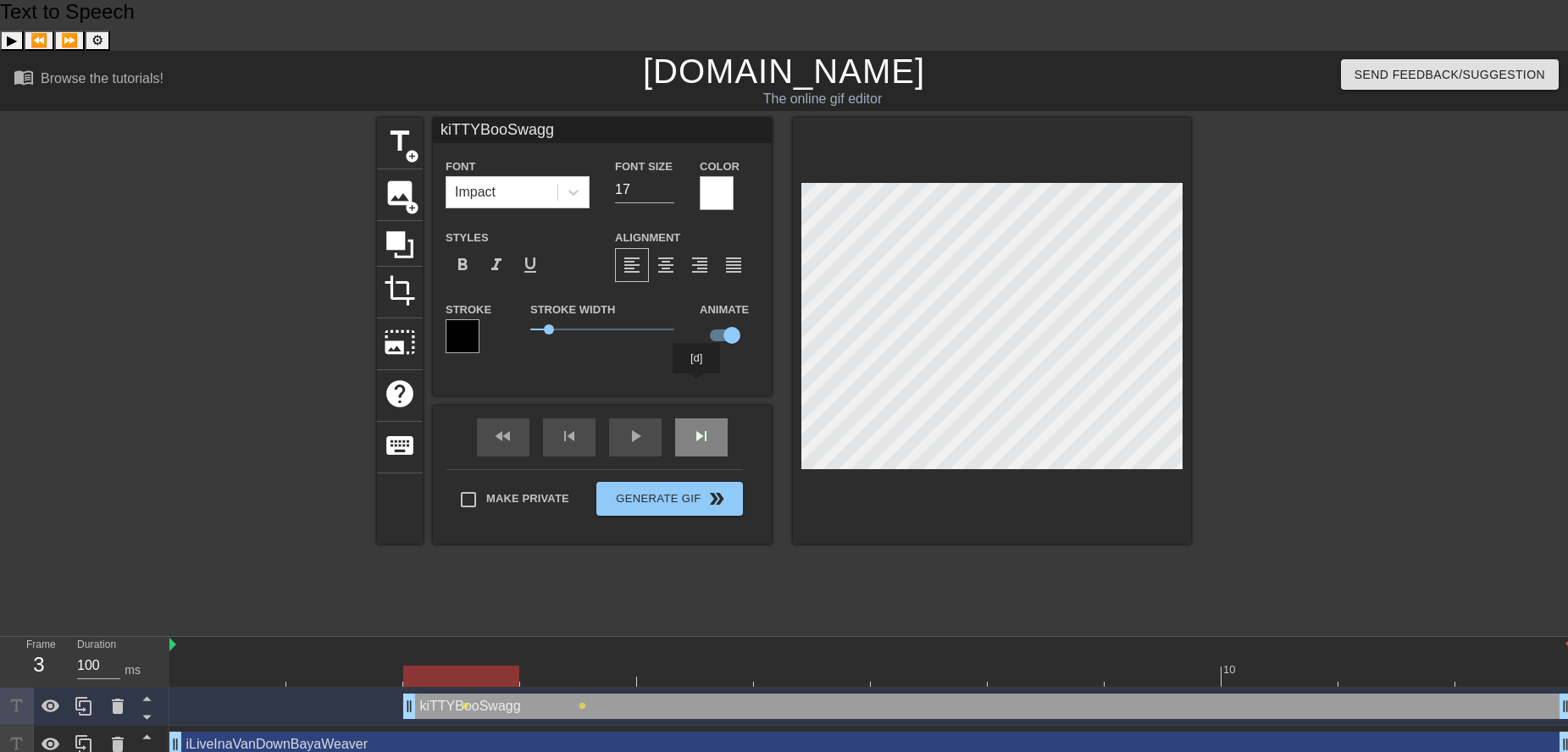
click at [697, 419] on div "skip_next" at bounding box center [701, 438] width 52 height 38
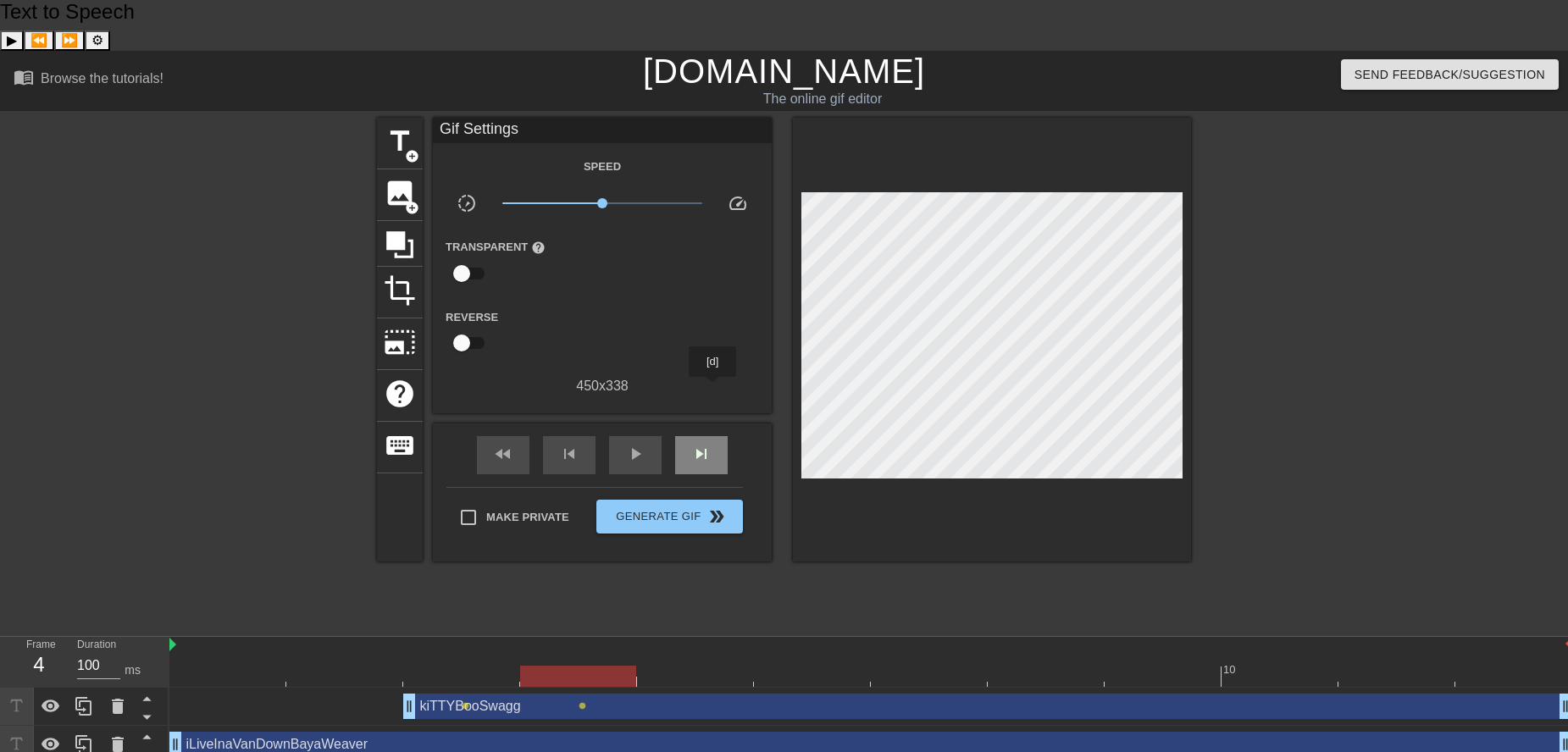
click at [713, 437] on div "skip_next" at bounding box center [701, 456] width 52 height 38
click at [708, 437] on div "skip_next" at bounding box center [701, 456] width 52 height 38
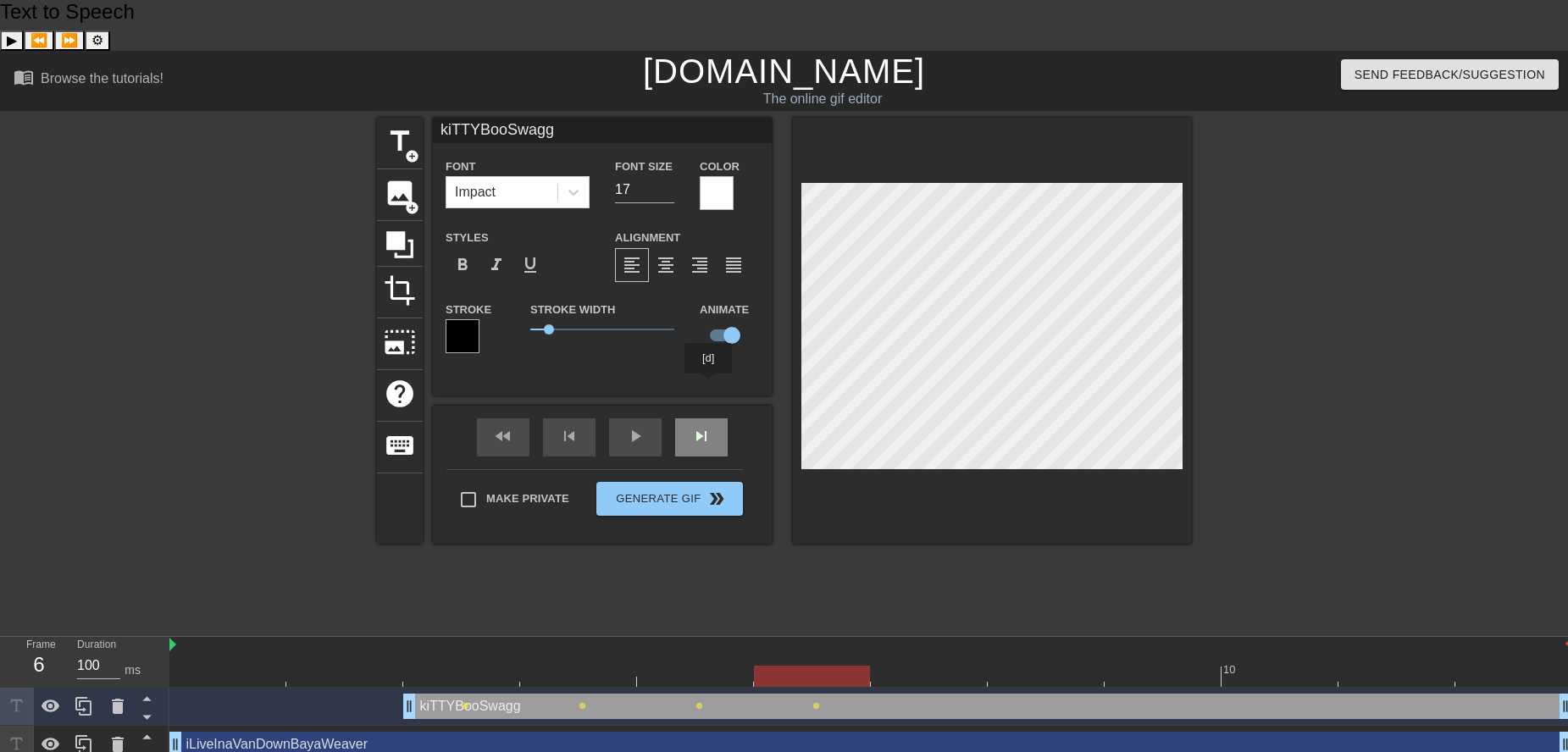
click at [710, 419] on div "skip_next" at bounding box center [701, 438] width 52 height 38
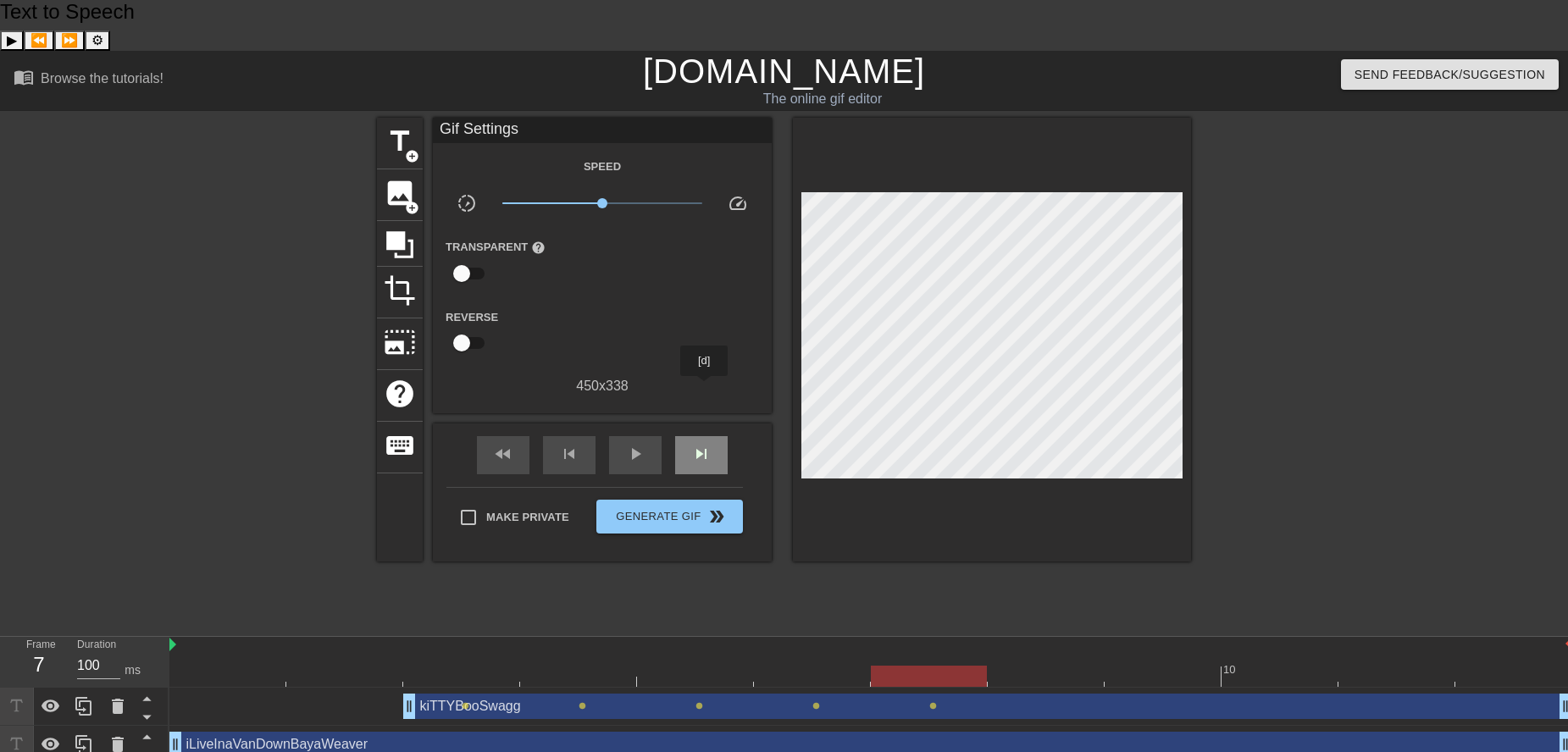
click at [704, 437] on div "skip_next" at bounding box center [701, 456] width 52 height 38
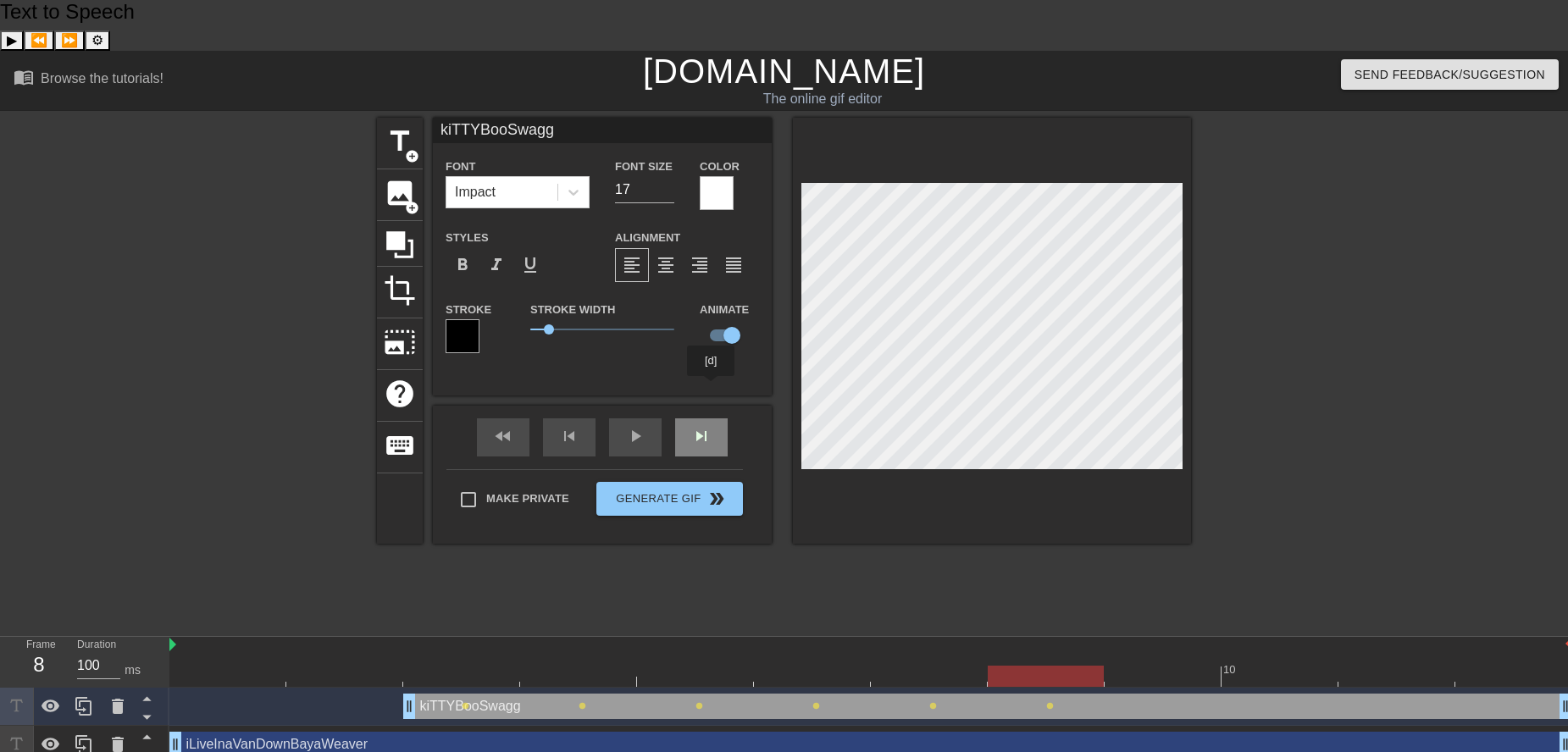
click at [712, 419] on div "skip_next" at bounding box center [701, 438] width 52 height 38
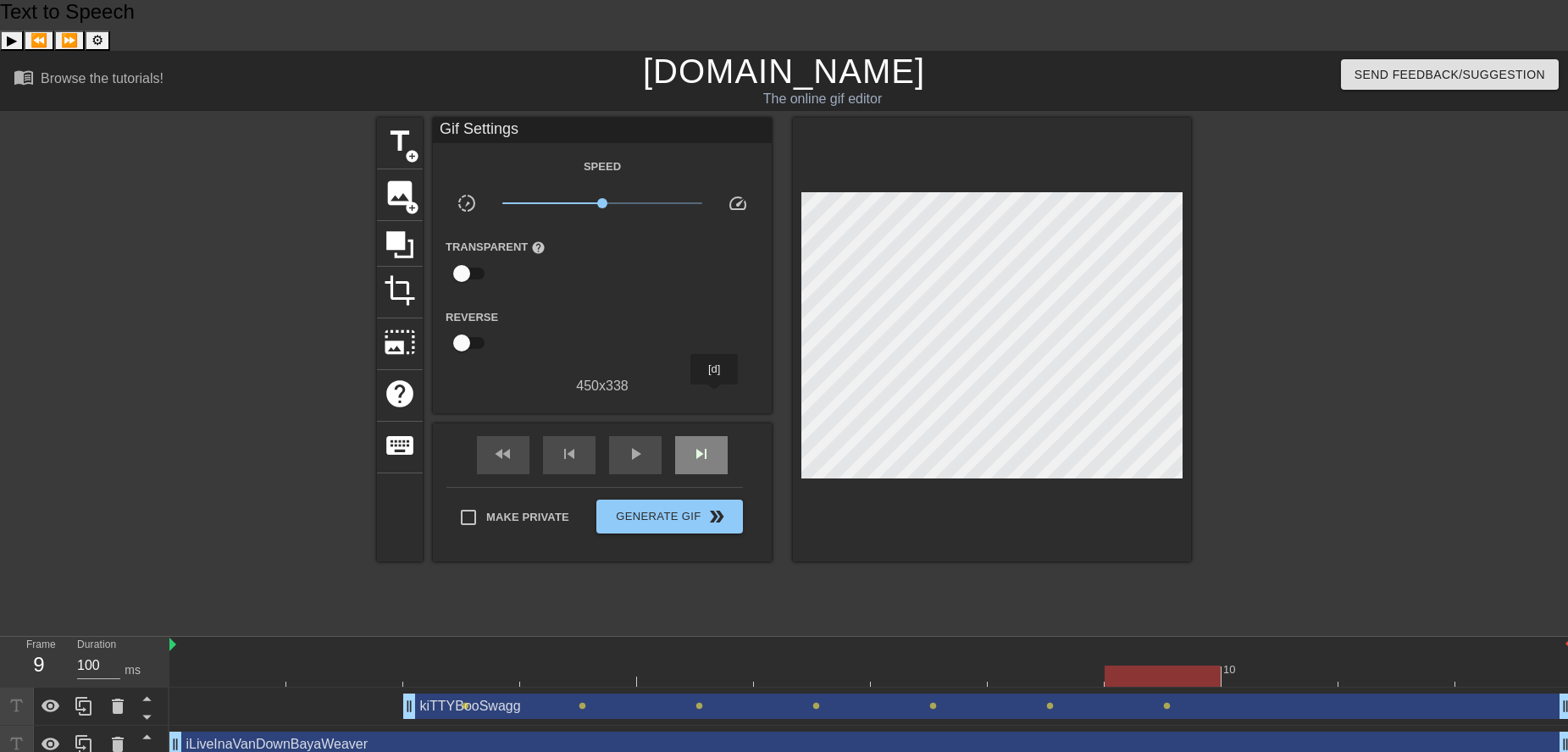
click at [715, 437] on div "skip_next" at bounding box center [701, 456] width 52 height 38
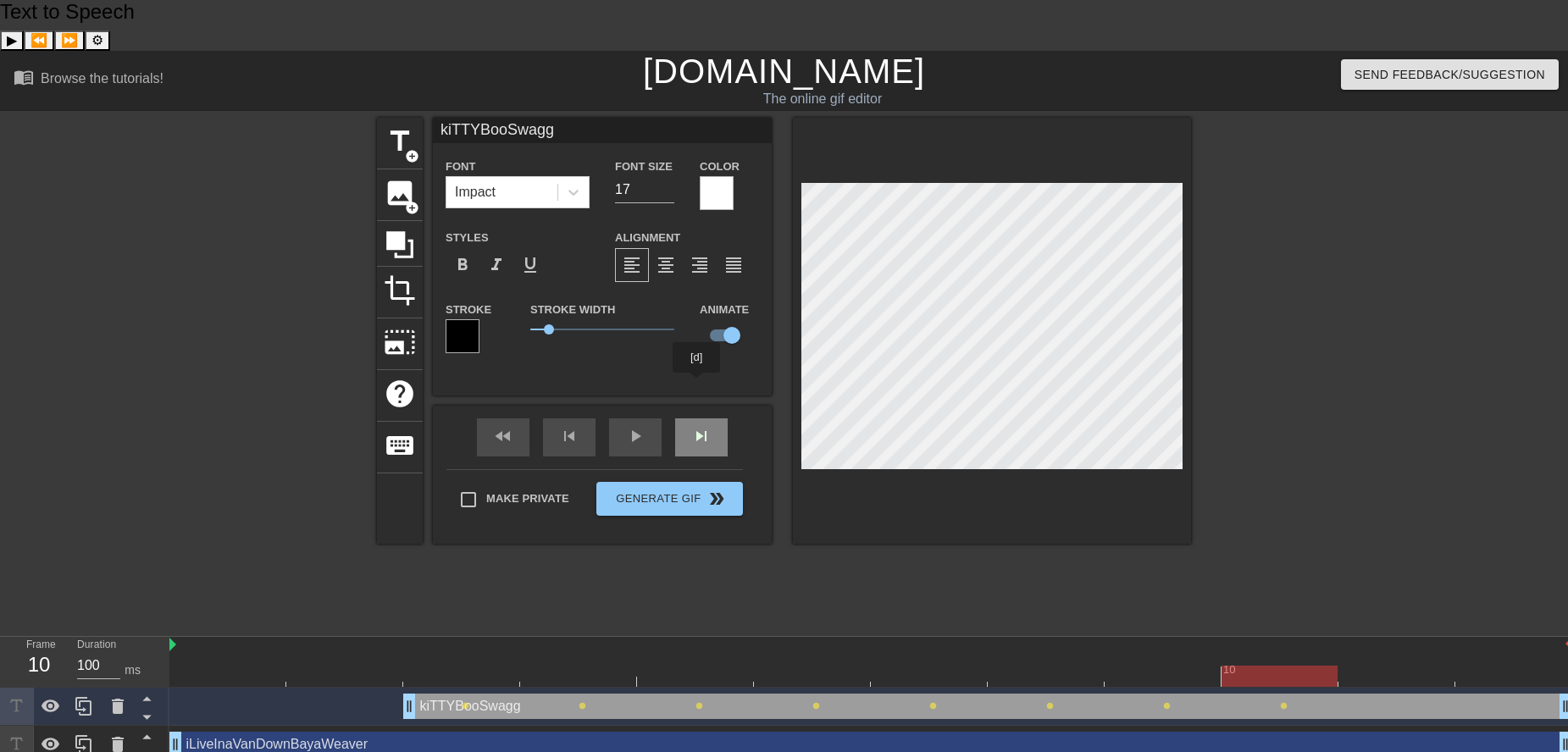
click at [697, 419] on div "skip_next" at bounding box center [701, 438] width 52 height 38
click at [692, 419] on div "skip_next" at bounding box center [701, 438] width 52 height 38
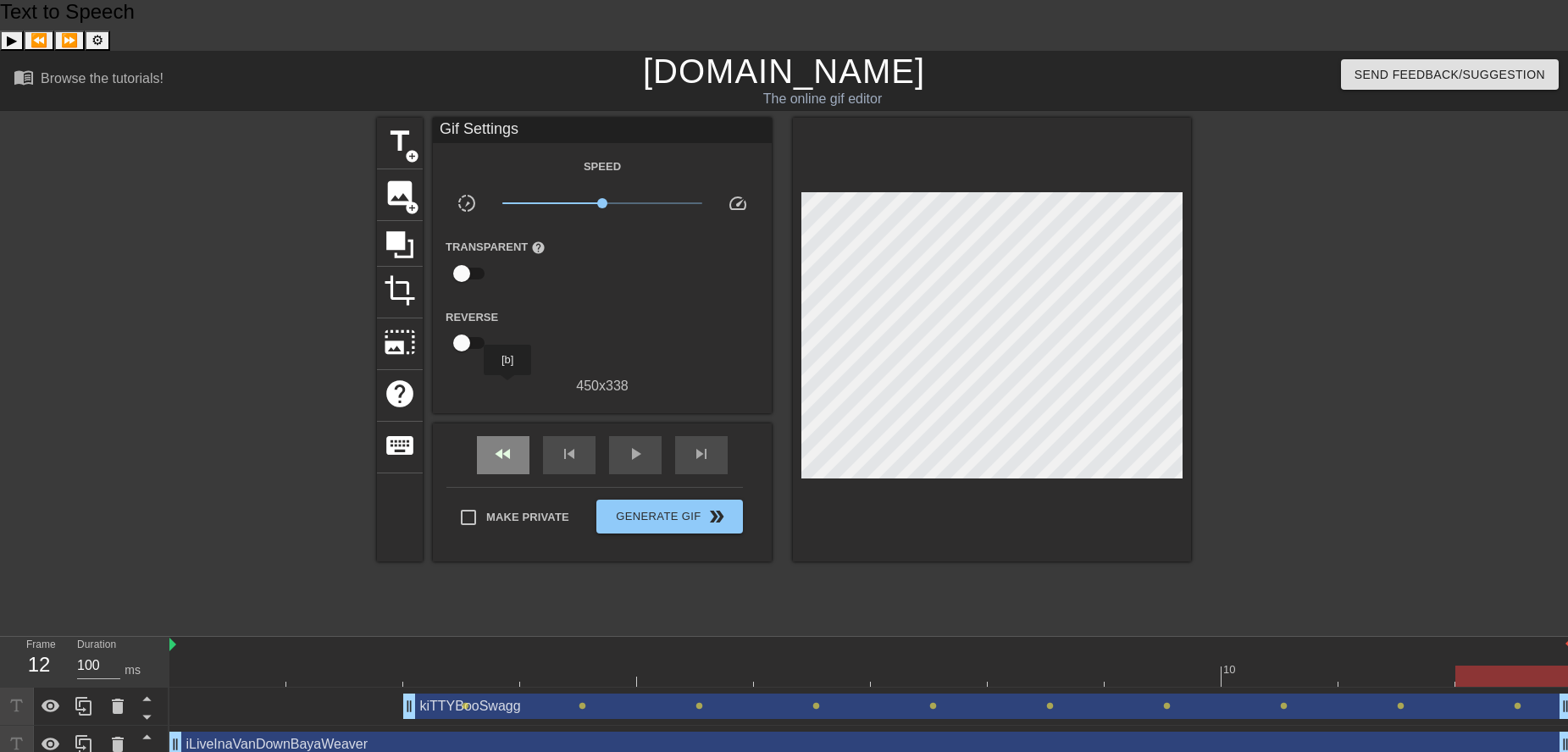
click at [509, 437] on div "fast_rewind" at bounding box center [503, 456] width 52 height 38
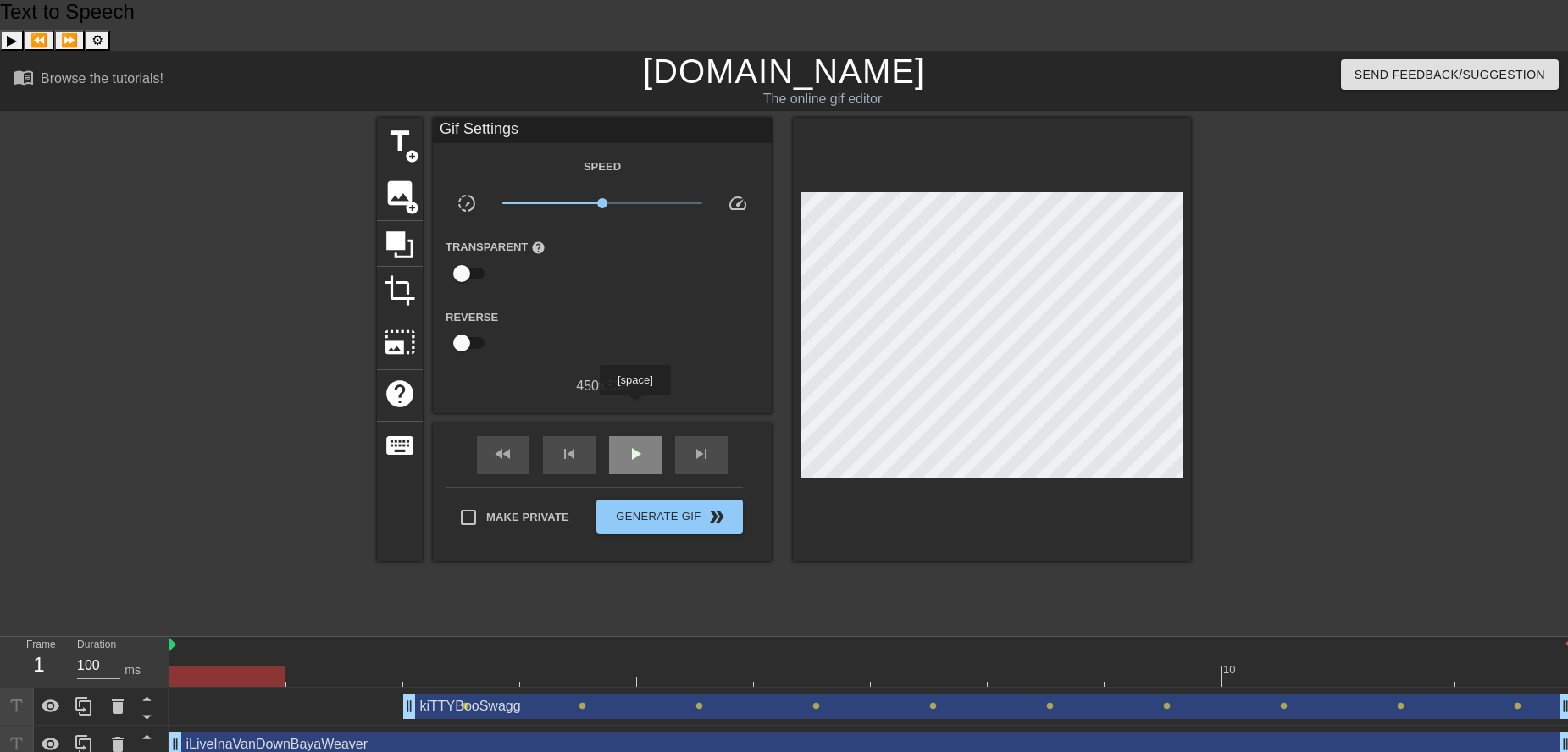
click at [634, 444] on span "play_arrow" at bounding box center [635, 454] width 21 height 21
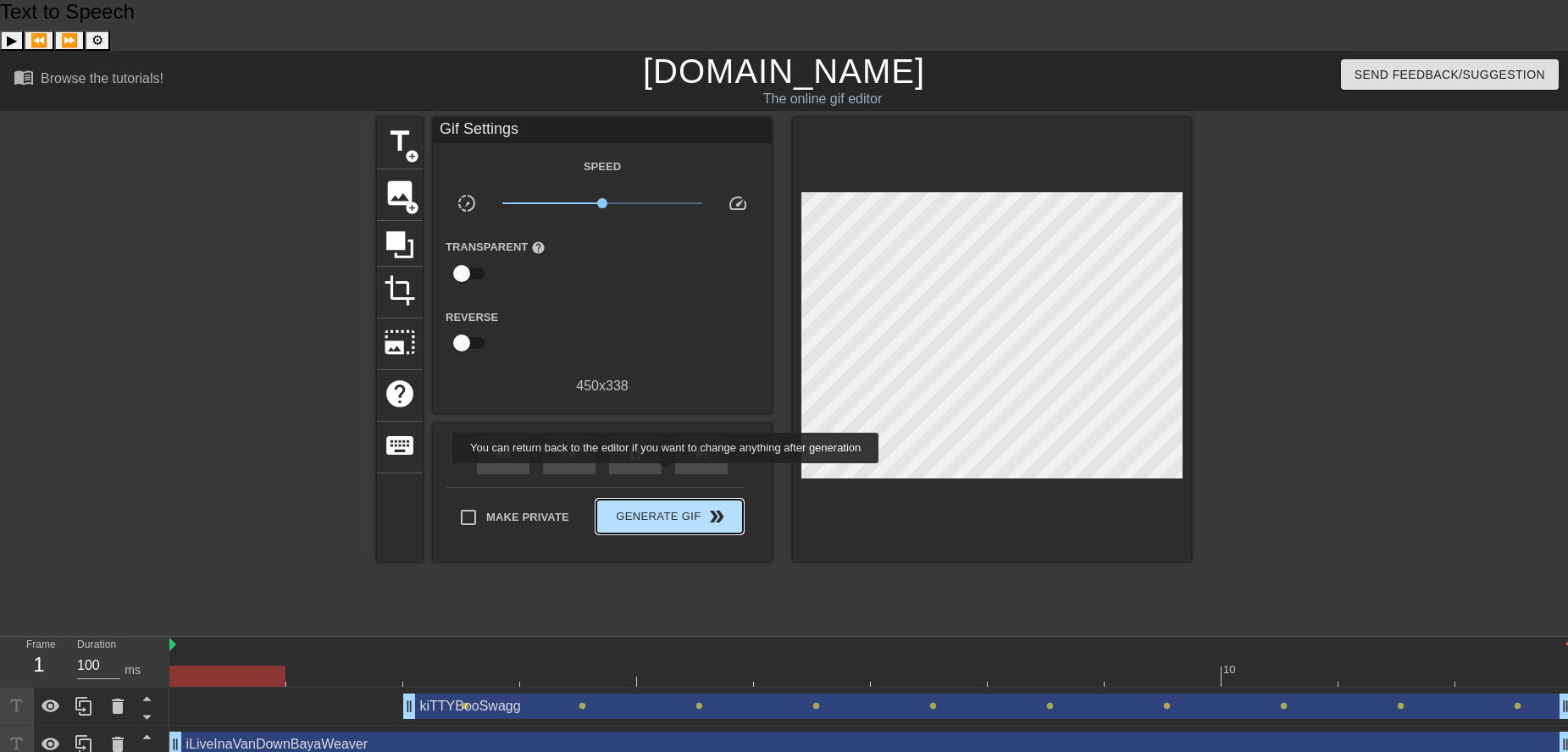
click at [668, 500] on button "Generate Gif double_arrow" at bounding box center [669, 517] width 146 height 34
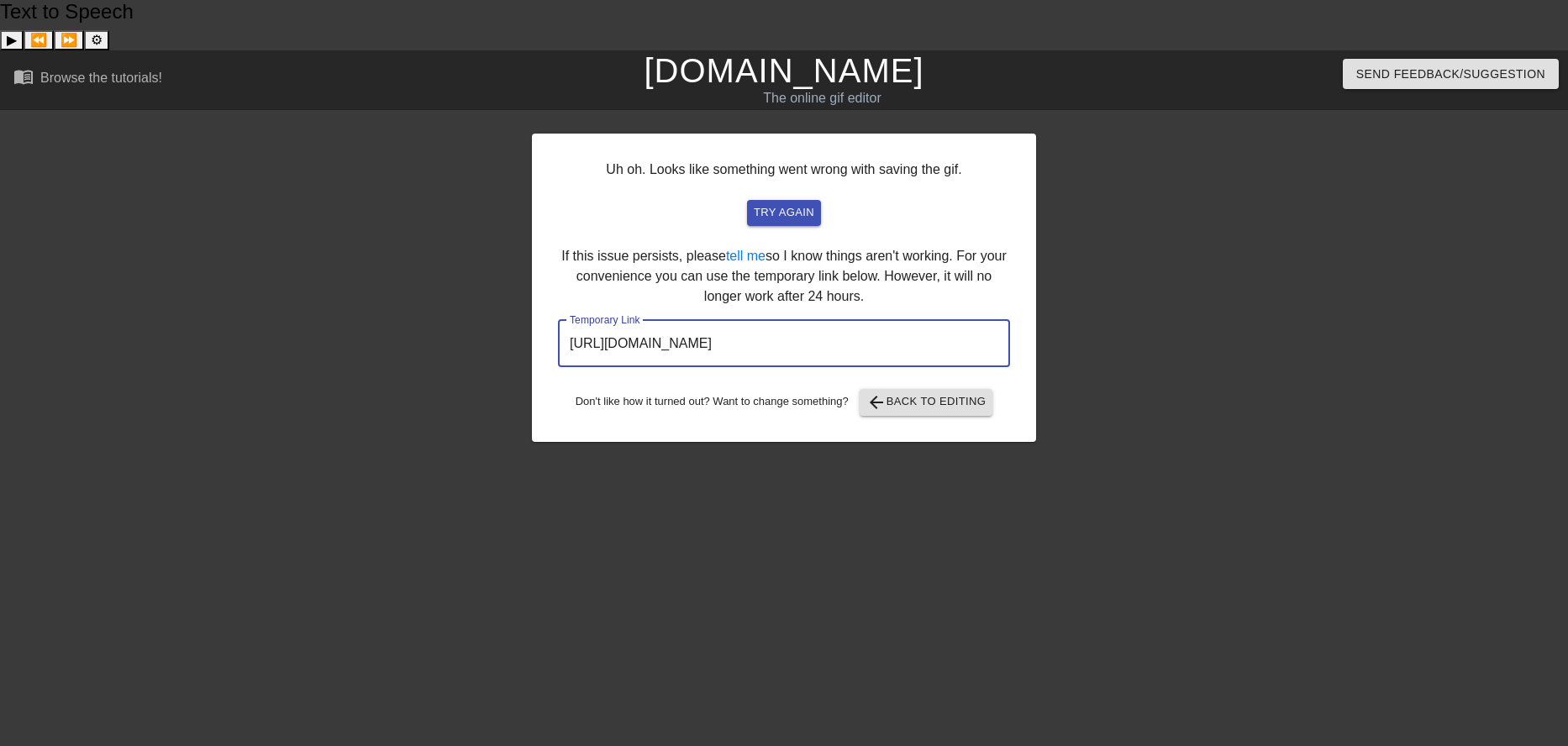
drag, startPoint x: 961, startPoint y: 291, endPoint x: 472, endPoint y: 284, distance: 489.1
click at [472, 284] on div "Uh oh. Looks like something went wrong with saving the gif. try again If this i…" at bounding box center [784, 369] width 1568 height 504
